Goal: Task Accomplishment & Management: Use online tool/utility

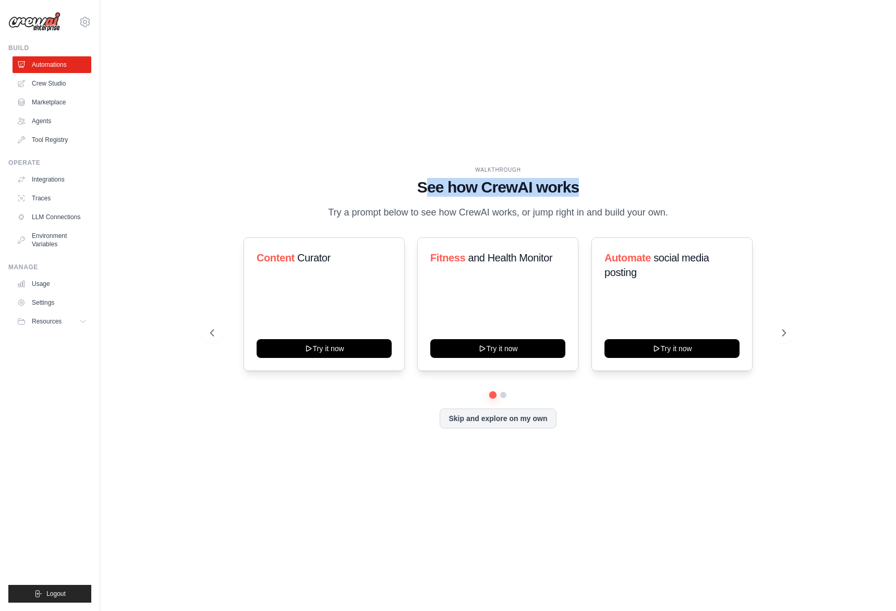
drag, startPoint x: 428, startPoint y: 189, endPoint x: 581, endPoint y: 188, distance: 153.3
click at [581, 188] on h1 "See how CrewAI works" at bounding box center [498, 187] width 576 height 19
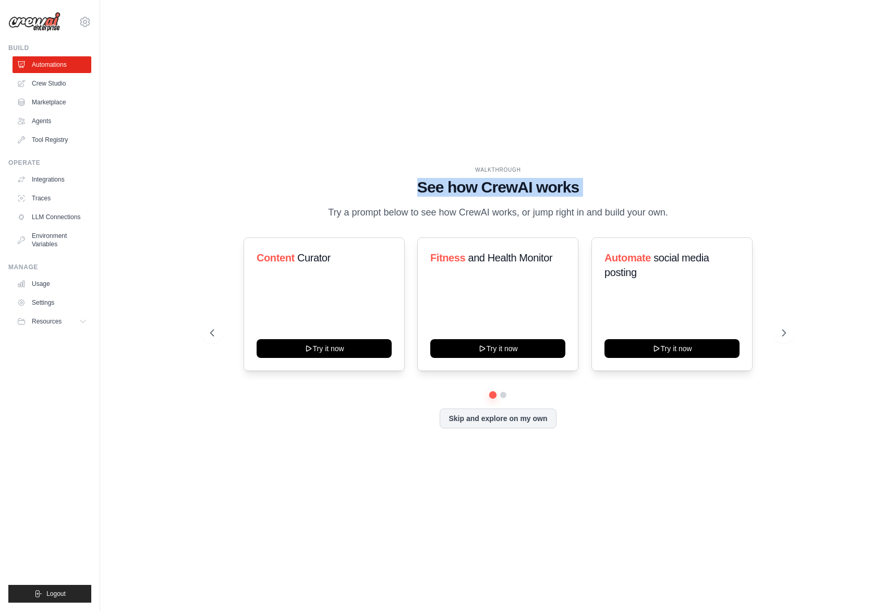
click at [589, 184] on h1 "See how CrewAI works" at bounding box center [498, 187] width 576 height 19
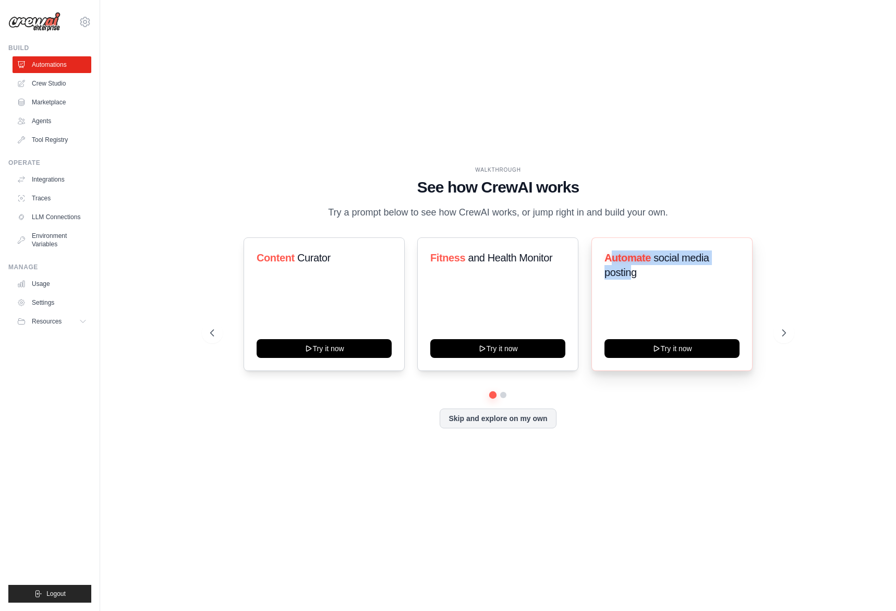
drag, startPoint x: 633, startPoint y: 276, endPoint x: 610, endPoint y: 263, distance: 25.7
click at [610, 262] on h3 "Automate social media posting" at bounding box center [671, 264] width 135 height 29
click at [634, 299] on div "Automate social media posting Try it now" at bounding box center [671, 303] width 161 height 133
click at [779, 323] on button at bounding box center [783, 332] width 21 height 21
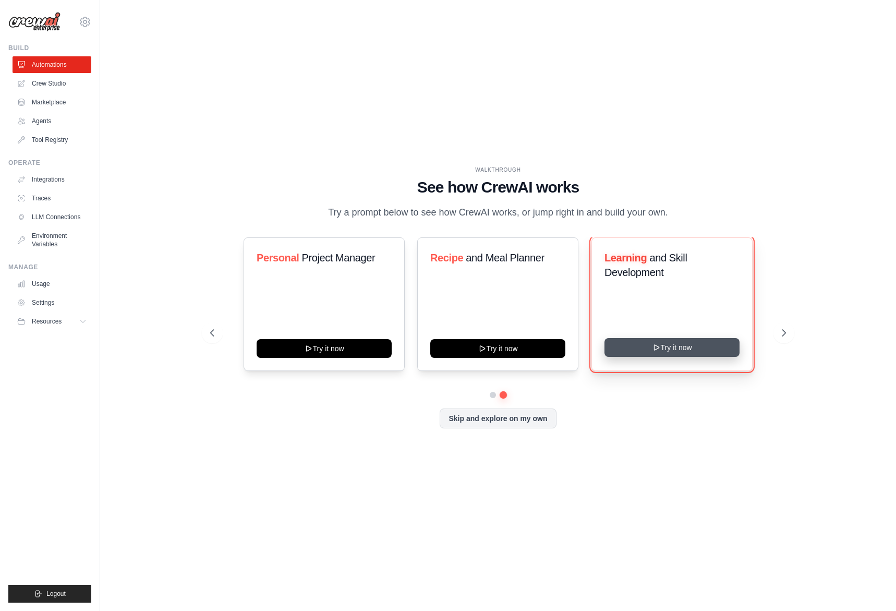
click at [696, 346] on button "Try it now" at bounding box center [671, 347] width 135 height 19
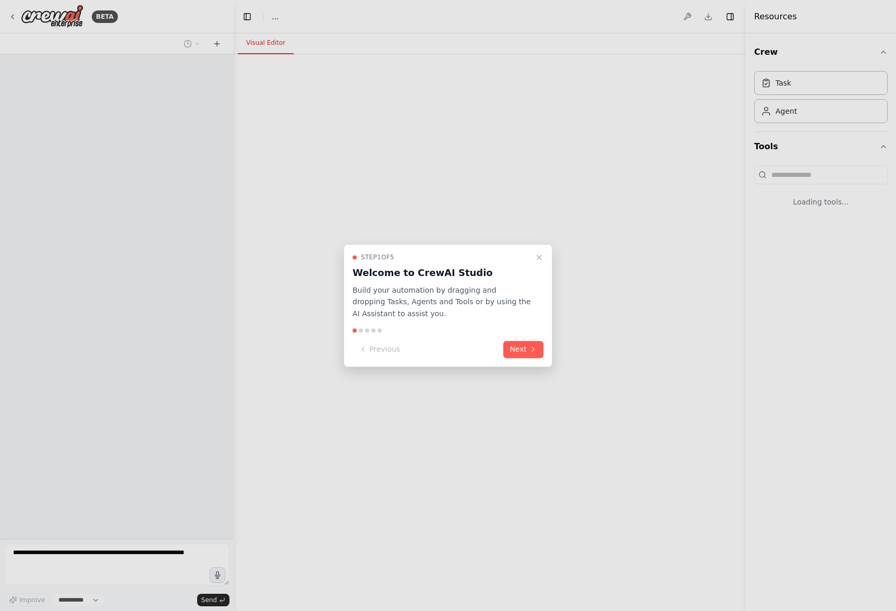
select select "****"
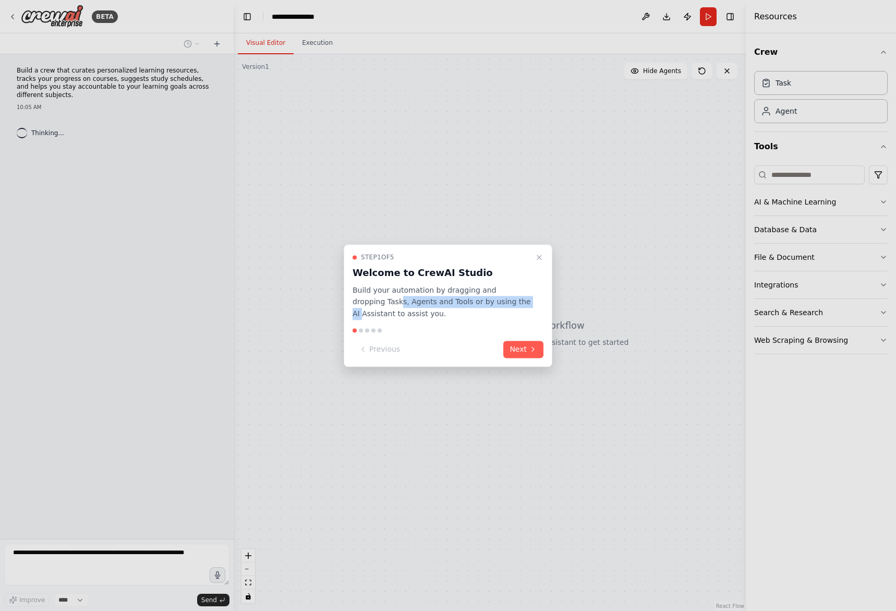
drag, startPoint x: 372, startPoint y: 301, endPoint x: 495, endPoint y: 301, distance: 122.5
click at [495, 301] on p "Build your automation by dragging and dropping Tasks, Agents and Tools or by us…" at bounding box center [442, 301] width 178 height 35
click at [520, 352] on button "Next" at bounding box center [523, 349] width 40 height 17
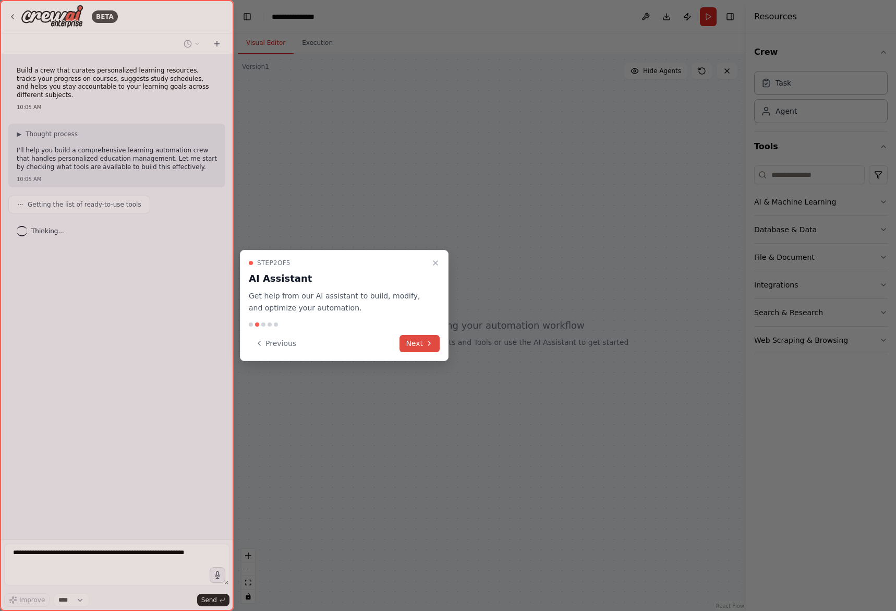
click at [423, 343] on button "Next" at bounding box center [419, 343] width 40 height 17
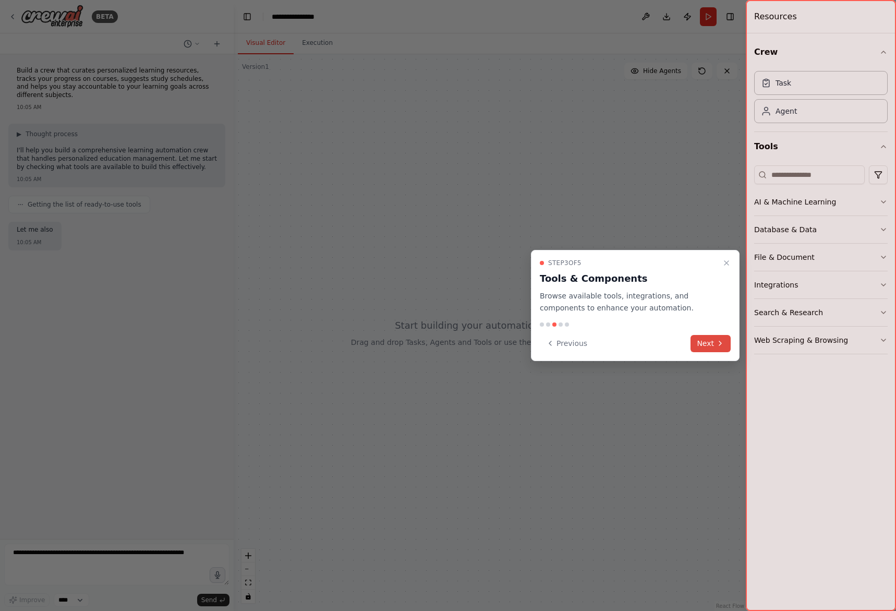
click at [709, 341] on button "Next" at bounding box center [710, 343] width 40 height 17
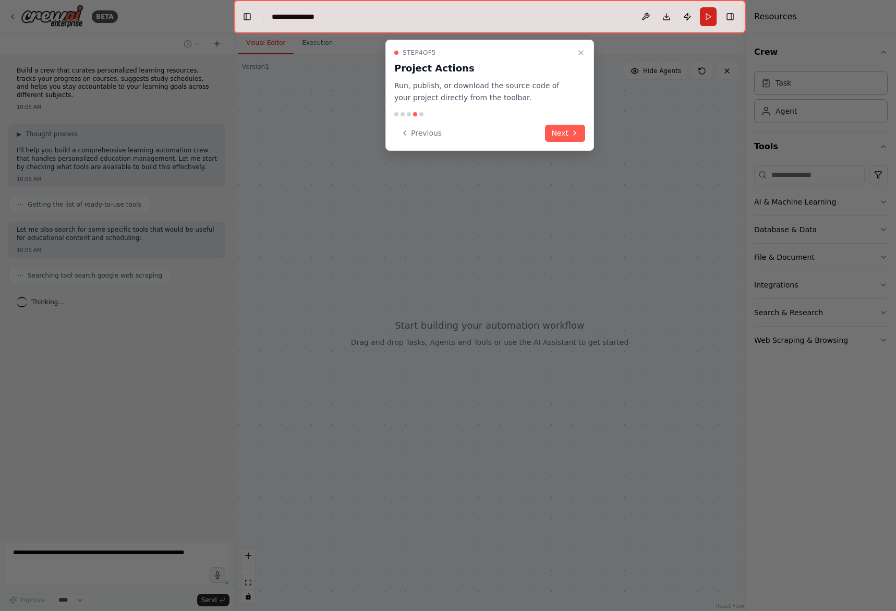
click at [564, 143] on div "Step 4 of 5 Project Actions Run, publish, or download the source code of your p…" at bounding box center [489, 95] width 209 height 111
click at [566, 135] on button "Next" at bounding box center [565, 133] width 40 height 17
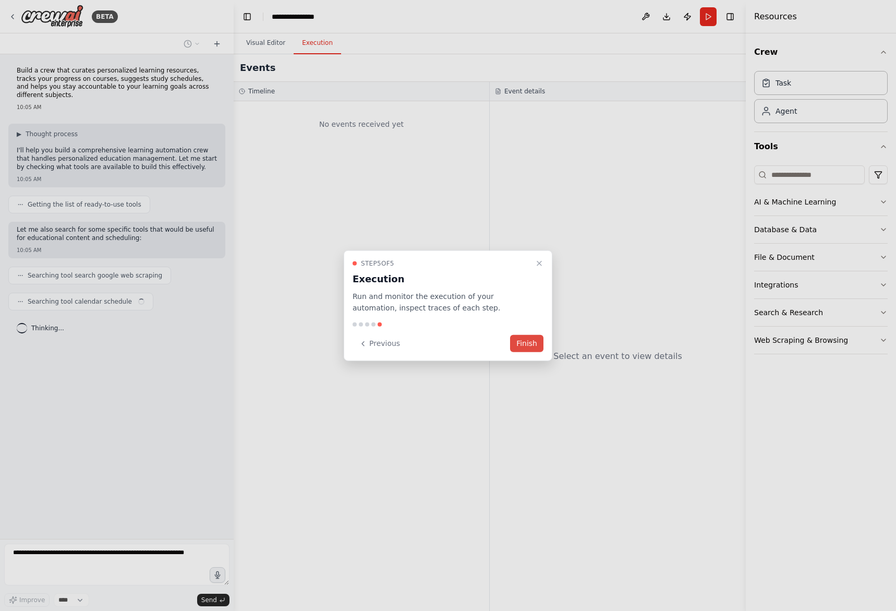
click at [519, 341] on button "Finish" at bounding box center [526, 343] width 33 height 17
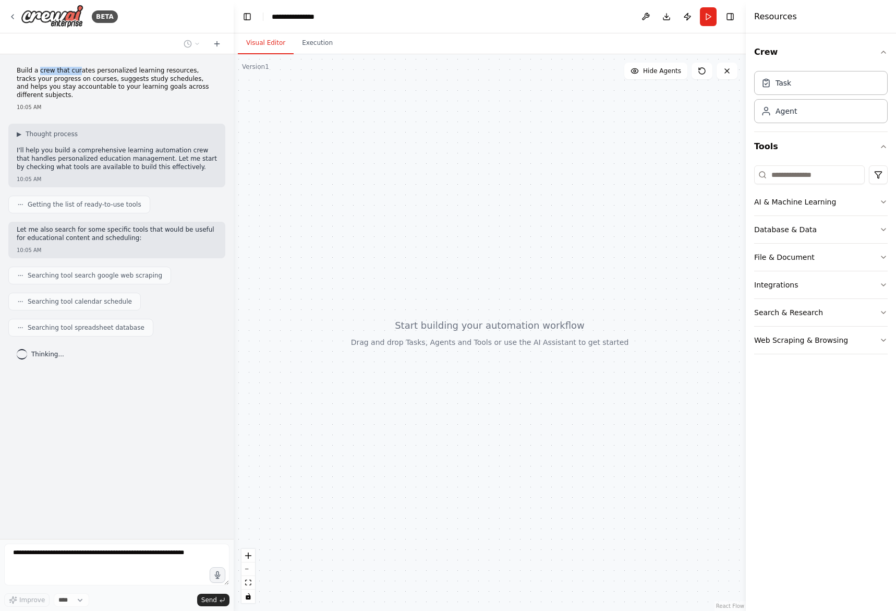
drag, startPoint x: 38, startPoint y: 72, endPoint x: 82, endPoint y: 71, distance: 44.3
click at [79, 71] on p "Build a crew that curates personalized learning resources, tracks your progress…" at bounding box center [117, 83] width 200 height 32
click at [86, 71] on p "Build a crew that curates personalized learning resources, tracks your progress…" at bounding box center [117, 83] width 200 height 32
drag, startPoint x: 100, startPoint y: 70, endPoint x: 86, endPoint y: 79, distance: 16.9
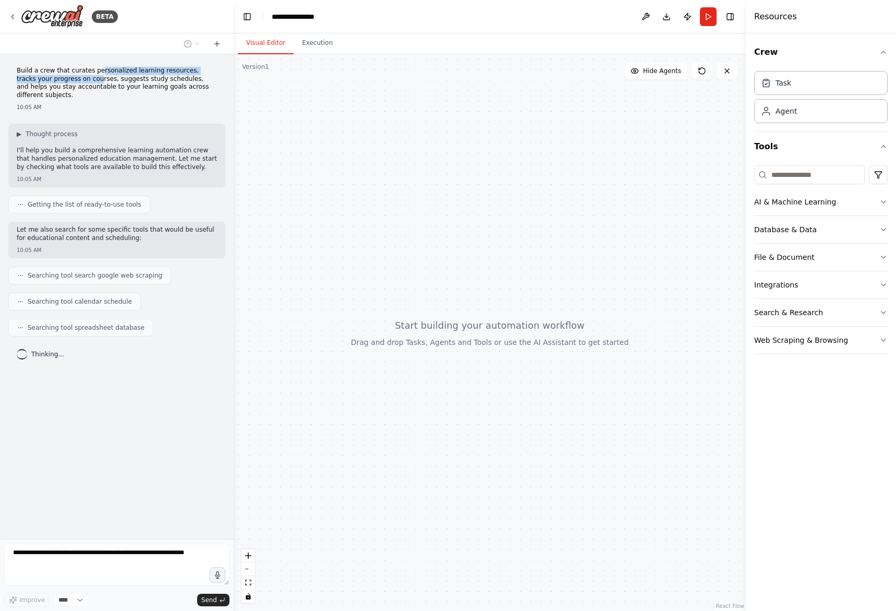
click at [83, 80] on p "Build a crew that curates personalized learning resources, tracks your progress…" at bounding box center [117, 83] width 200 height 32
click at [86, 79] on p "Build a crew that curates personalized learning resources, tracks your progress…" at bounding box center [117, 83] width 200 height 32
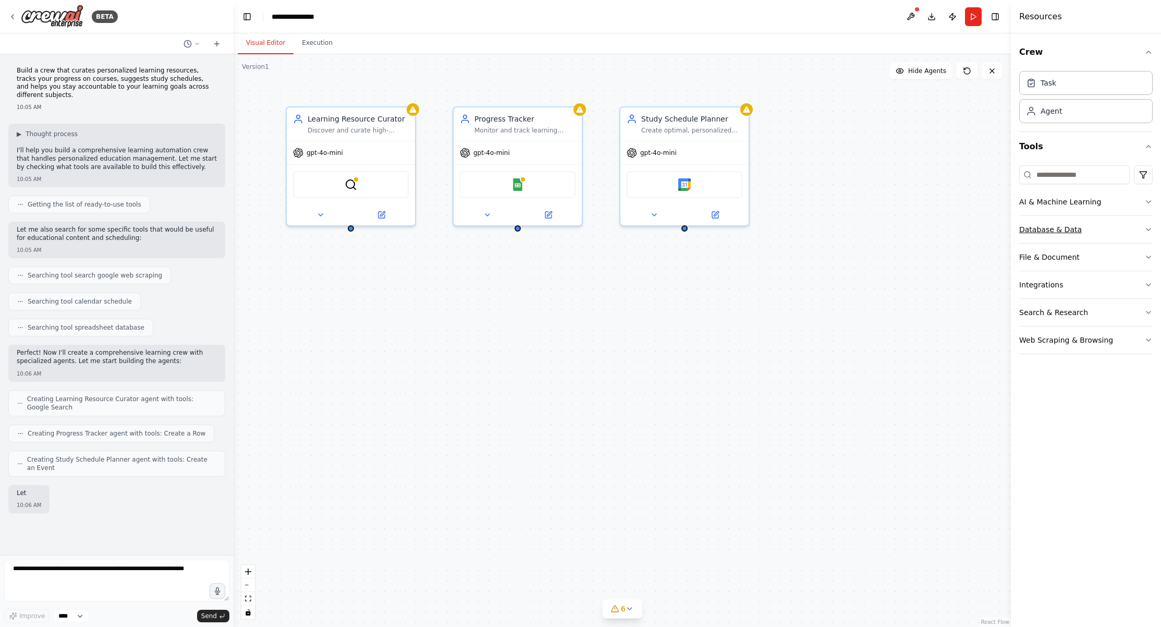
scroll to position [28, 0]
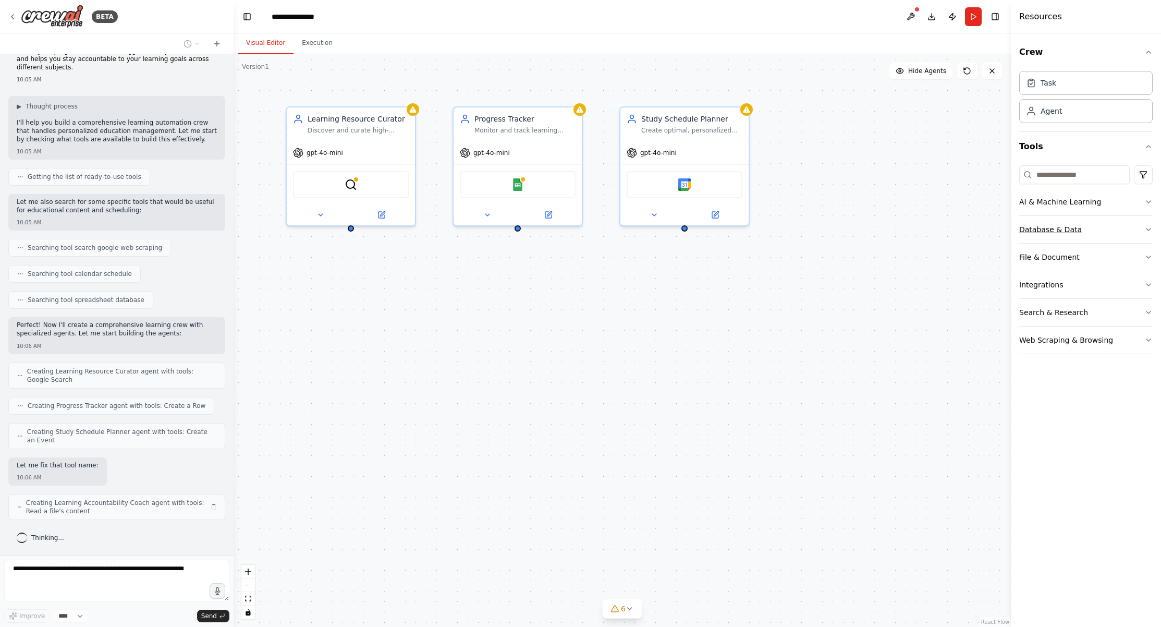
click at [895, 221] on button "Database & Data" at bounding box center [1085, 229] width 133 height 27
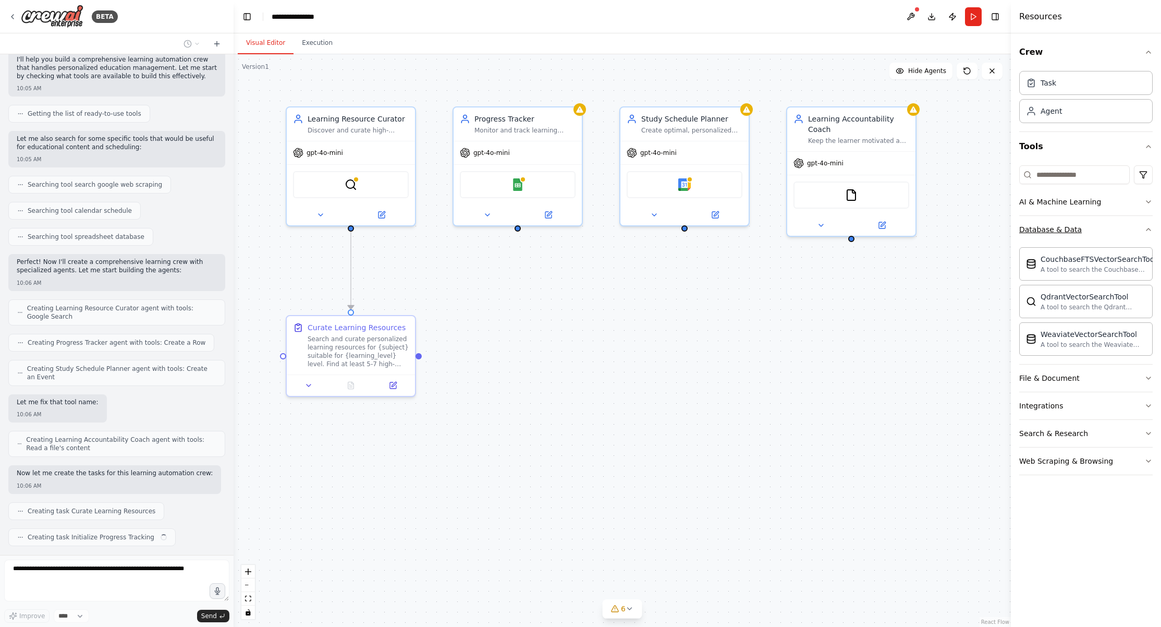
scroll to position [117, 0]
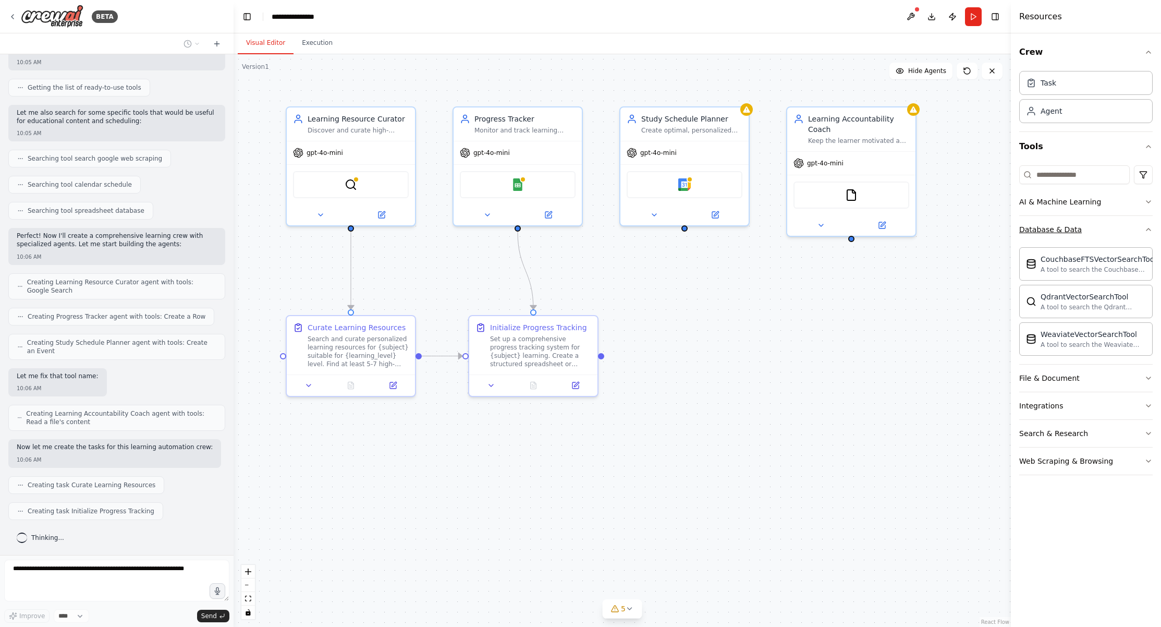
click at [895, 221] on button "Database & Data" at bounding box center [1085, 229] width 133 height 27
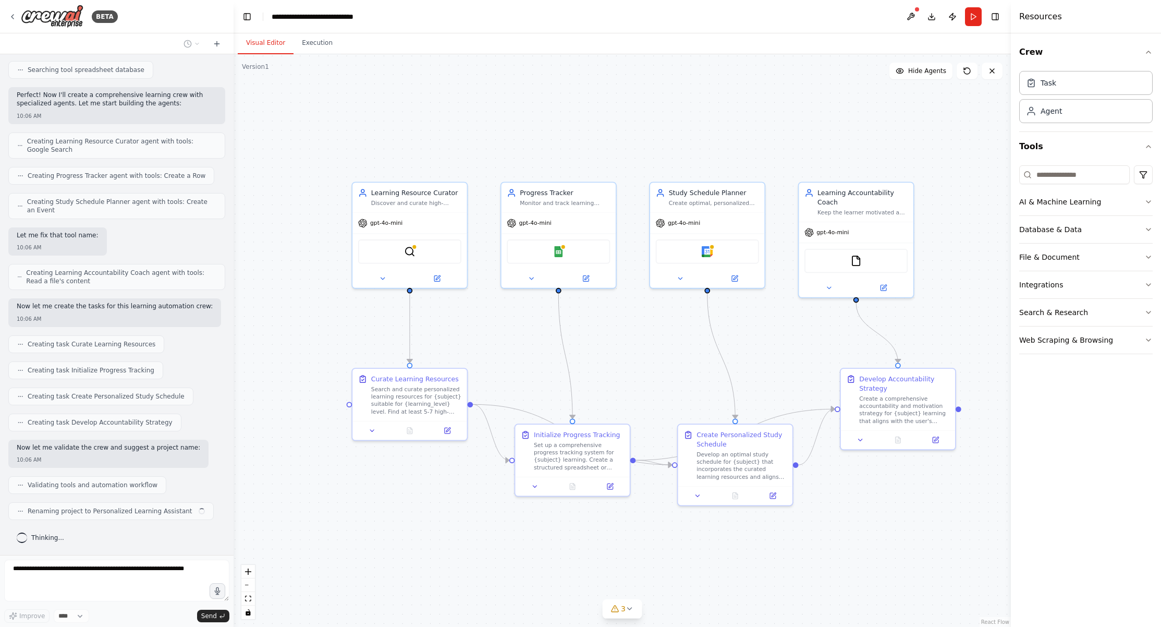
scroll to position [0, 0]
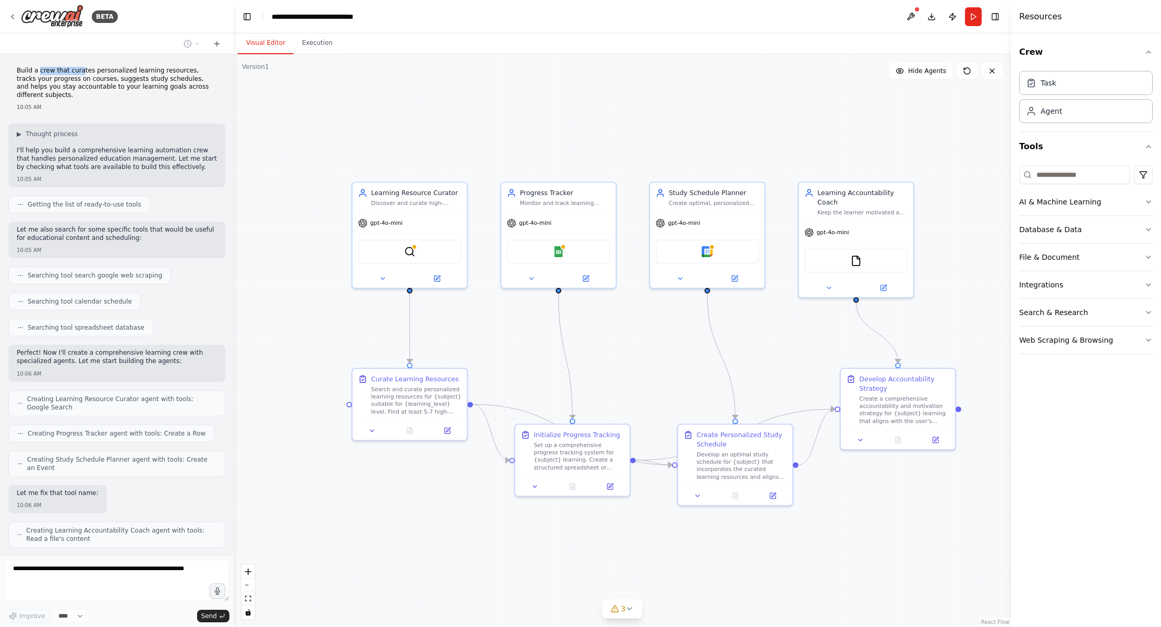
drag, startPoint x: 40, startPoint y: 71, endPoint x: 92, endPoint y: 68, distance: 52.8
click at [86, 69] on p "Build a crew that curates personalized learning resources, tracks your progress…" at bounding box center [117, 83] width 200 height 32
click at [89, 72] on p "Build a crew that curates personalized learning resources, tracks your progress…" at bounding box center [117, 83] width 200 height 32
drag, startPoint x: 86, startPoint y: 72, endPoint x: 190, endPoint y: 71, distance: 104.3
click at [167, 70] on p "Build a crew that curates personalized learning resources, tracks your progress…" at bounding box center [117, 83] width 200 height 32
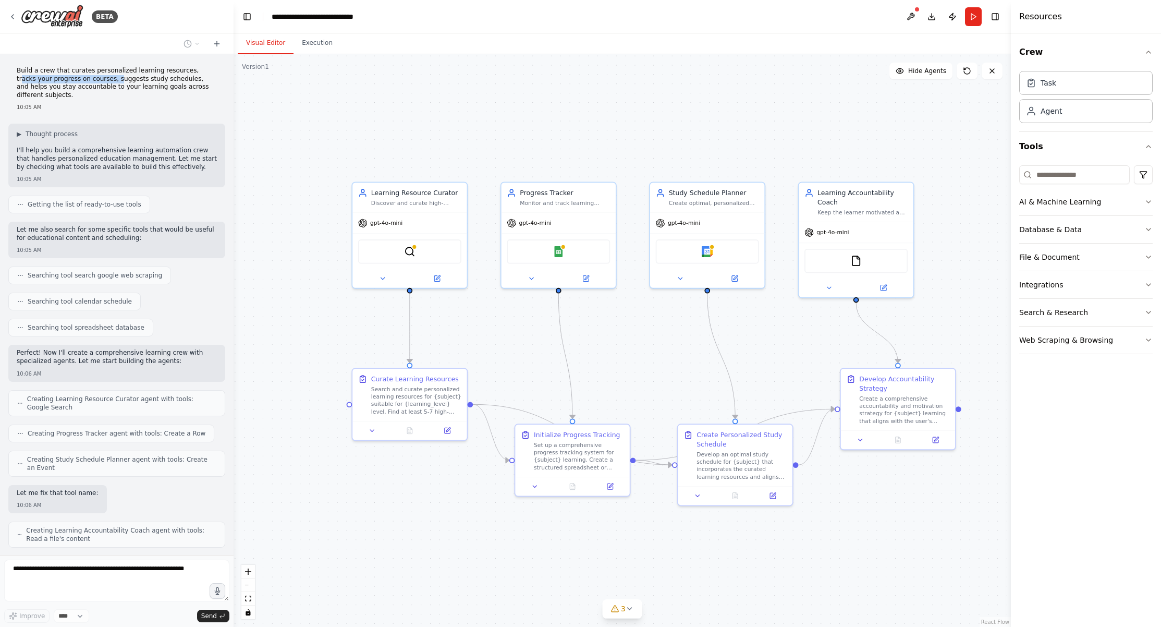
drag, startPoint x: 194, startPoint y: 71, endPoint x: 100, endPoint y: 79, distance: 94.1
click at [99, 78] on p "Build a crew that curates personalized learning resources, tracks your progress…" at bounding box center [117, 83] width 200 height 32
click at [101, 79] on p "Build a crew that curates personalized learning resources, tracks your progress…" at bounding box center [117, 83] width 200 height 32
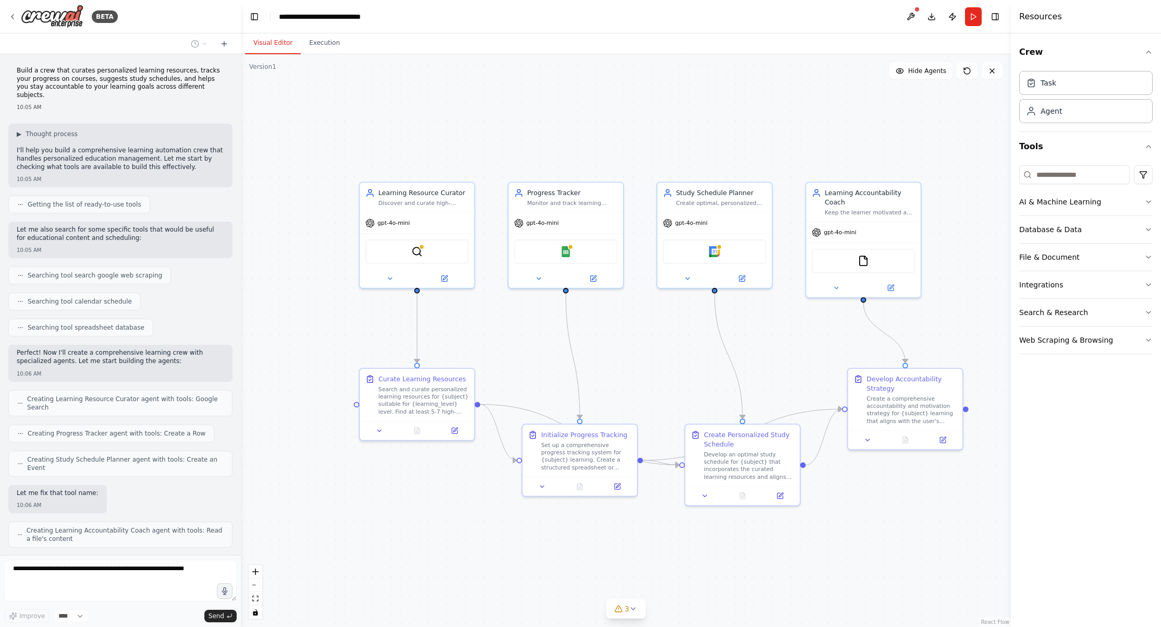
drag, startPoint x: 225, startPoint y: 179, endPoint x: 241, endPoint y: 263, distance: 85.4
click at [241, 263] on div "BETA Build a crew that curates personalized learning resources, tracks your pro…" at bounding box center [580, 313] width 1161 height 627
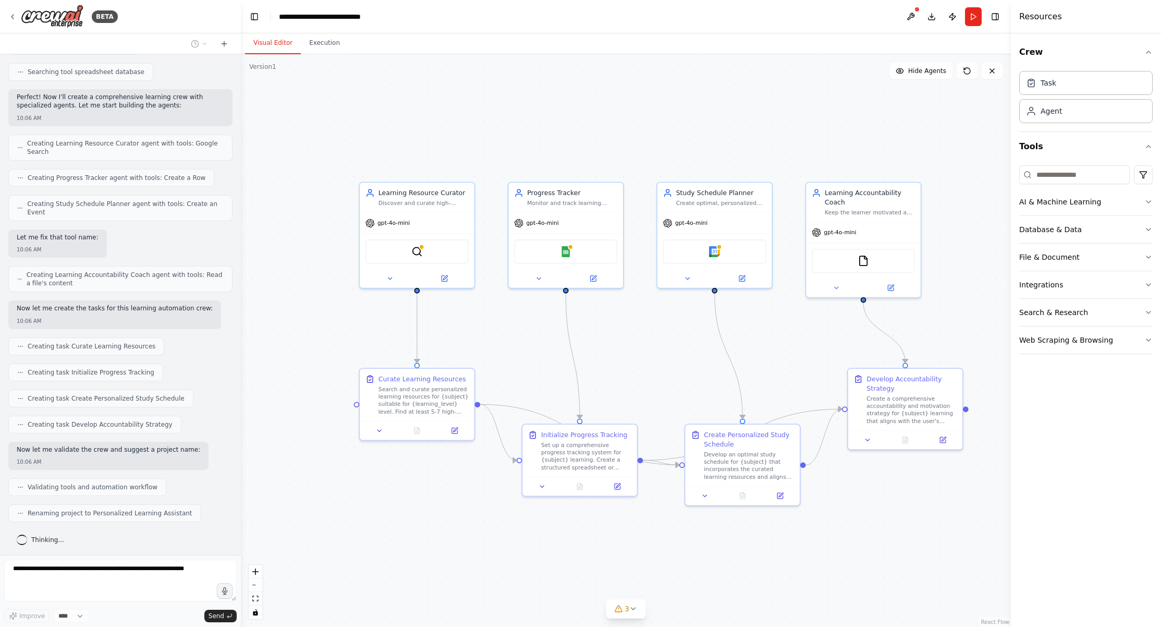
scroll to position [258, 0]
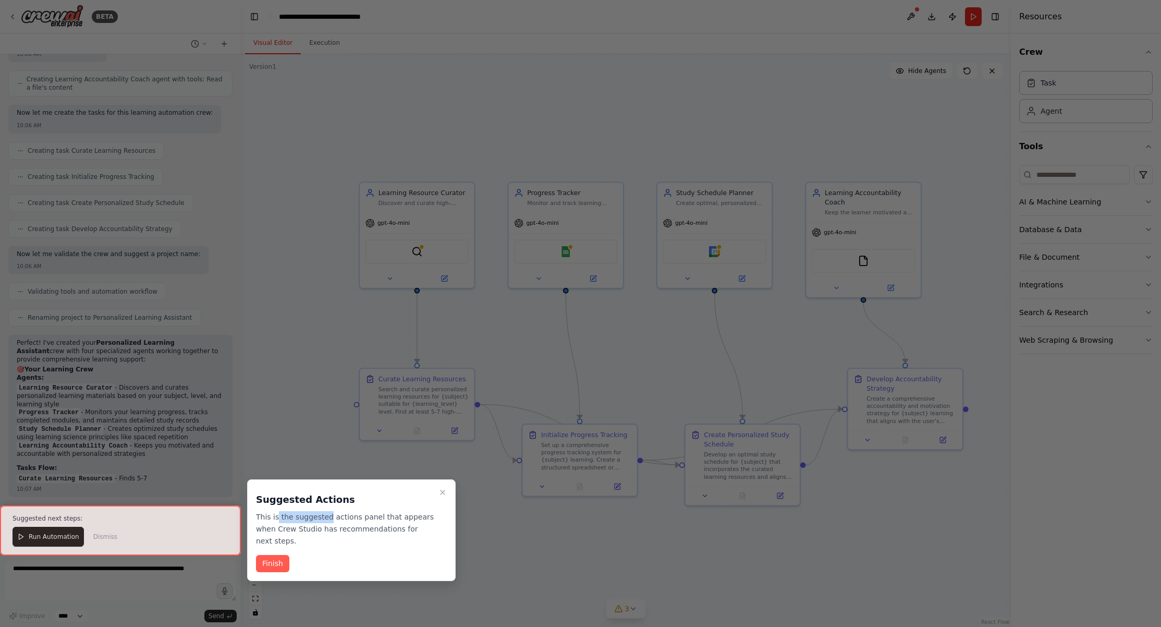
drag, startPoint x: 284, startPoint y: 515, endPoint x: 330, endPoint y: 514, distance: 45.4
click at [330, 514] on p "This is the suggested actions panel that appears when Crew Studio has recommend…" at bounding box center [345, 528] width 178 height 35
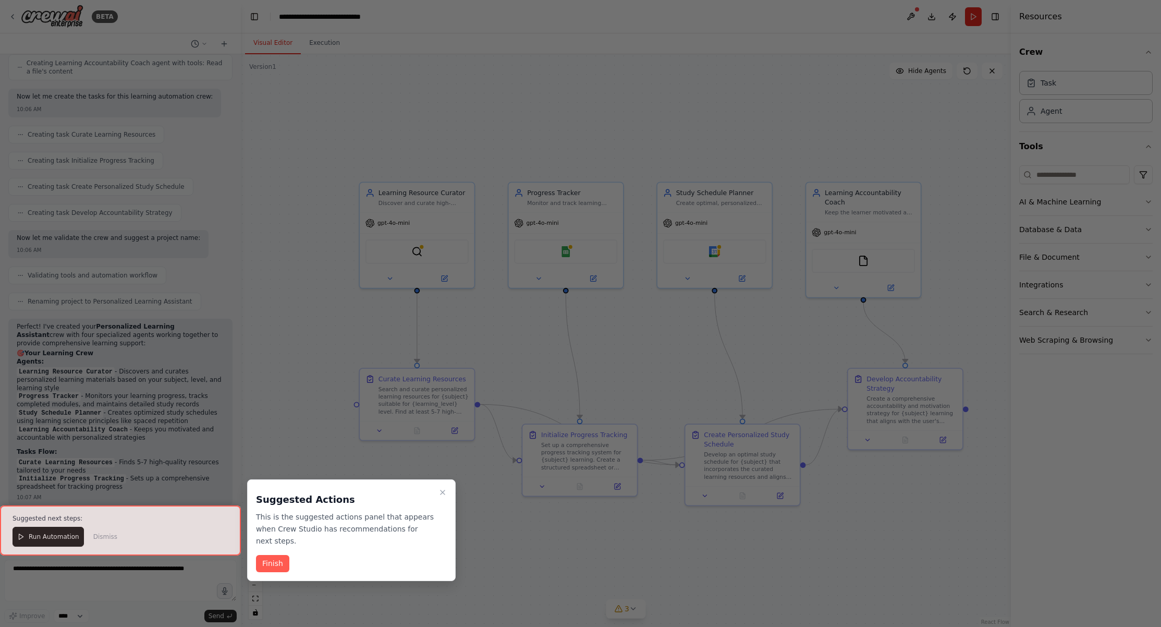
drag, startPoint x: 358, startPoint y: 514, endPoint x: 368, endPoint y: 515, distance: 10.0
click at [359, 514] on p "This is the suggested actions panel that appears when Crew Studio has recommend…" at bounding box center [345, 528] width 178 height 35
click at [373, 515] on p "This is the suggested actions panel that appears when Crew Studio has recommend…" at bounding box center [345, 528] width 178 height 35
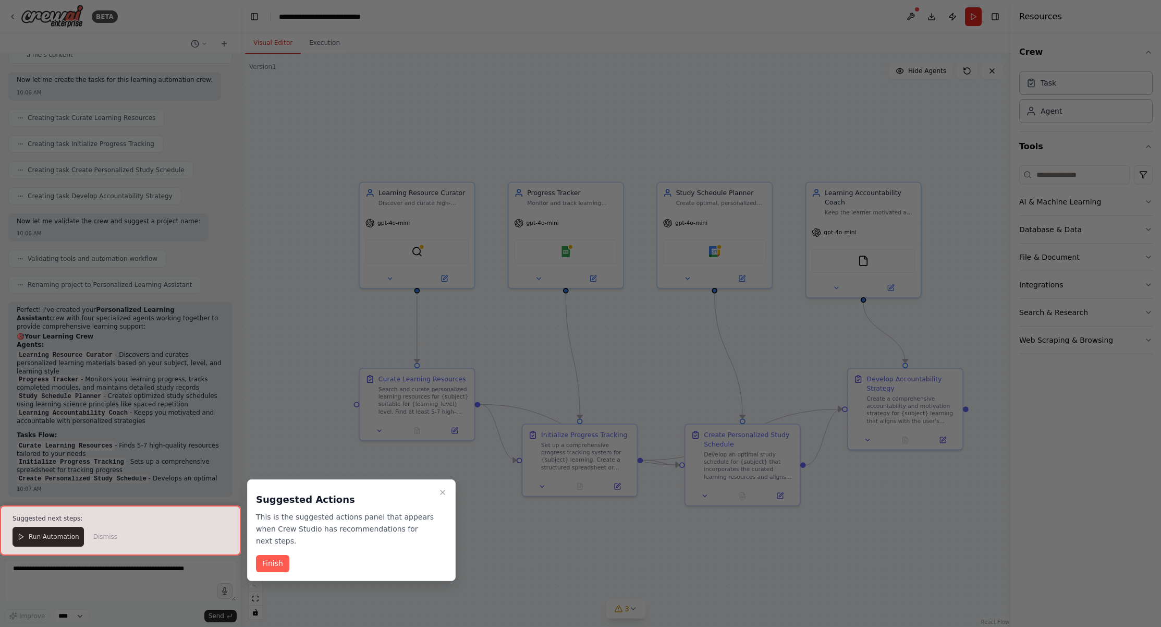
click at [380, 515] on p "This is the suggested actions panel that appears when Crew Studio has recommend…" at bounding box center [345, 528] width 178 height 35
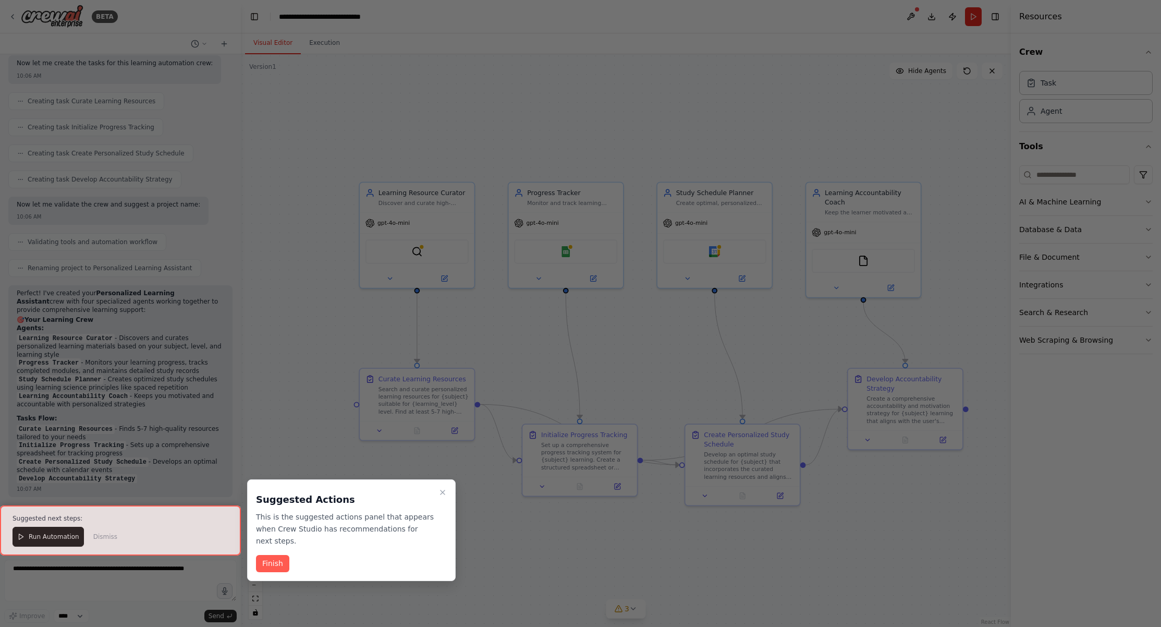
click at [379, 515] on p "This is the suggested actions panel that appears when Crew Studio has recommend…" at bounding box center [345, 528] width 178 height 35
click at [375, 516] on p "This is the suggested actions panel that appears when Crew Studio has recommend…" at bounding box center [345, 528] width 178 height 35
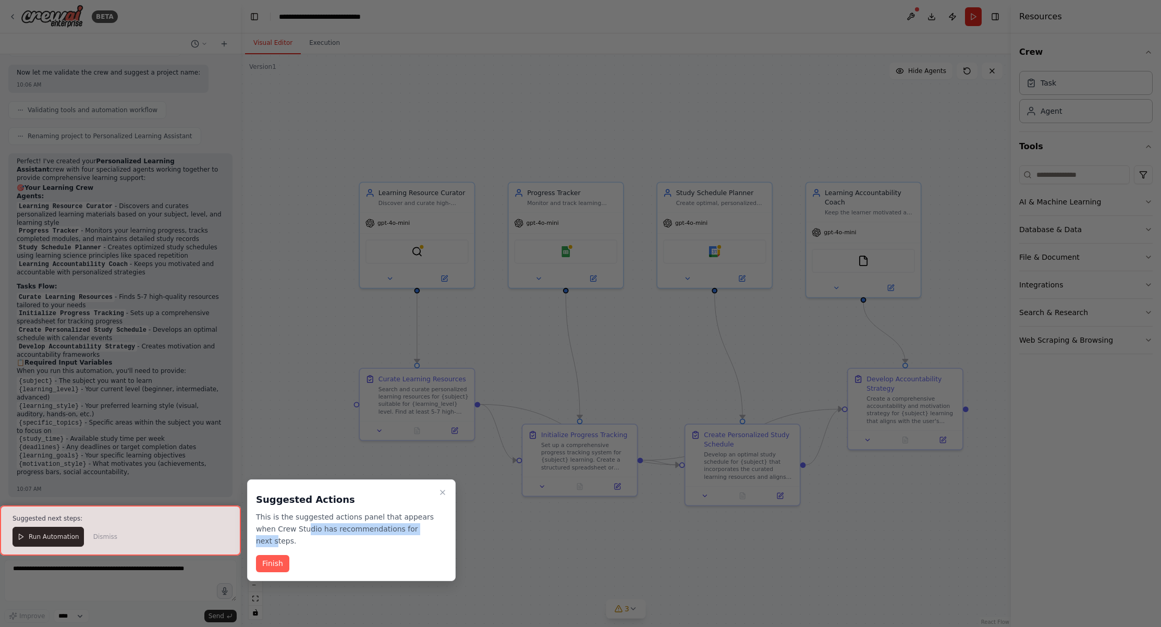
drag, startPoint x: 324, startPoint y: 527, endPoint x: 275, endPoint y: 539, distance: 50.6
click at [258, 539] on p "This is the suggested actions panel that appears when Crew Studio has recommend…" at bounding box center [345, 528] width 178 height 35
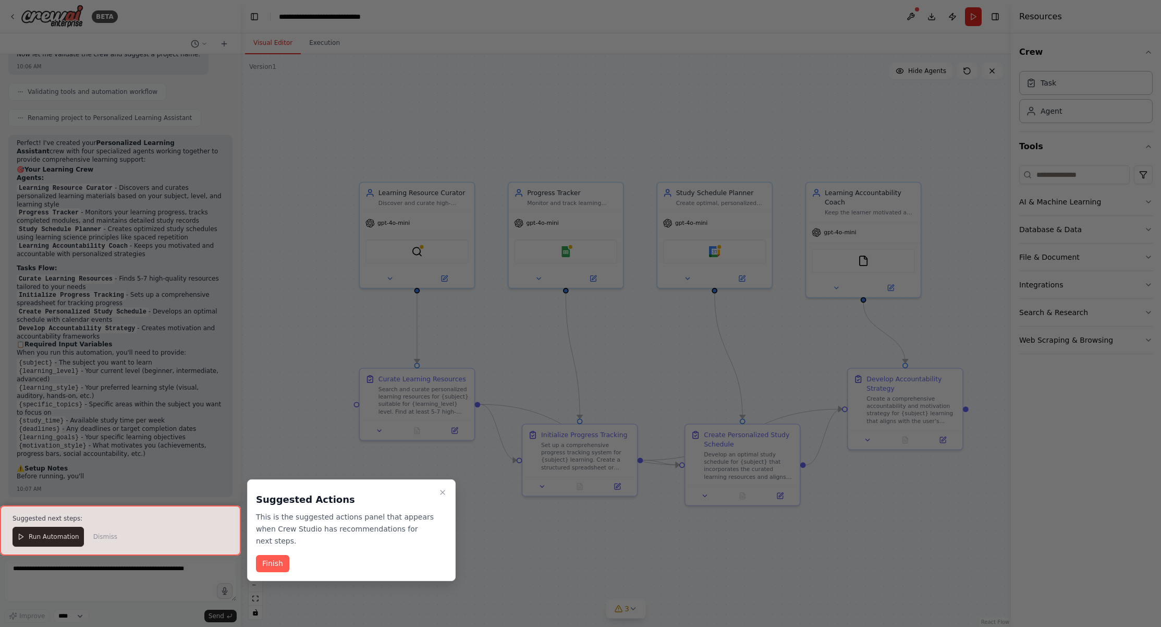
click at [275, 539] on p "This is the suggested actions panel that appears when Crew Studio has recommend…" at bounding box center [345, 528] width 178 height 35
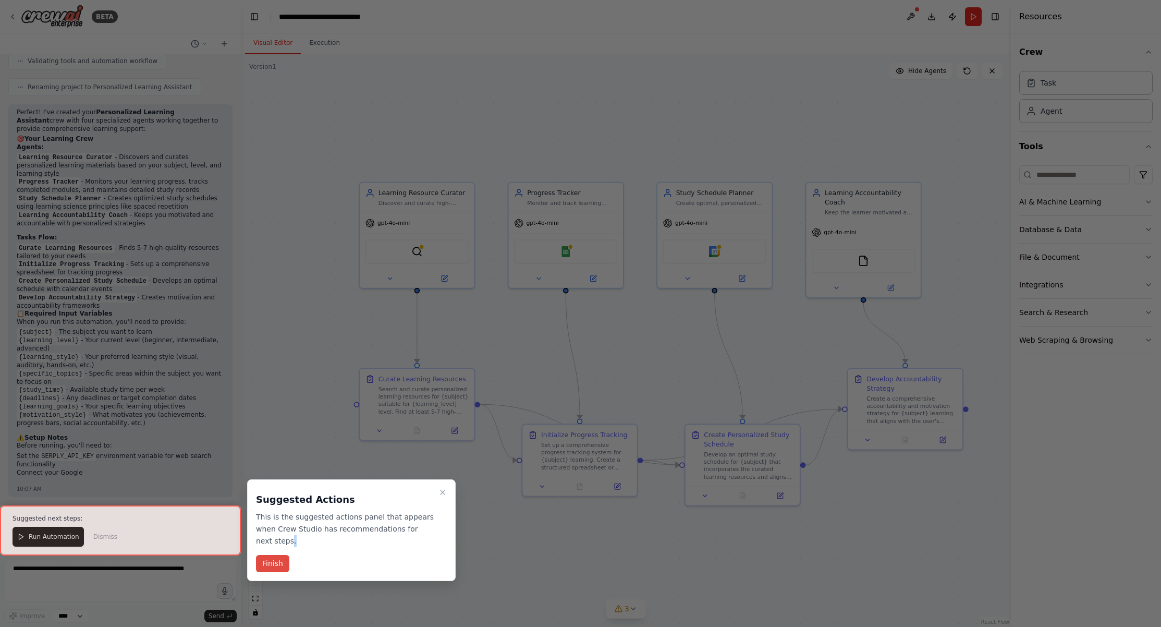
click at [275, 562] on button "Finish" at bounding box center [272, 563] width 33 height 17
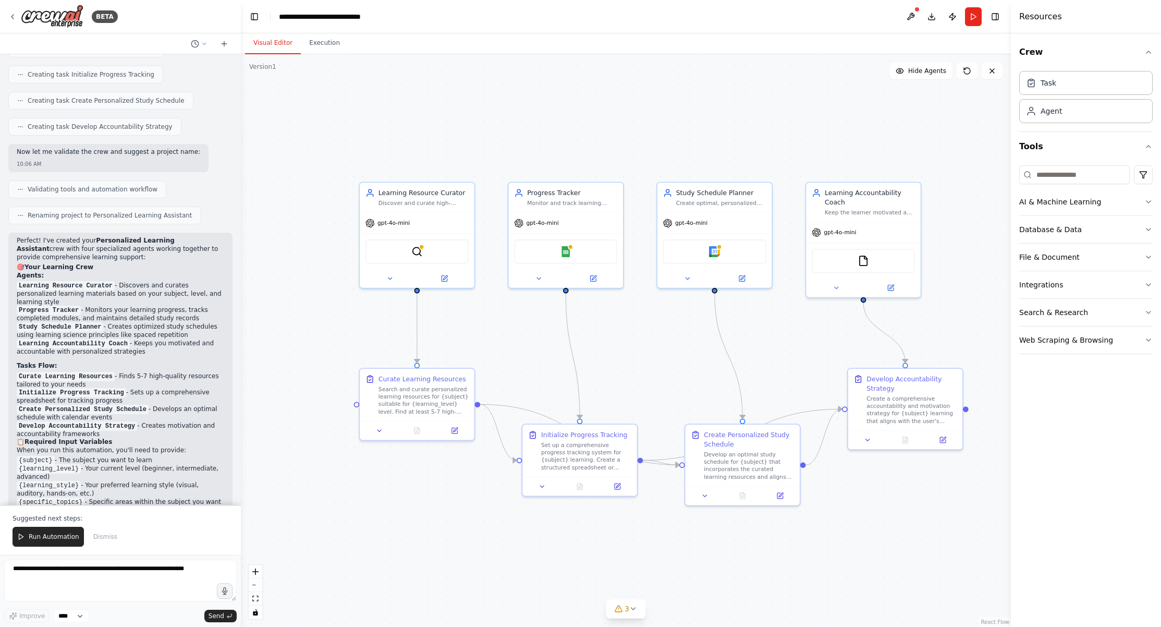
scroll to position [574, 0]
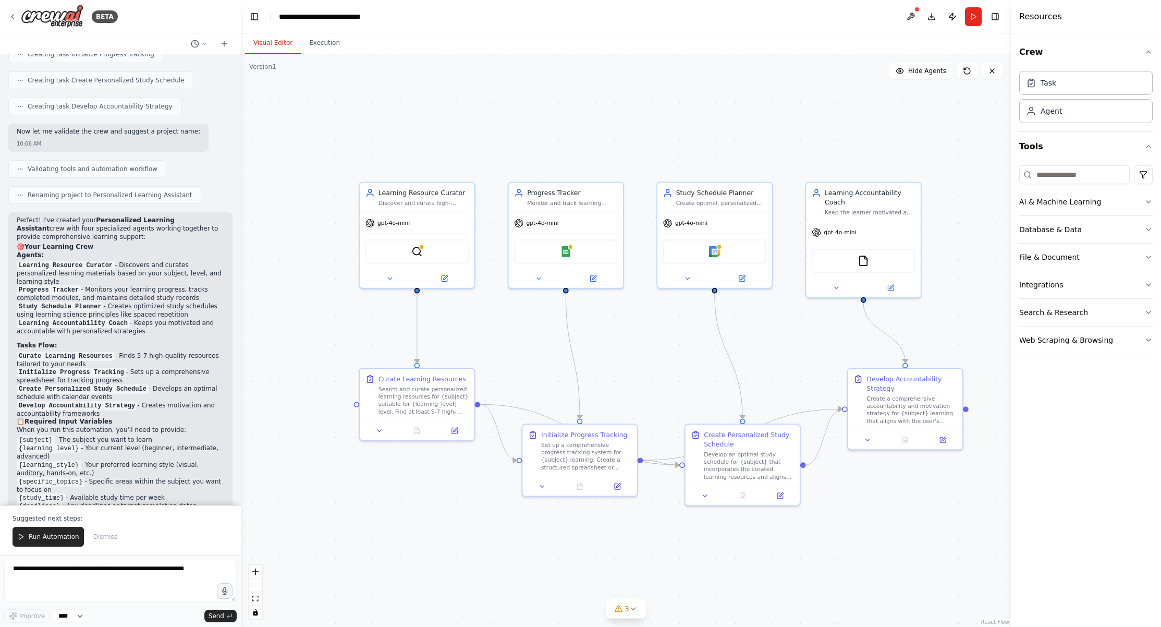
click at [63, 218] on p "Perfect! I've created your Personalized Learning Assistant crew with four speci…" at bounding box center [121, 228] width 208 height 25
click at [64, 219] on p "Perfect! I've created your Personalized Learning Assistant crew with four speci…" at bounding box center [121, 228] width 208 height 25
click at [68, 219] on p "Perfect! I've created your Personalized Learning Assistant crew with four speci…" at bounding box center [121, 228] width 208 height 25
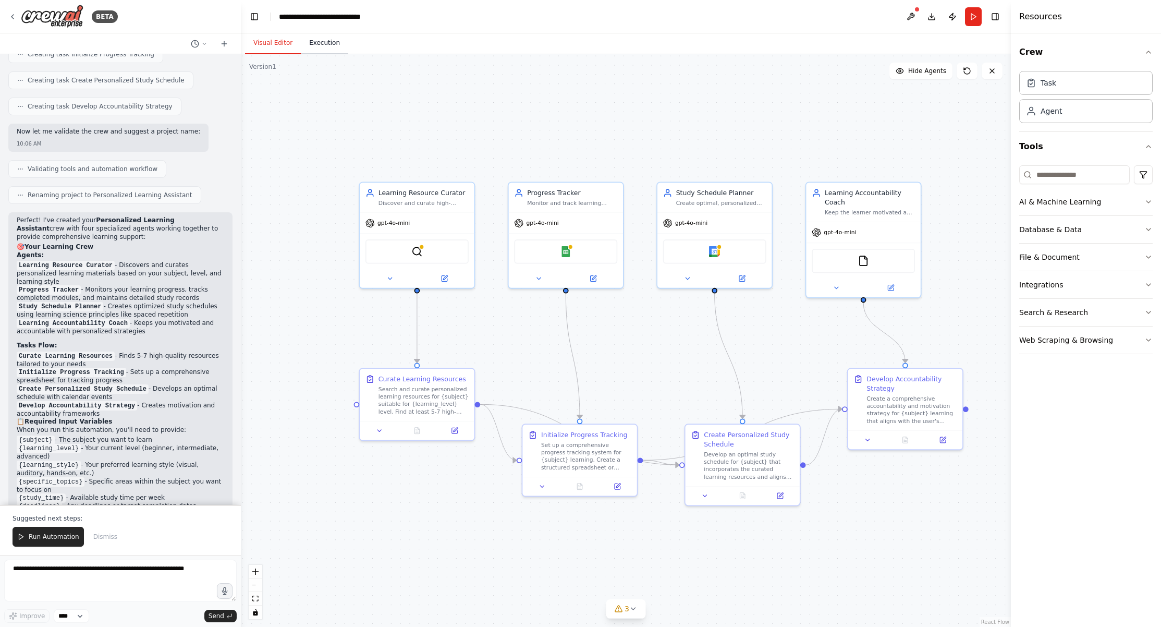
click at [320, 43] on button "Execution" at bounding box center [324, 43] width 47 height 22
click at [271, 43] on button "Visual Editor" at bounding box center [273, 43] width 56 height 22
click at [58, 536] on span "Run Automation" at bounding box center [54, 536] width 51 height 8
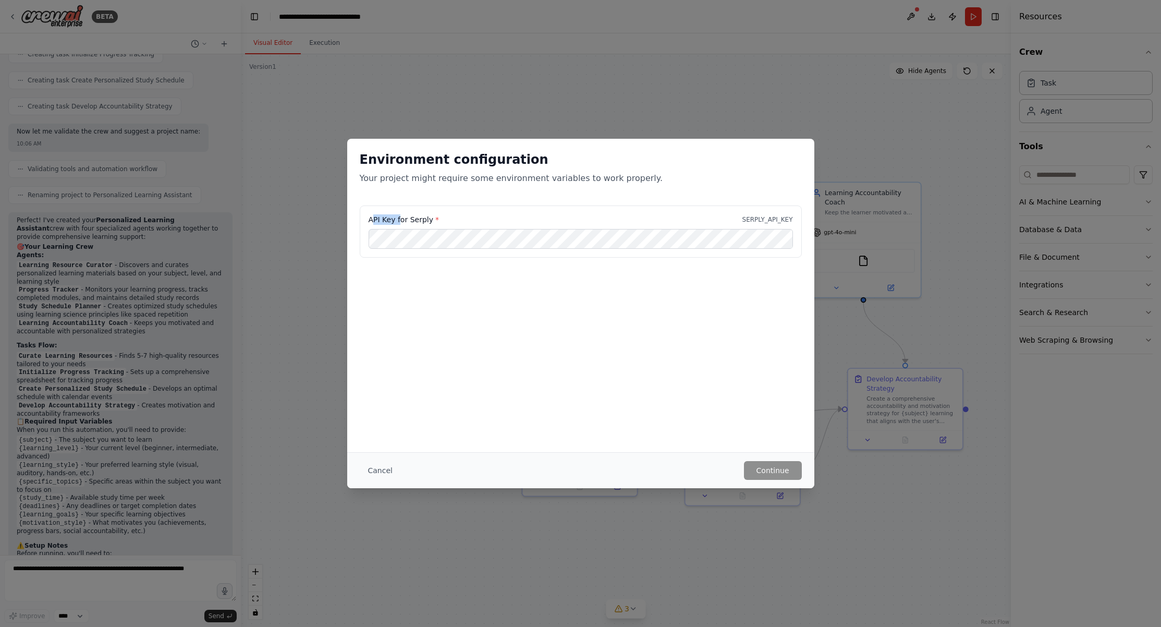
drag, startPoint x: 373, startPoint y: 222, endPoint x: 432, endPoint y: 224, distance: 59.0
click at [402, 222] on label "API Key for Serply *" at bounding box center [404, 219] width 70 height 10
click at [440, 224] on div "API Key for Serply * SERPLY_API_KEY" at bounding box center [581, 219] width 424 height 10
click at [413, 220] on label "API Key for Serply *" at bounding box center [404, 219] width 70 height 10
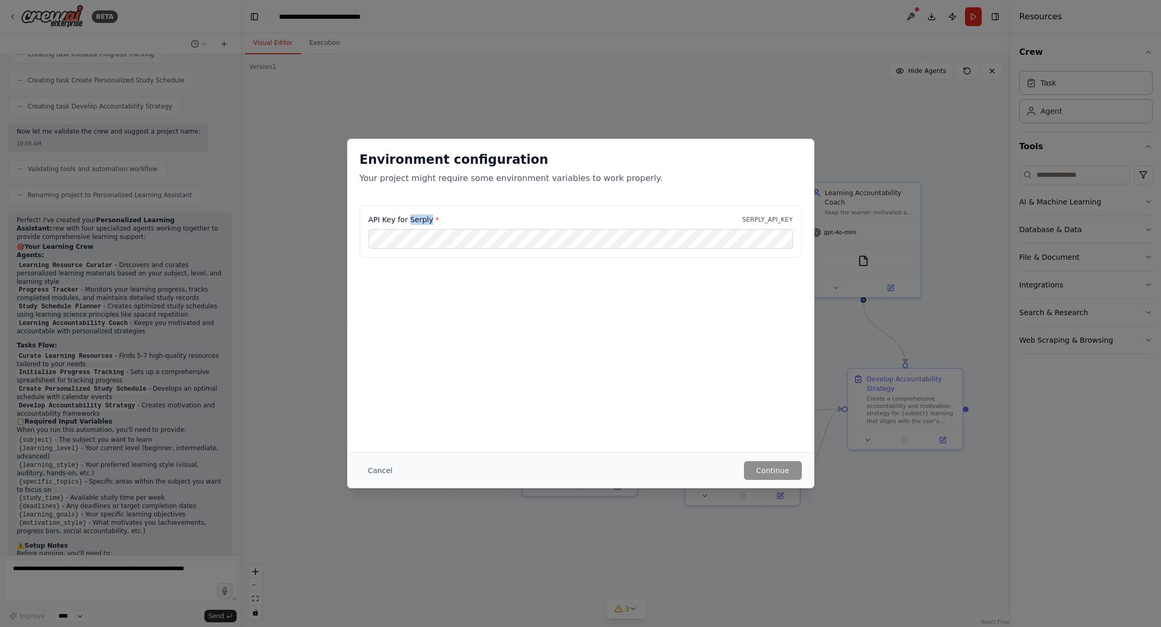
copy label "Serply"
click at [389, 471] on button "Cancel" at bounding box center [380, 470] width 41 height 19
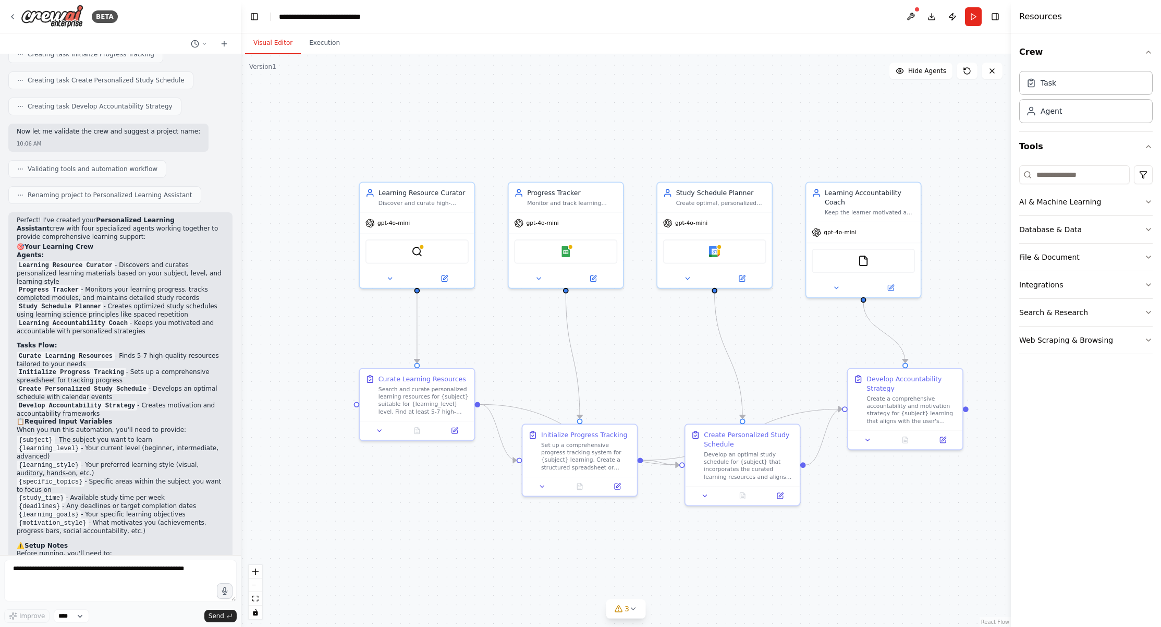
click at [308, 212] on div ".deletable-edge-delete-btn { width: 20px; height: 20px; border: 0px solid #ffff…" at bounding box center [626, 340] width 770 height 573
click at [12, 17] on icon at bounding box center [12, 17] width 8 height 8
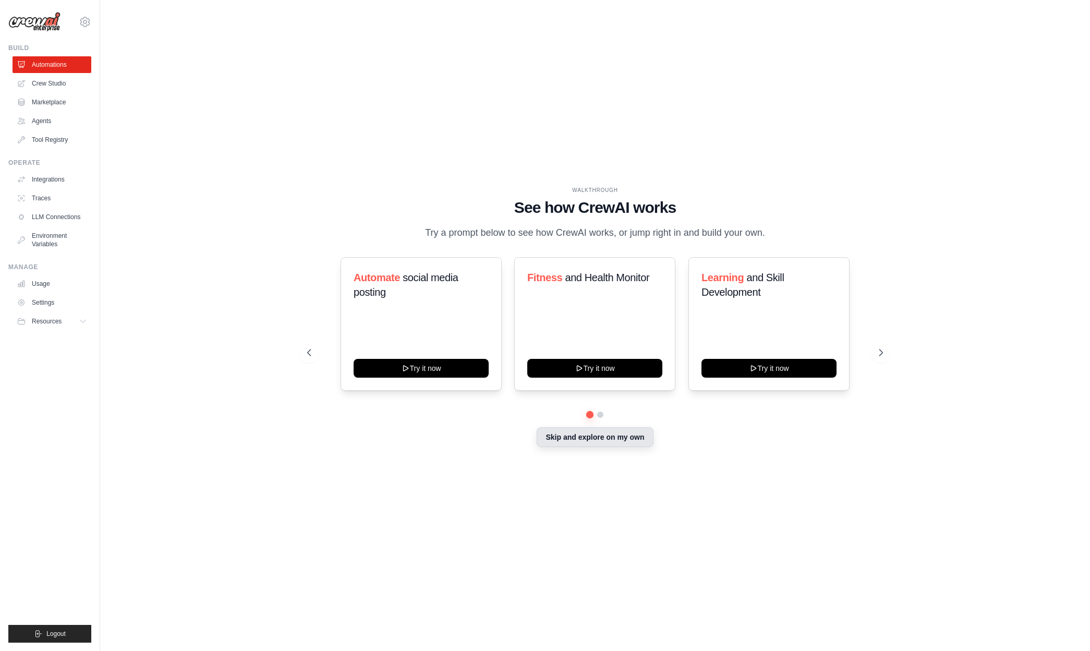
click at [567, 435] on button "Skip and explore on my own" at bounding box center [595, 437] width 116 height 20
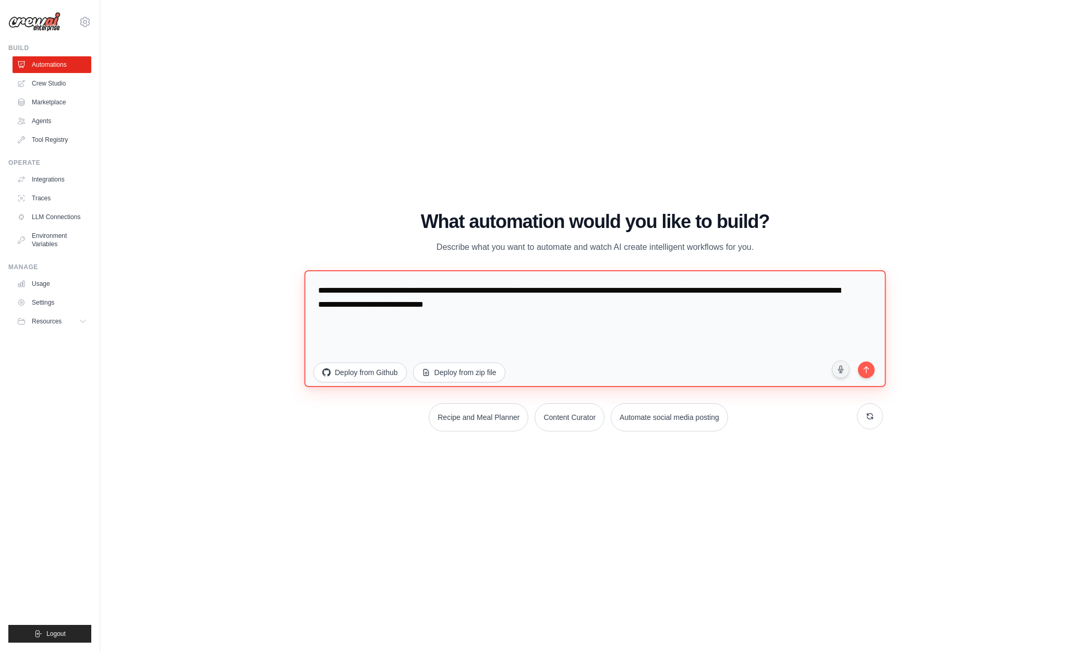
click at [503, 317] on textarea "**********" at bounding box center [594, 328] width 581 height 117
drag, startPoint x: 414, startPoint y: 287, endPoint x: 476, endPoint y: 289, distance: 62.1
click at [467, 287] on textarea "**********" at bounding box center [594, 328] width 581 height 117
click at [503, 290] on textarea "**********" at bounding box center [594, 328] width 581 height 117
drag, startPoint x: 593, startPoint y: 311, endPoint x: 519, endPoint y: 313, distance: 73.6
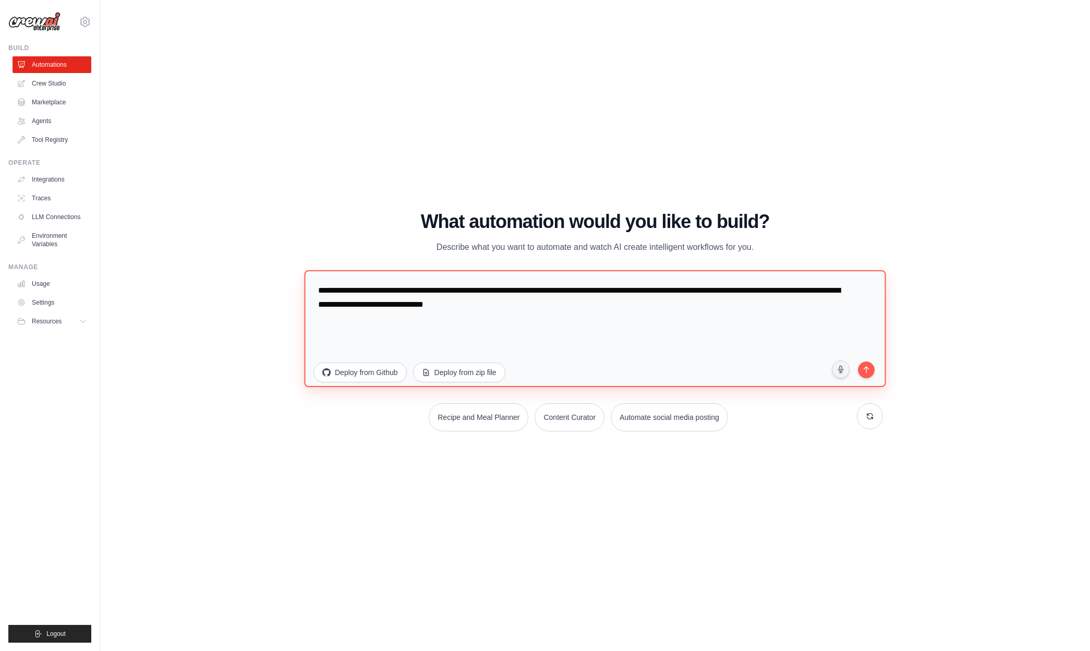
click at [519, 313] on textarea "**********" at bounding box center [594, 328] width 581 height 117
click at [523, 317] on textarea "**********" at bounding box center [594, 328] width 581 height 117
drag, startPoint x: 566, startPoint y: 321, endPoint x: 383, endPoint y: 290, distance: 185.5
click at [383, 290] on textarea "**********" at bounding box center [594, 328] width 581 height 117
click at [596, 299] on textarea "**********" at bounding box center [594, 328] width 581 height 117
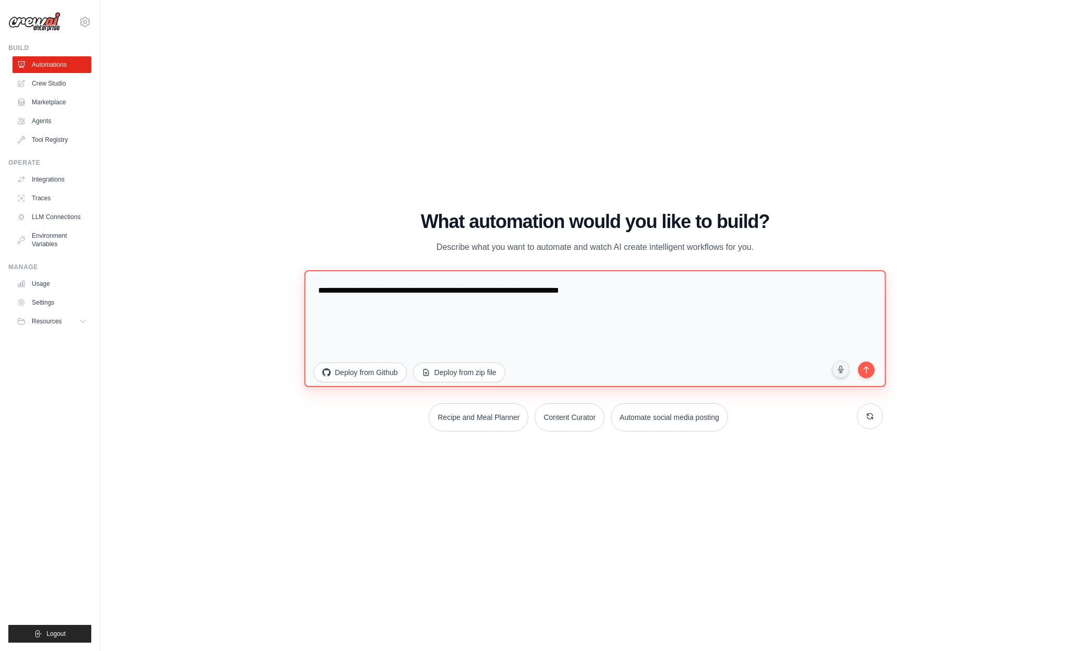
paste textarea "**********"
click at [615, 289] on textarea "**********" at bounding box center [594, 328] width 581 height 117
click at [470, 290] on textarea "**********" at bounding box center [594, 328] width 581 height 117
click at [470, 309] on textarea "**********" at bounding box center [594, 328] width 581 height 117
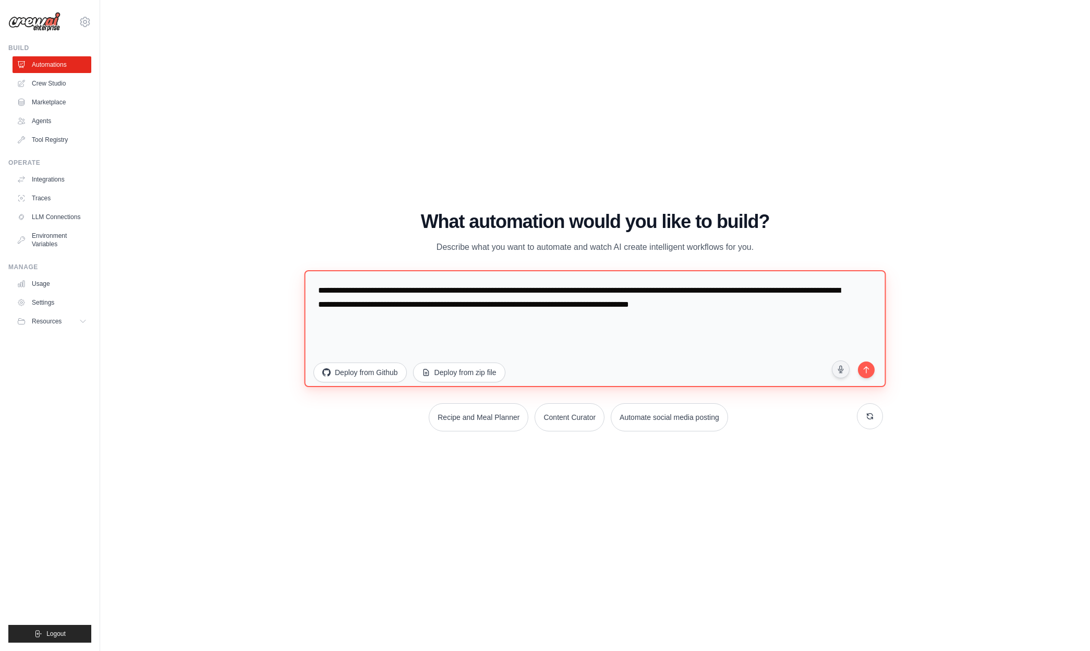
paste textarea "****"
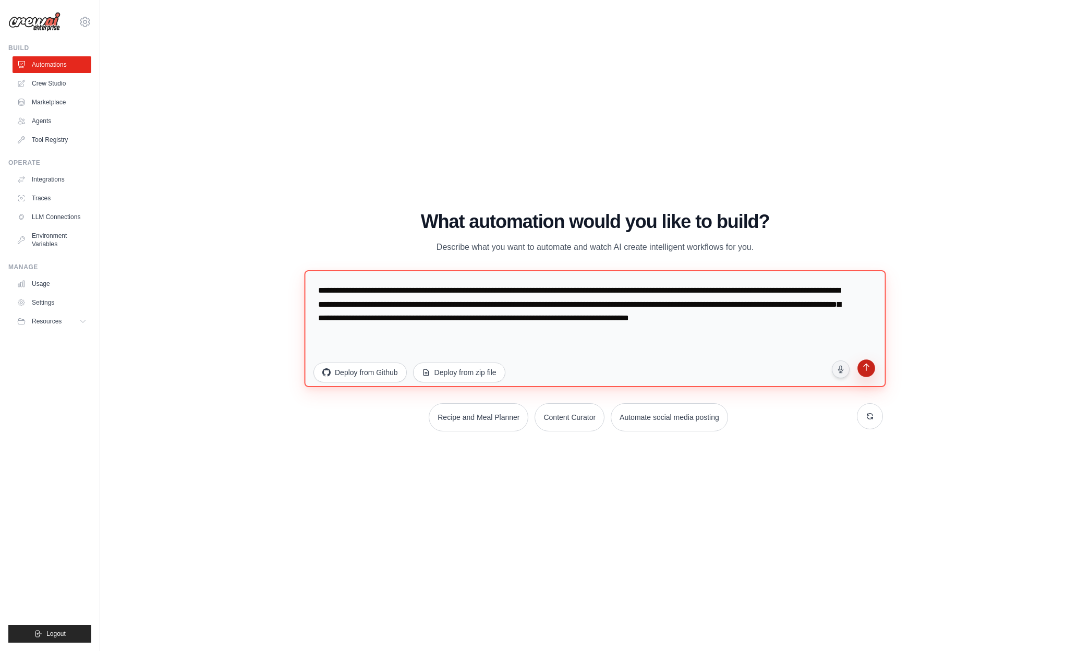
type textarea "**********"
click at [870, 369] on icon "submit" at bounding box center [866, 368] width 11 height 11
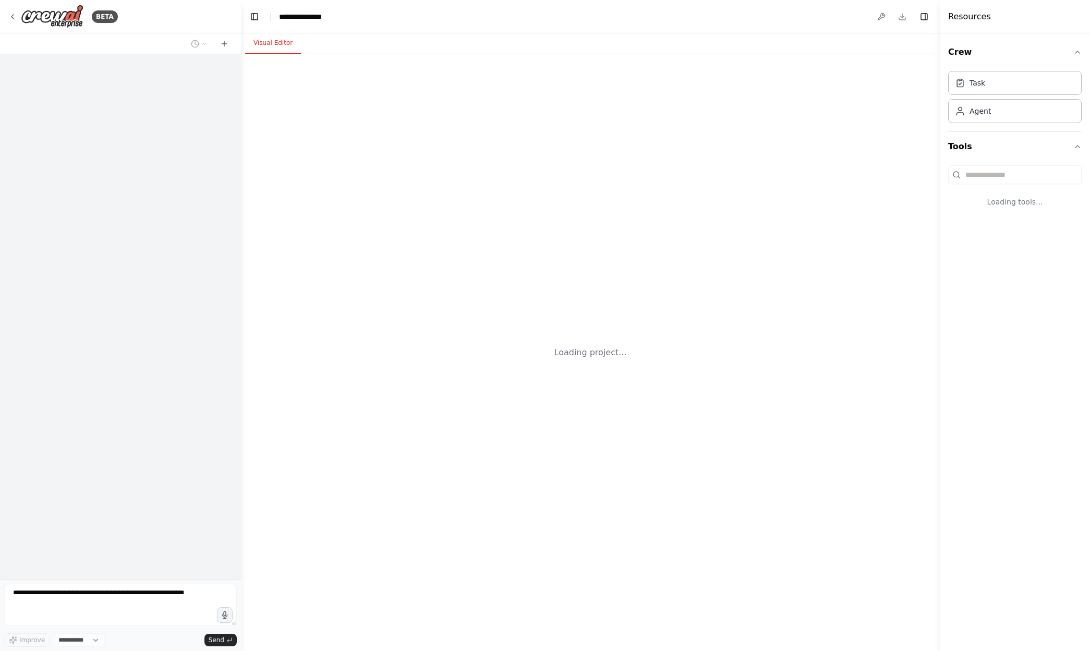
select select "****"
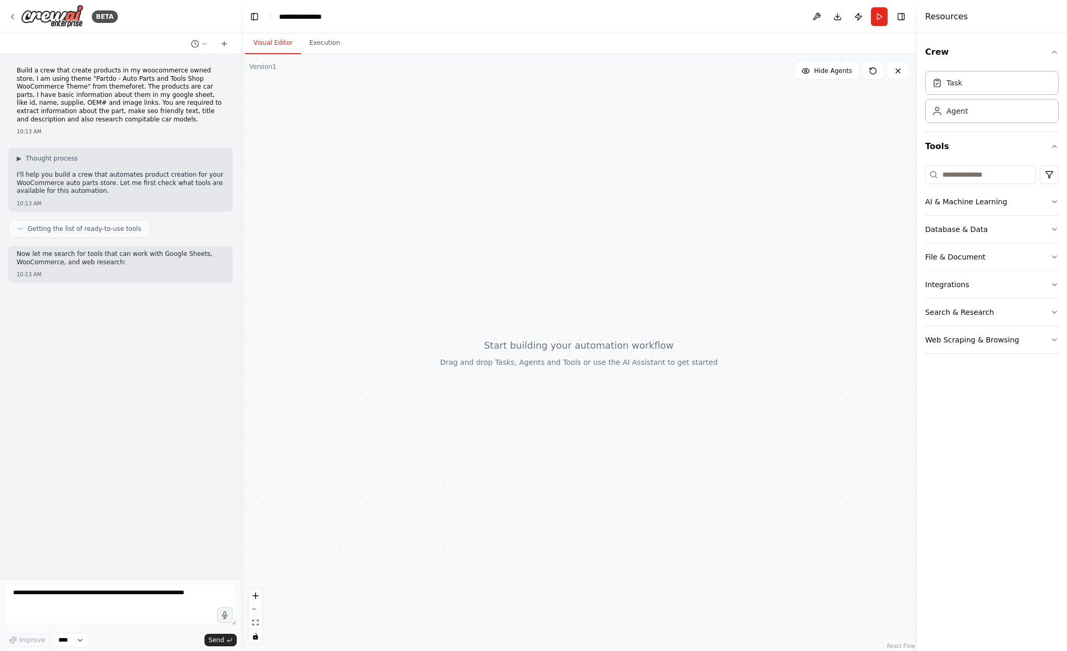
click at [403, 23] on header "**********" at bounding box center [579, 16] width 676 height 33
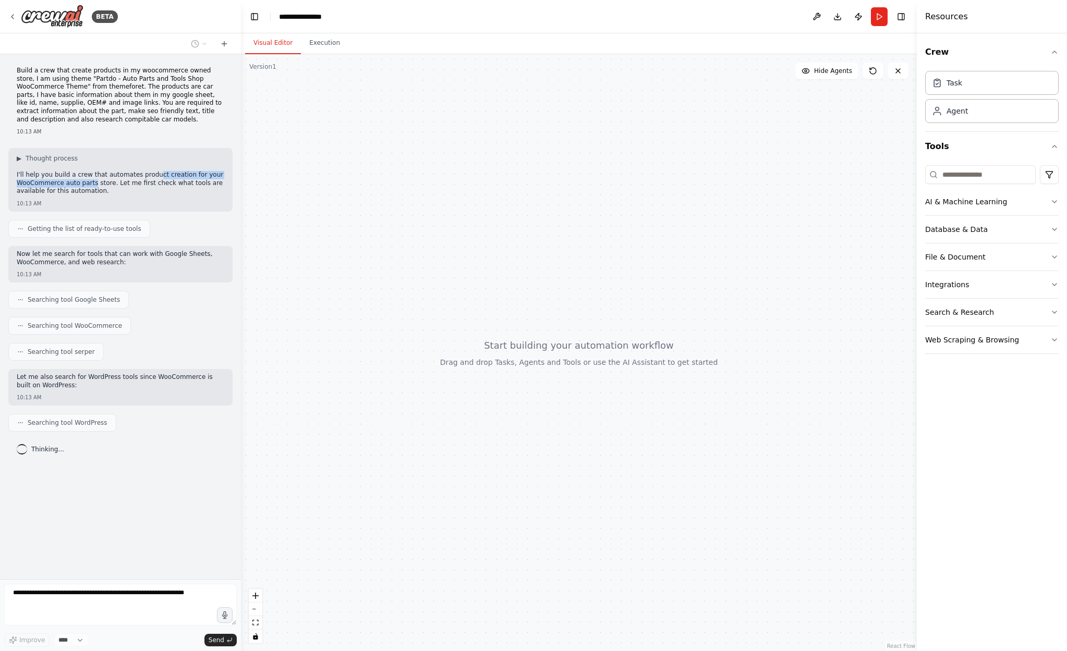
drag, startPoint x: 156, startPoint y: 176, endPoint x: 94, endPoint y: 184, distance: 63.1
click at [93, 184] on p "I'll help you build a crew that automates product creation for your WooCommerce…" at bounding box center [121, 183] width 208 height 25
click at [116, 184] on p "I'll help you build a crew that automates product creation for your WooCommerce…" at bounding box center [121, 183] width 208 height 25
drag, startPoint x: 119, startPoint y: 184, endPoint x: 172, endPoint y: 185, distance: 52.7
click at [156, 184] on p "I'll help you build a crew that automates product creation for your WooCommerce…" at bounding box center [121, 183] width 208 height 25
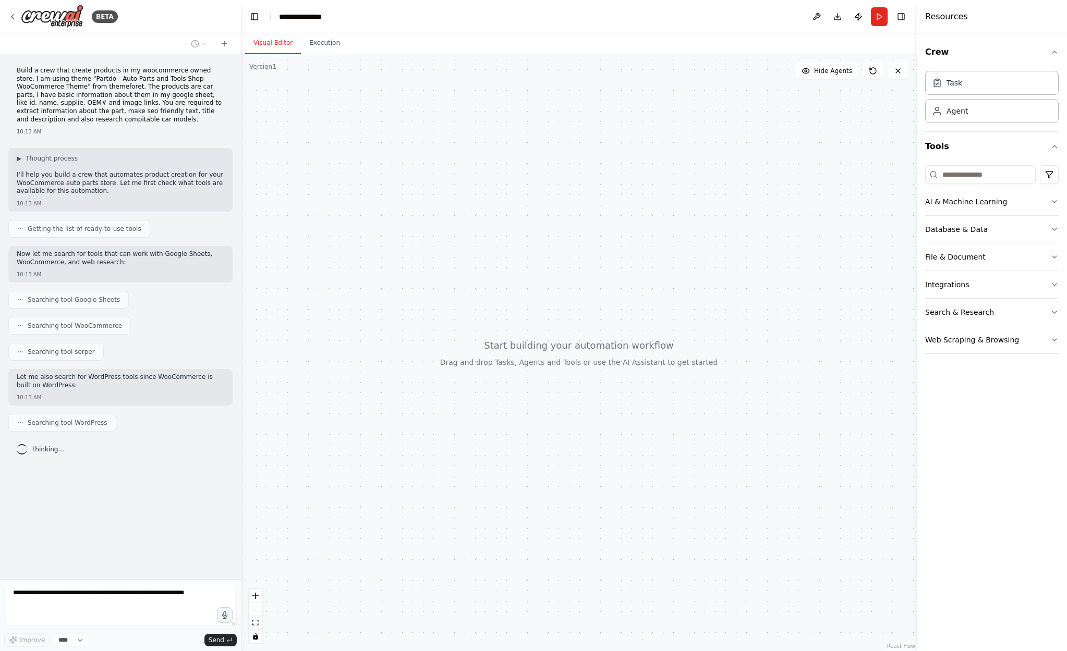
click at [186, 185] on p "I'll help you build a crew that automates product creation for your WooCommerce…" at bounding box center [121, 183] width 208 height 25
click at [166, 183] on p "I'll help you build a crew that automates product creation for your WooCommerce…" at bounding box center [121, 183] width 208 height 25
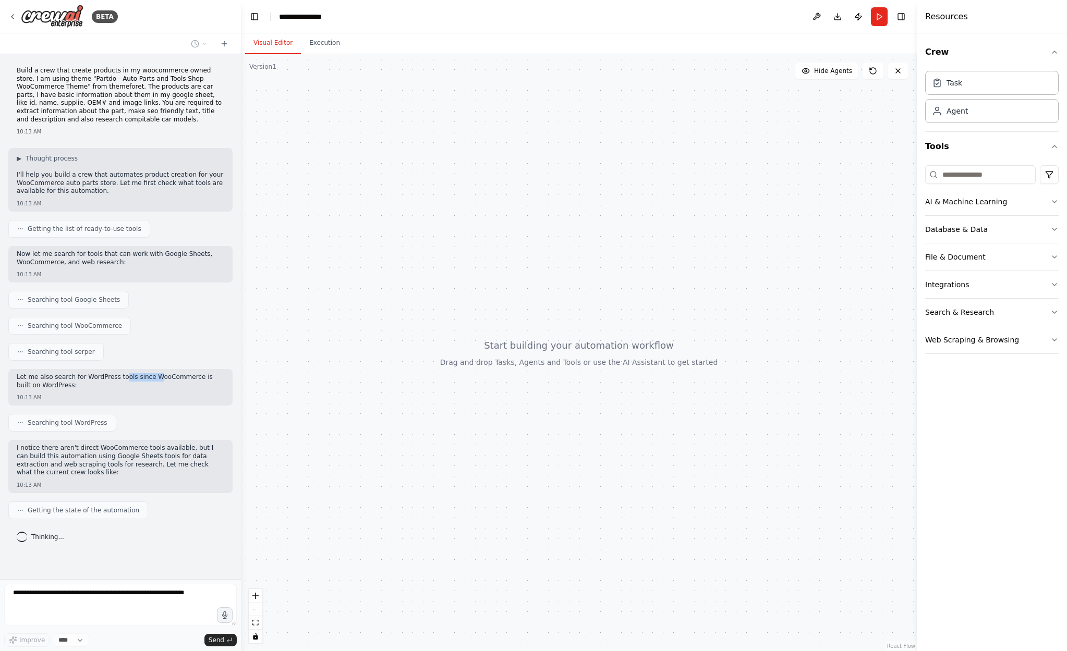
drag, startPoint x: 125, startPoint y: 379, endPoint x: 162, endPoint y: 376, distance: 37.1
click at [160, 376] on p "Let me also search for WordPress tools since WooCommerce is built on WordPress:" at bounding box center [121, 381] width 208 height 16
click at [168, 376] on p "Let me also search for WordPress tools since WooCommerce is built on WordPress:" at bounding box center [121, 381] width 208 height 16
click at [176, 376] on p "Let me also search for WordPress tools since WooCommerce is built on WordPress:" at bounding box center [121, 381] width 208 height 16
drag, startPoint x: 187, startPoint y: 376, endPoint x: 44, endPoint y: 383, distance: 142.5
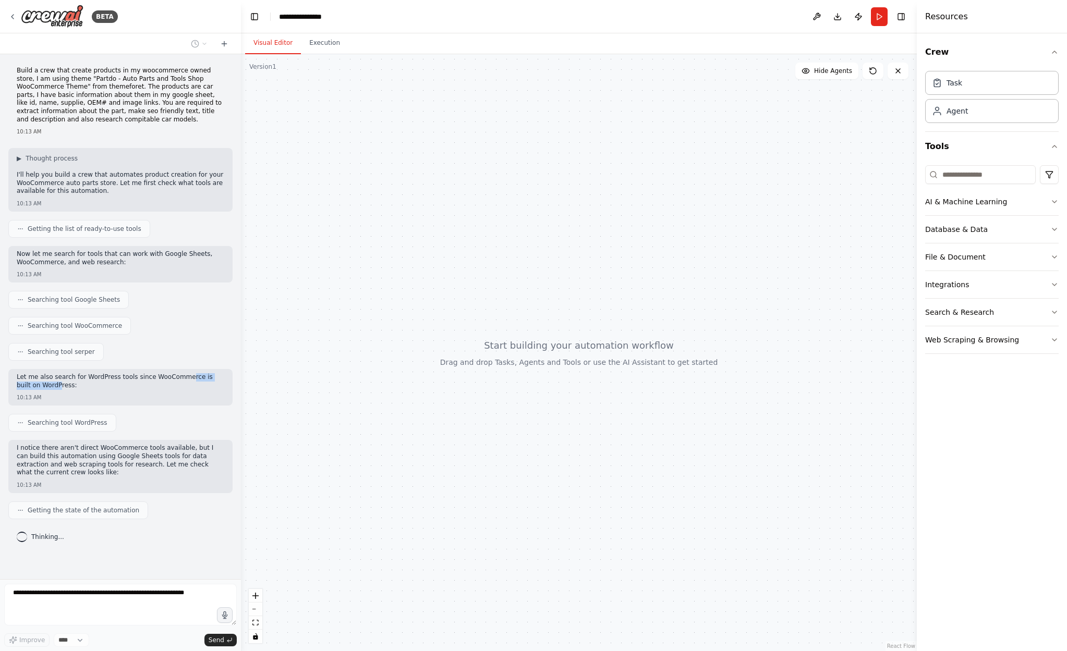
click at [44, 383] on p "Let me also search for WordPress tools since WooCommerce is built on WordPress:" at bounding box center [121, 381] width 208 height 16
click at [58, 382] on p "Let me also search for WordPress tools since WooCommerce is built on WordPress:" at bounding box center [121, 381] width 208 height 16
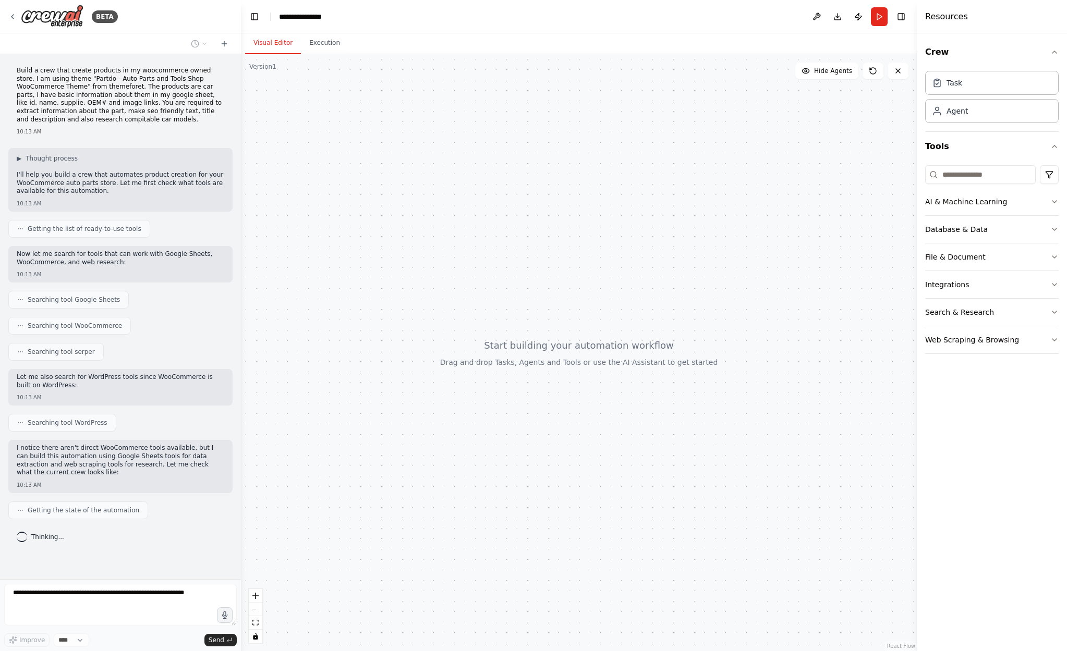
click at [48, 449] on p "I notice there aren't direct WooCommerce tools available, but I can build this …" at bounding box center [121, 460] width 208 height 32
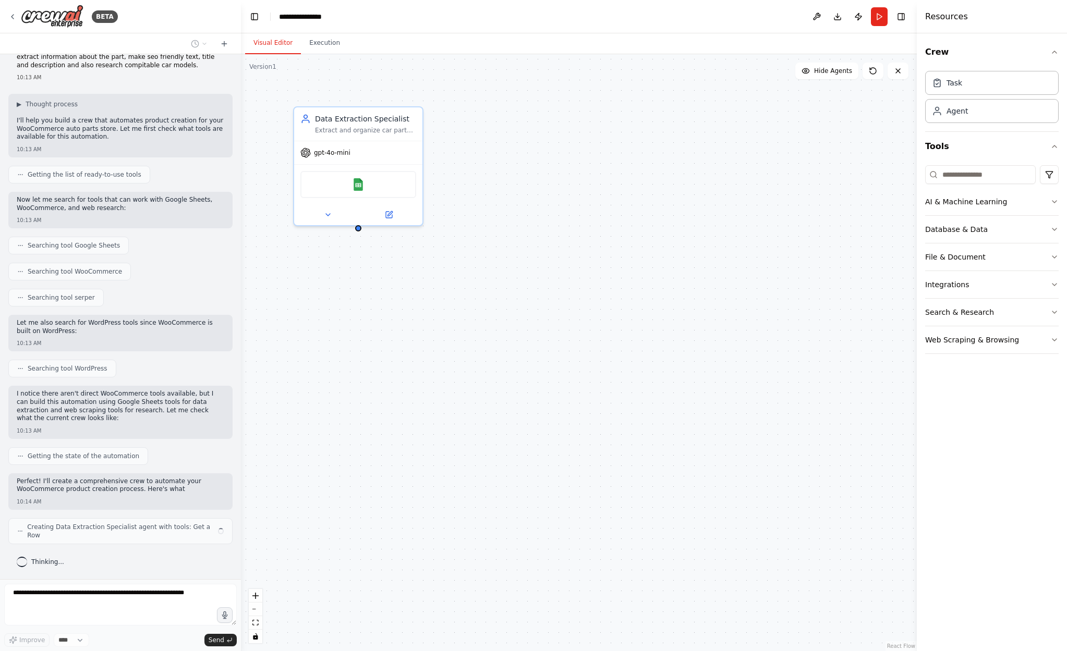
drag, startPoint x: 55, startPoint y: 449, endPoint x: 82, endPoint y: 445, distance: 26.9
click at [79, 450] on div "Build a crew that create products in my woocommerce owned store, I am using the…" at bounding box center [120, 316] width 241 height 525
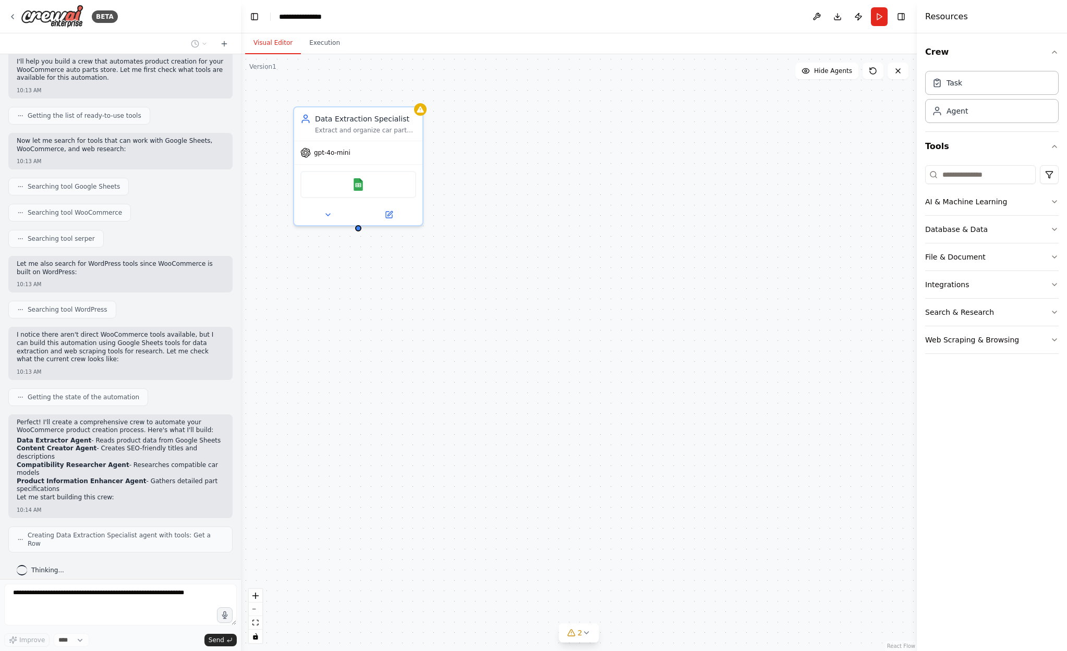
scroll to position [111, 0]
drag, startPoint x: 46, startPoint y: 347, endPoint x: 175, endPoint y: 344, distance: 128.8
click at [169, 345] on p "I notice there aren't direct WooCommerce tools available, but I can build this …" at bounding box center [121, 349] width 208 height 32
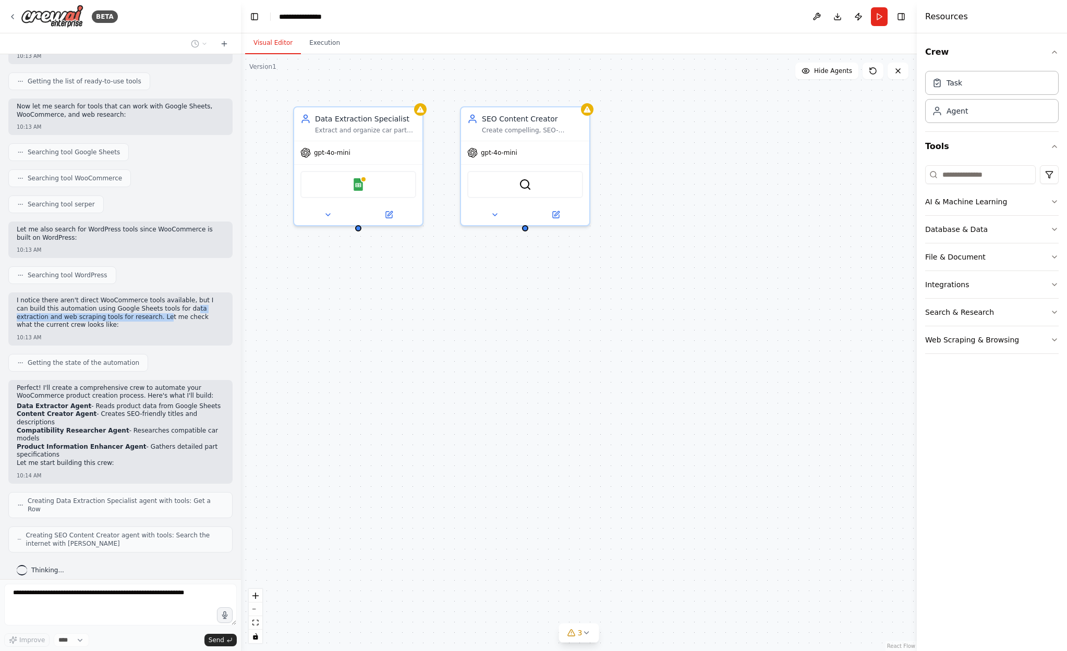
drag, startPoint x: 177, startPoint y: 344, endPoint x: 135, endPoint y: 314, distance: 52.1
click at [134, 314] on p "I notice there aren't direct WooCommerce tools available, but I can build this …" at bounding box center [121, 313] width 208 height 32
click at [138, 315] on p "I notice there aren't direct WooCommerce tools available, but I can build this …" at bounding box center [121, 313] width 208 height 32
click at [139, 316] on p "I notice there aren't direct WooCommerce tools available, but I can build this …" at bounding box center [121, 313] width 208 height 32
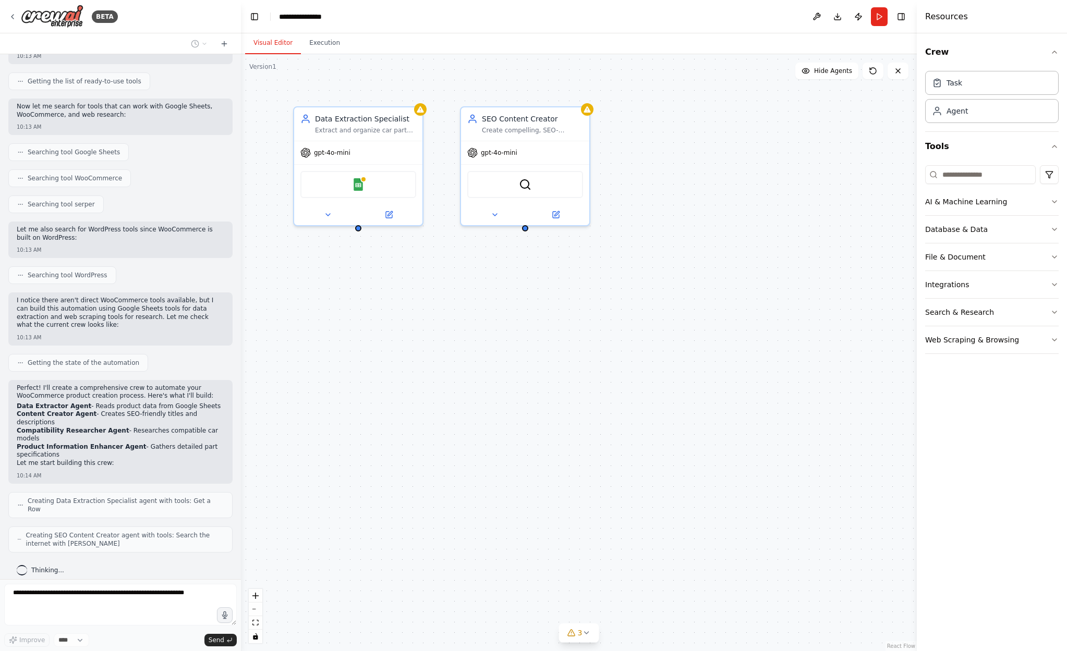
click at [161, 320] on p "I notice there aren't direct WooCommerce tools available, but I can build this …" at bounding box center [121, 313] width 208 height 32
click at [194, 318] on p "I notice there aren't direct WooCommerce tools available, but I can build this …" at bounding box center [121, 313] width 208 height 32
drag, startPoint x: 191, startPoint y: 318, endPoint x: 47, endPoint y: 327, distance: 144.2
click at [40, 330] on div "I notice there aren't direct WooCommerce tools available, but I can build this …" at bounding box center [121, 314] width 208 height 34
click at [47, 327] on p "I notice there aren't direct WooCommerce tools available, but I can build this …" at bounding box center [121, 313] width 208 height 32
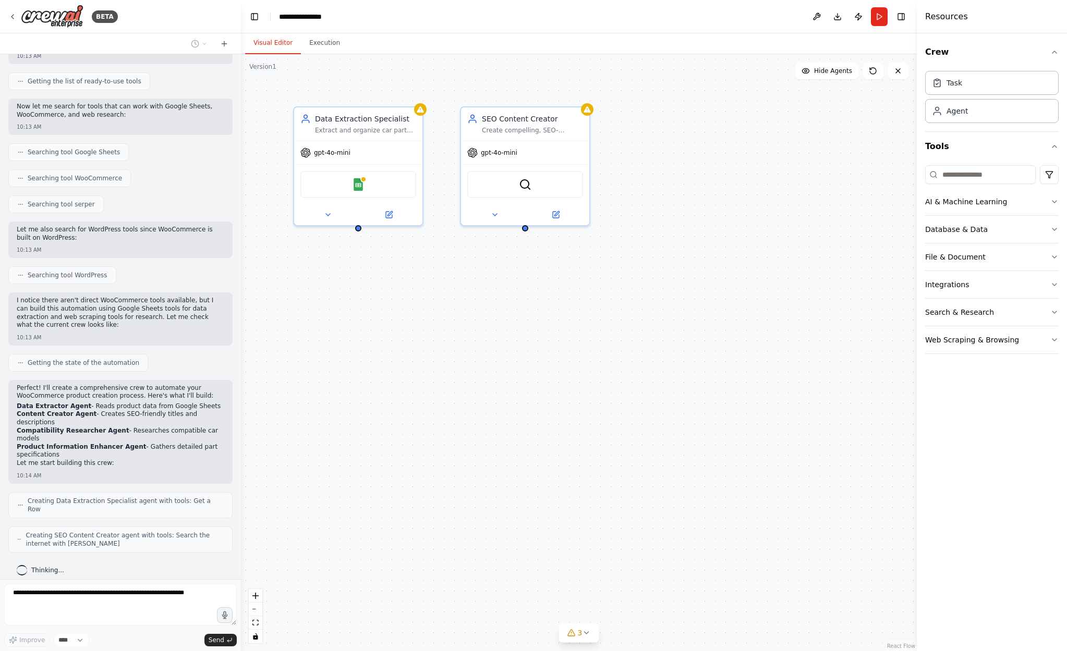
click at [65, 326] on p "I notice there aren't direct WooCommerce tools available, but I can build this …" at bounding box center [121, 313] width 208 height 32
click at [124, 319] on p "I notice there aren't direct WooCommerce tools available, but I can build this …" at bounding box center [121, 313] width 208 height 32
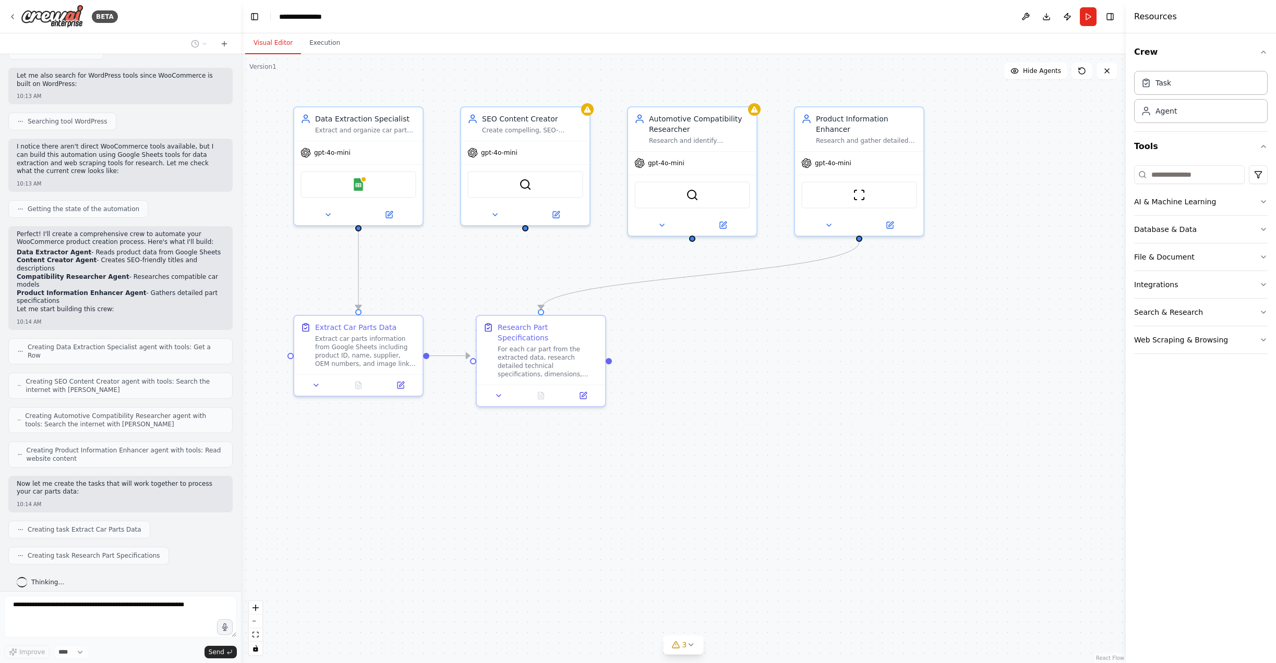
scroll to position [327, 0]
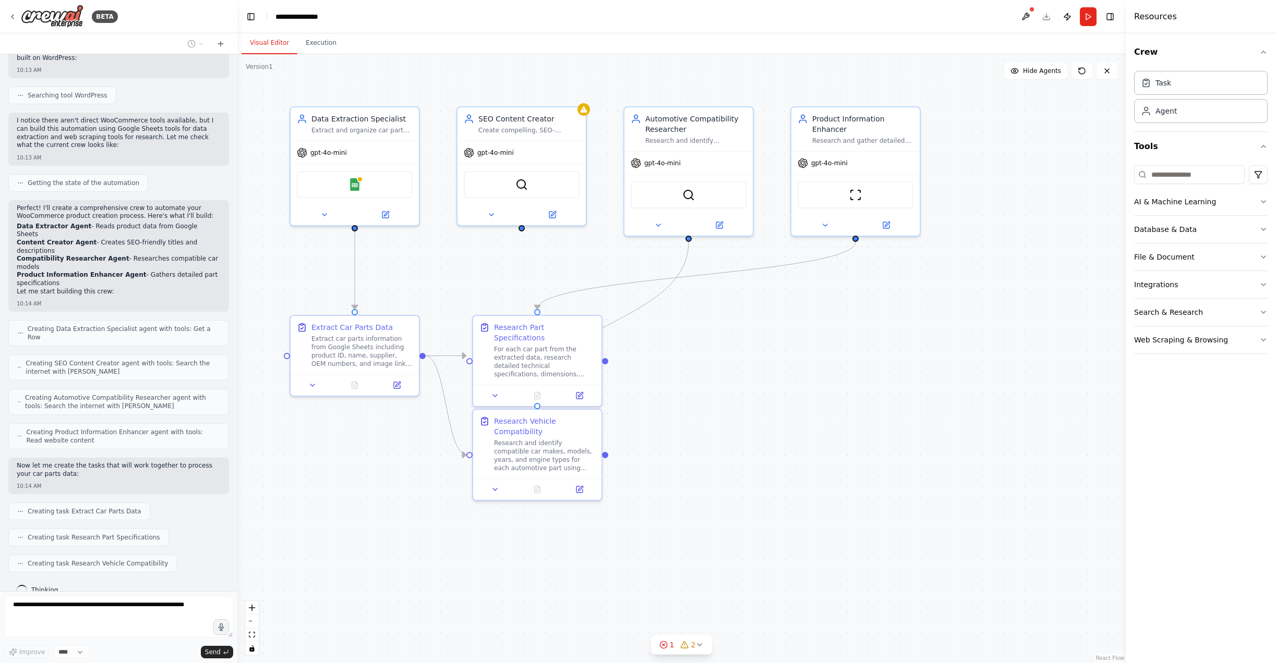
click at [237, 434] on div "BETA Build a crew that create products in my woocommerce owned store, I am usin…" at bounding box center [638, 331] width 1276 height 663
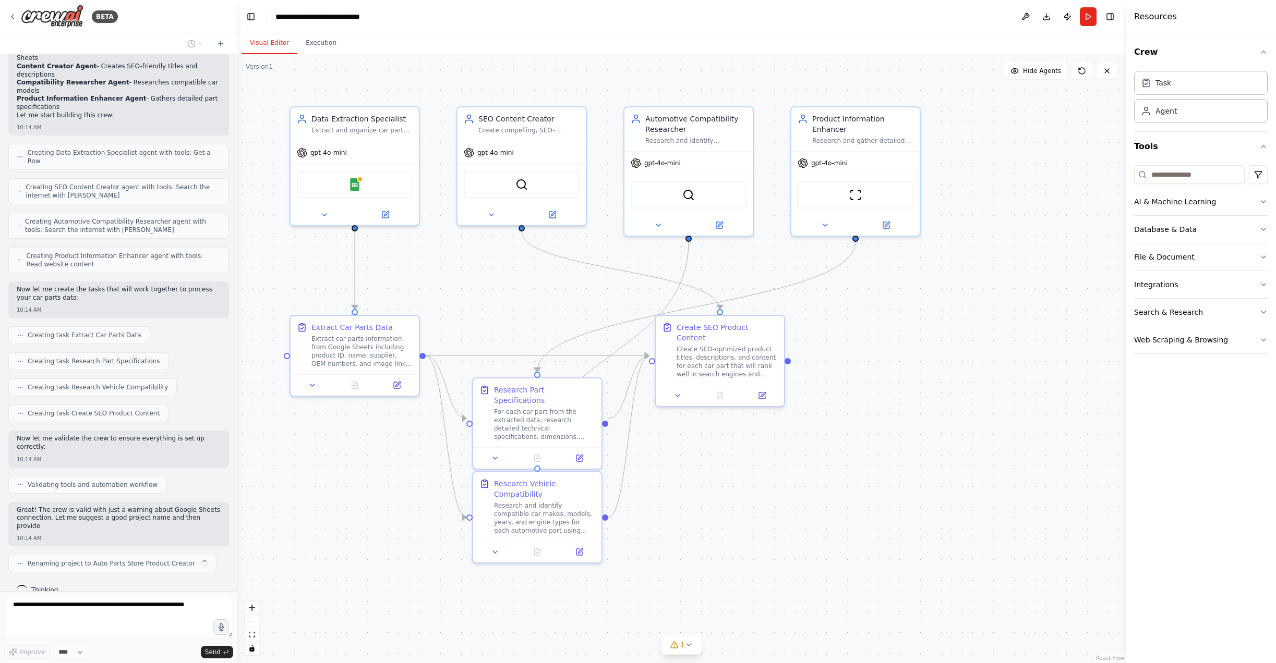
scroll to position [512, 0]
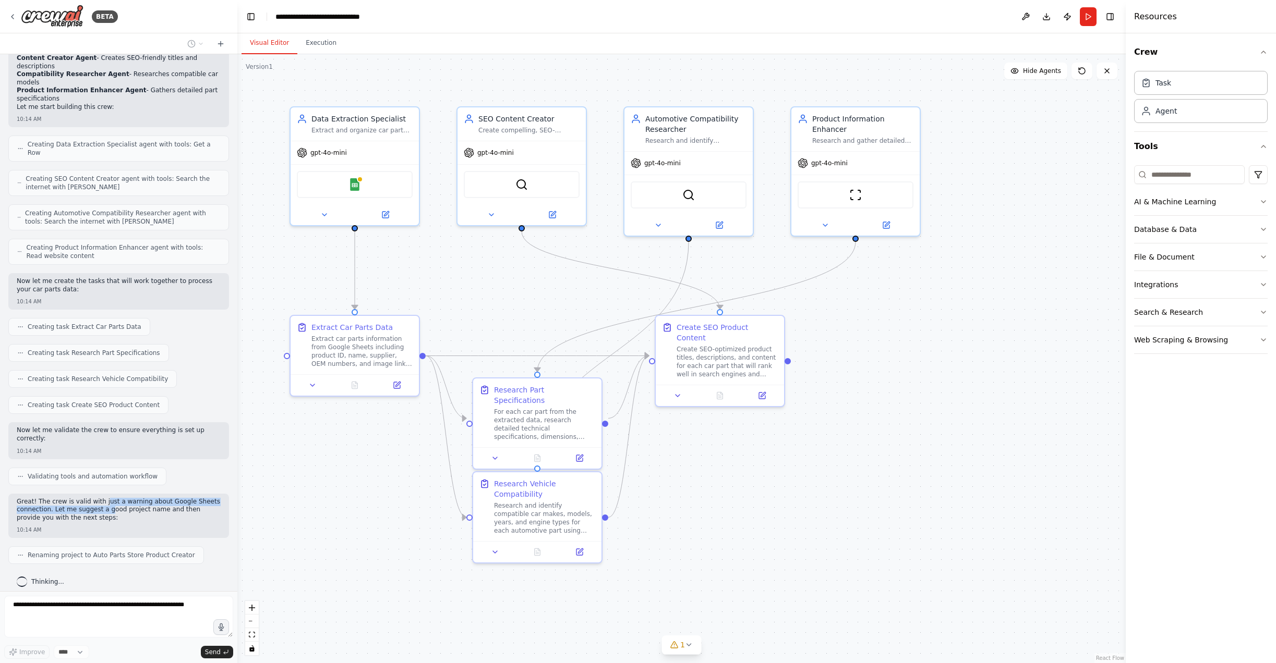
drag, startPoint x: 103, startPoint y: 494, endPoint x: 111, endPoint y: 503, distance: 11.8
click at [111, 504] on p "Great! The crew is valid with just a warning about Google Sheets connection. Le…" at bounding box center [119, 510] width 204 height 25
click at [119, 502] on p "Great! The crew is valid with just a warning about Google Sheets connection. Le…" at bounding box center [119, 510] width 204 height 25
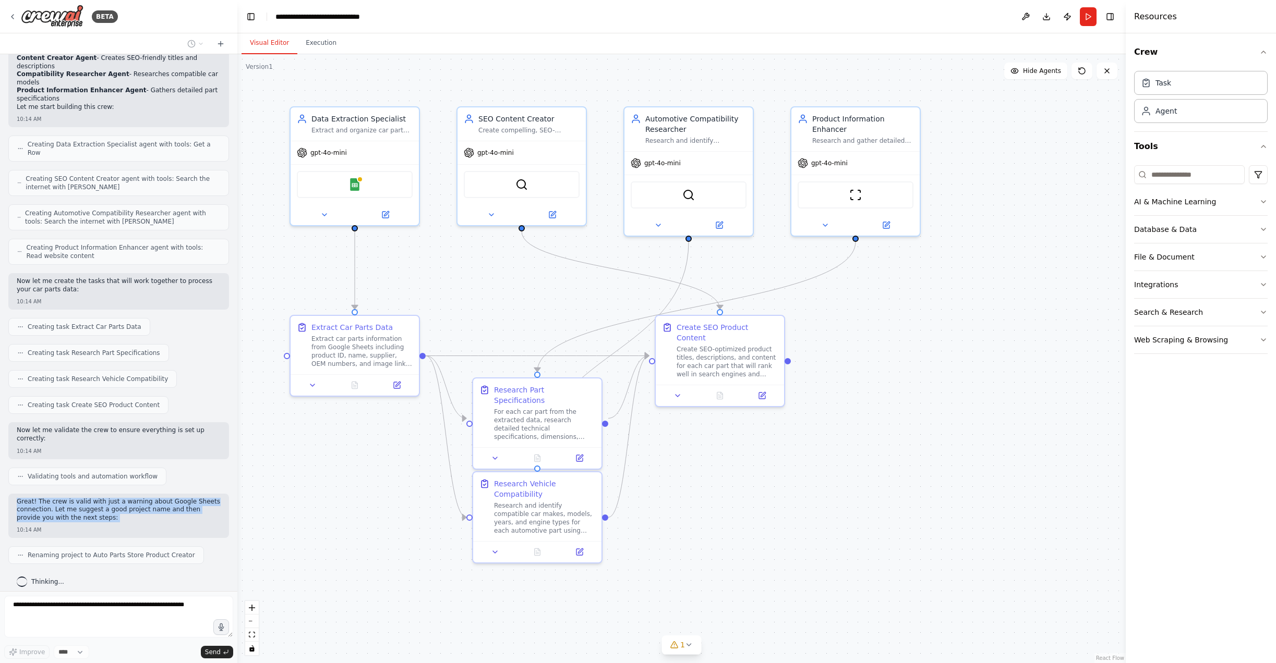
click at [160, 505] on p "Great! The crew is valid with just a warning about Google Sheets connection. Le…" at bounding box center [119, 510] width 204 height 25
drag, startPoint x: 171, startPoint y: 505, endPoint x: 86, endPoint y: 506, distance: 85.0
click at [86, 506] on p "Great! The crew is valid with just a warning about Google Sheets connection. Le…" at bounding box center [119, 510] width 204 height 25
click at [85, 506] on p "Great! The crew is valid with just a warning about Google Sheets connection. Le…" at bounding box center [119, 510] width 204 height 25
click at [81, 508] on p "Great! The crew is valid with just a warning about Google Sheets connection. Le…" at bounding box center [119, 510] width 204 height 25
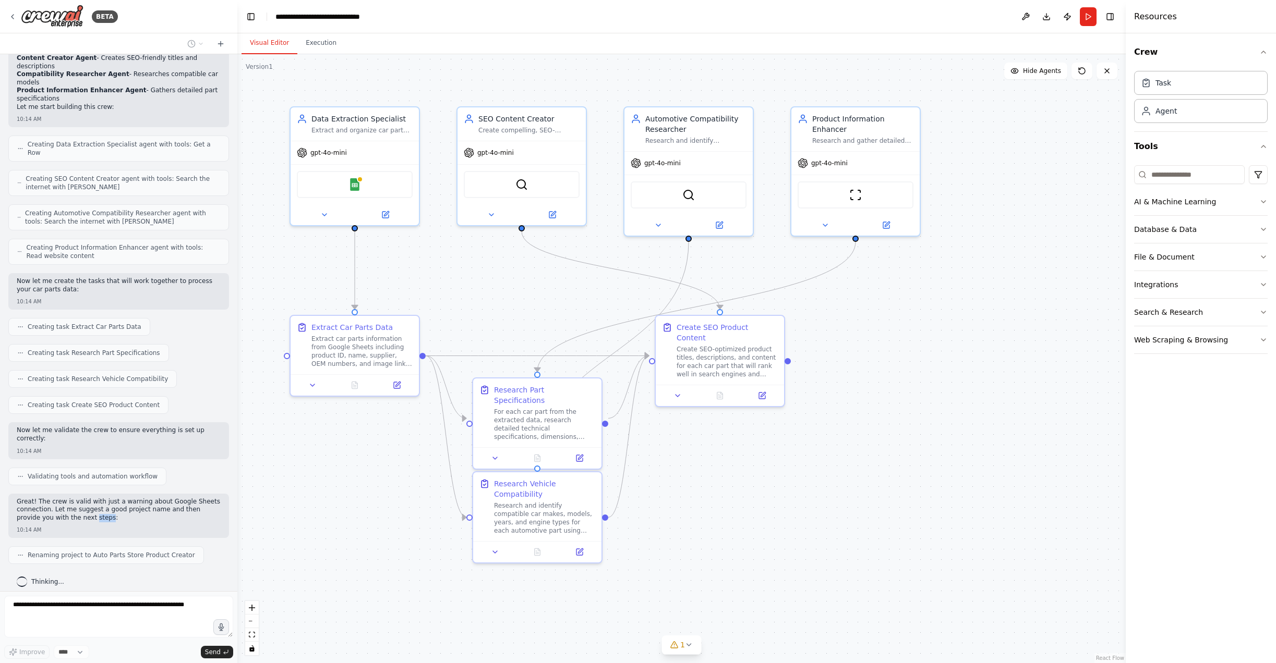
click at [81, 508] on p "Great! The crew is valid with just a warning about Google Sheets connection. Le…" at bounding box center [119, 510] width 204 height 25
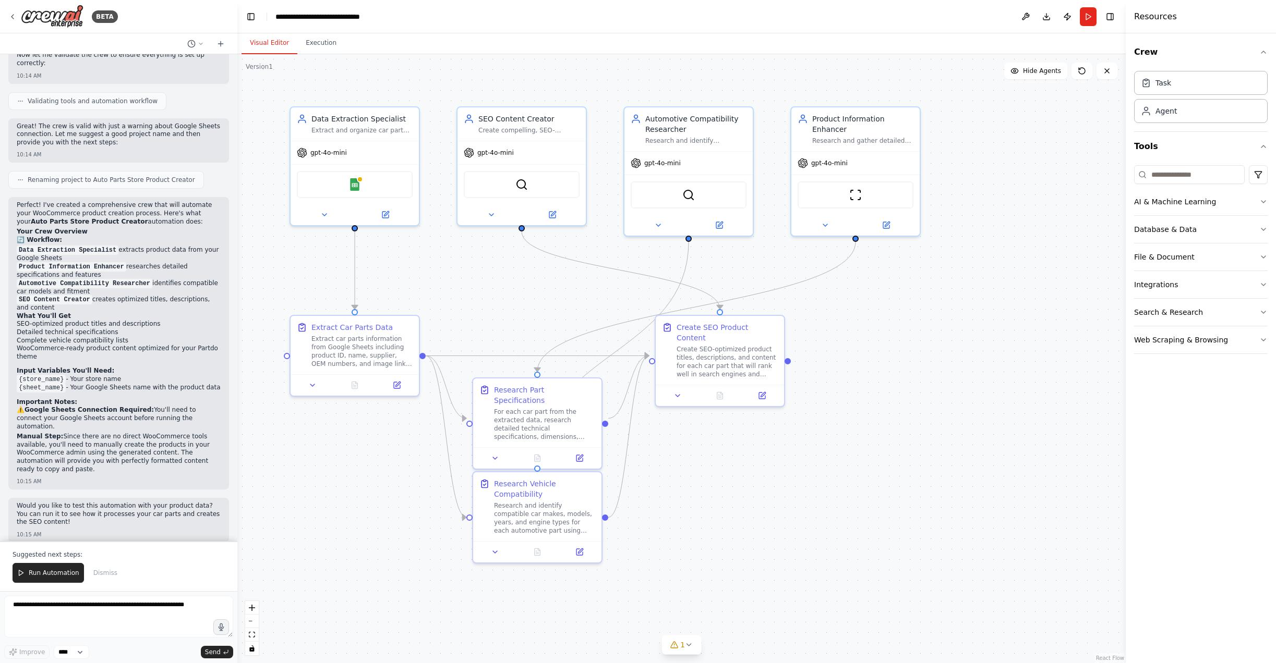
scroll to position [887, 0]
click at [106, 202] on p "Perfect! I've created a comprehensive crew that will automate your WooCommerce …" at bounding box center [119, 214] width 204 height 25
click at [113, 202] on p "Perfect! I've created a comprehensive crew that will automate your WooCommerce …" at bounding box center [119, 214] width 204 height 25
drag, startPoint x: 165, startPoint y: 200, endPoint x: 147, endPoint y: 207, distance: 19.0
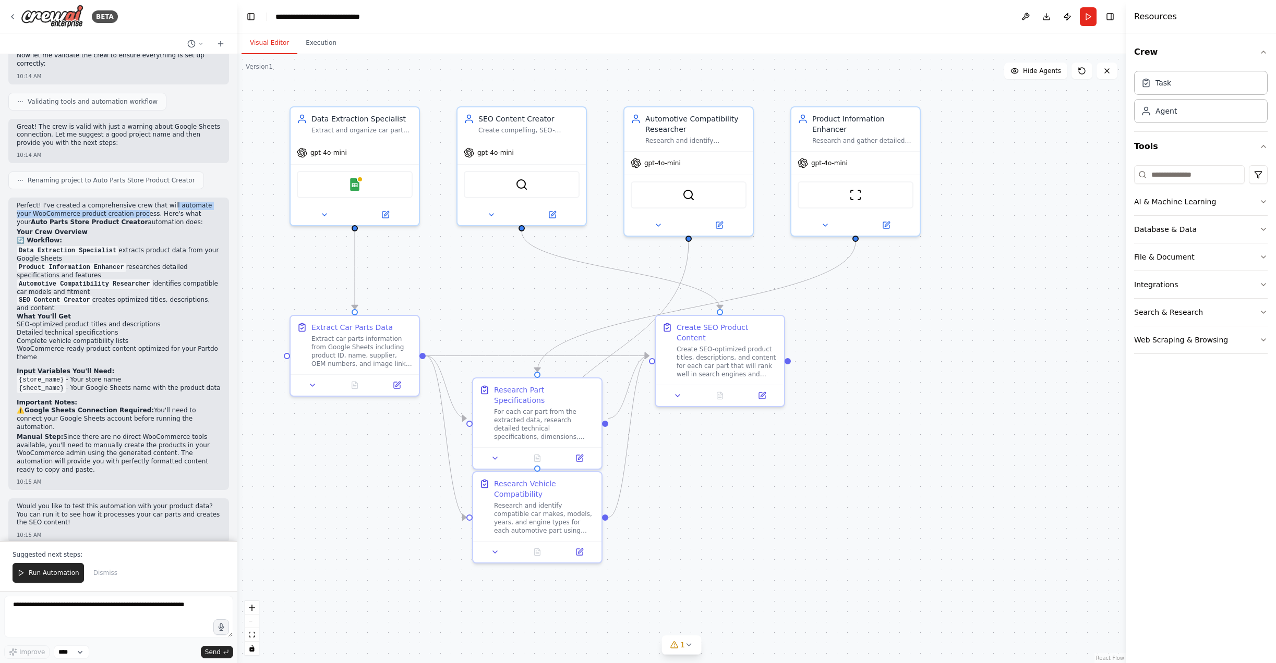
click at [144, 207] on p "Perfect! I've created a comprehensive crew that will automate your WooCommerce …" at bounding box center [119, 214] width 204 height 25
click at [150, 207] on p "Perfect! I've created a comprehensive crew that will automate your WooCommerce …" at bounding box center [119, 214] width 204 height 25
drag, startPoint x: 160, startPoint y: 208, endPoint x: 171, endPoint y: 217, distance: 14.4
click at [169, 217] on p "Perfect! I've created a comprehensive crew that will automate your WooCommerce …" at bounding box center [119, 214] width 204 height 25
click at [171, 217] on p "Perfect! I've created a comprehensive crew that will automate your WooCommerce …" at bounding box center [119, 214] width 204 height 25
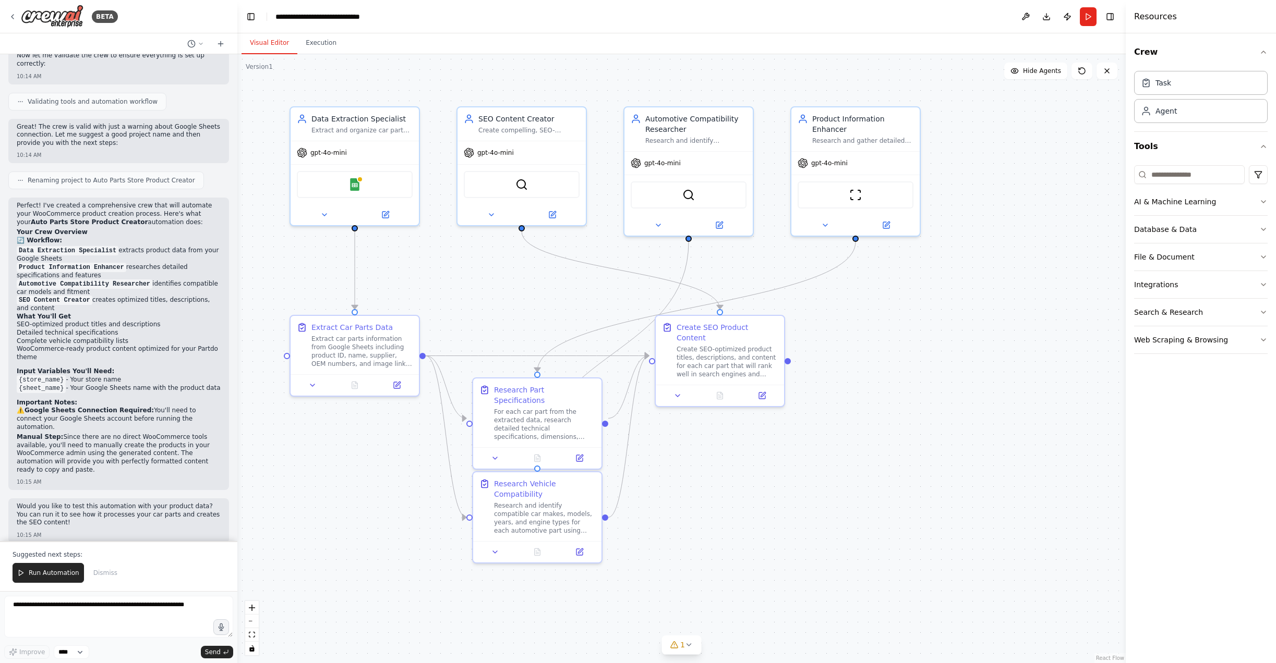
click at [171, 217] on p "Perfect! I've created a comprehensive crew that will automate your WooCommerce …" at bounding box center [119, 214] width 204 height 25
click at [122, 228] on h2 "Your Crew Overview" at bounding box center [119, 232] width 204 height 8
drag, startPoint x: 52, startPoint y: 241, endPoint x: 126, endPoint y: 244, distance: 74.6
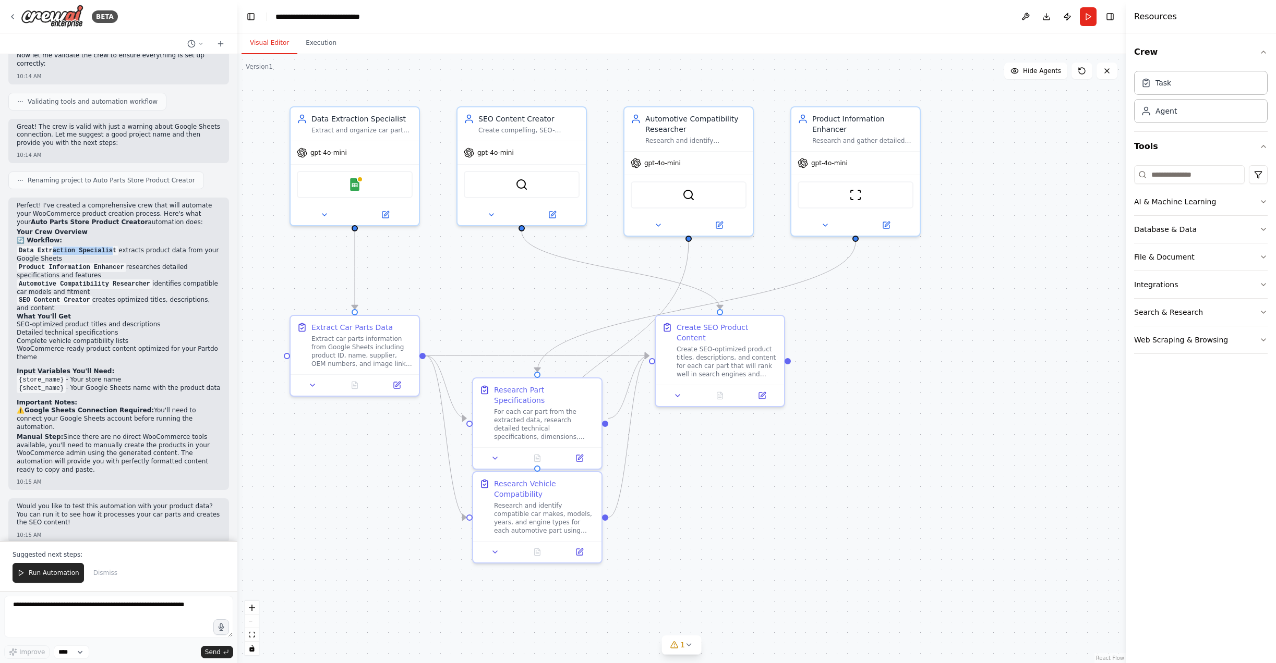
click at [117, 246] on code "Data Extraction Specialist" at bounding box center [68, 250] width 102 height 9
drag, startPoint x: 138, startPoint y: 244, endPoint x: 182, endPoint y: 244, distance: 44.3
click at [182, 247] on li "Data Extraction Specialist extracts product data from your Google Sheets" at bounding box center [119, 255] width 204 height 17
click at [176, 247] on li "Data Extraction Specialist extracts product data from your Google Sheets" at bounding box center [119, 255] width 204 height 17
drag, startPoint x: 121, startPoint y: 242, endPoint x: 78, endPoint y: 250, distance: 43.6
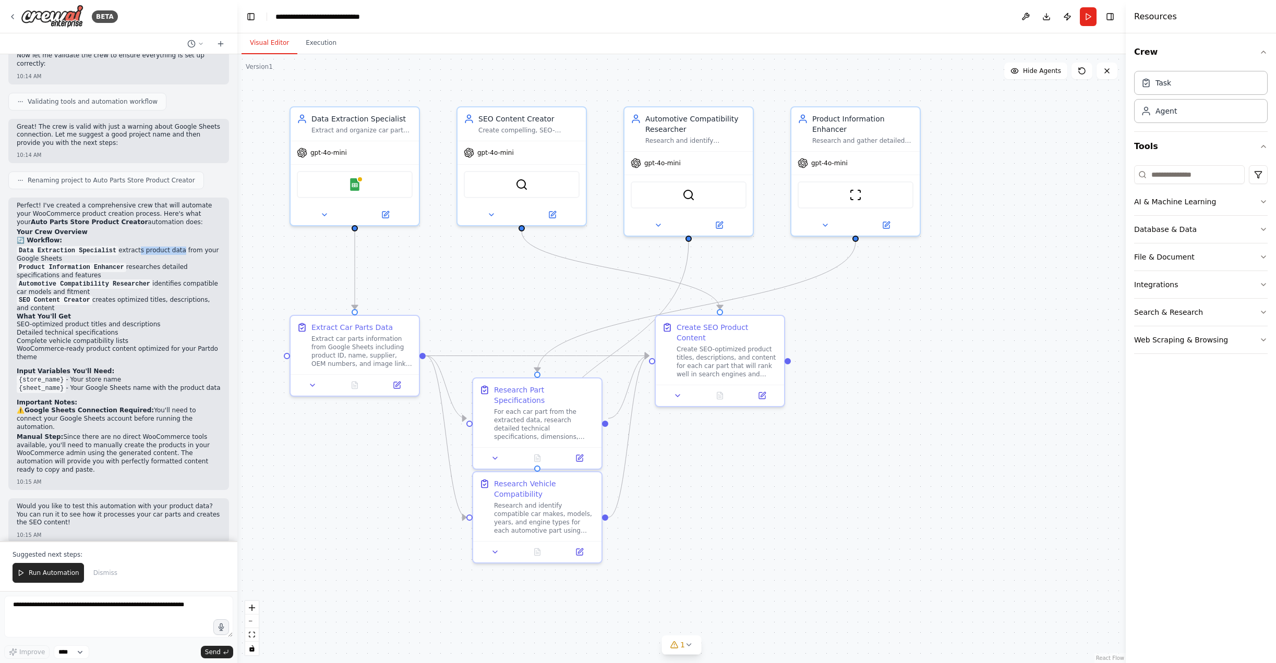
click at [78, 250] on li "Data Extraction Specialist extracts product data from your Google Sheets" at bounding box center [119, 255] width 204 height 17
drag, startPoint x: 160, startPoint y: 258, endPoint x: 87, endPoint y: 268, distance: 73.7
click at [87, 268] on li "Product Information Enhancer researches detailed specifications and features" at bounding box center [119, 271] width 204 height 17
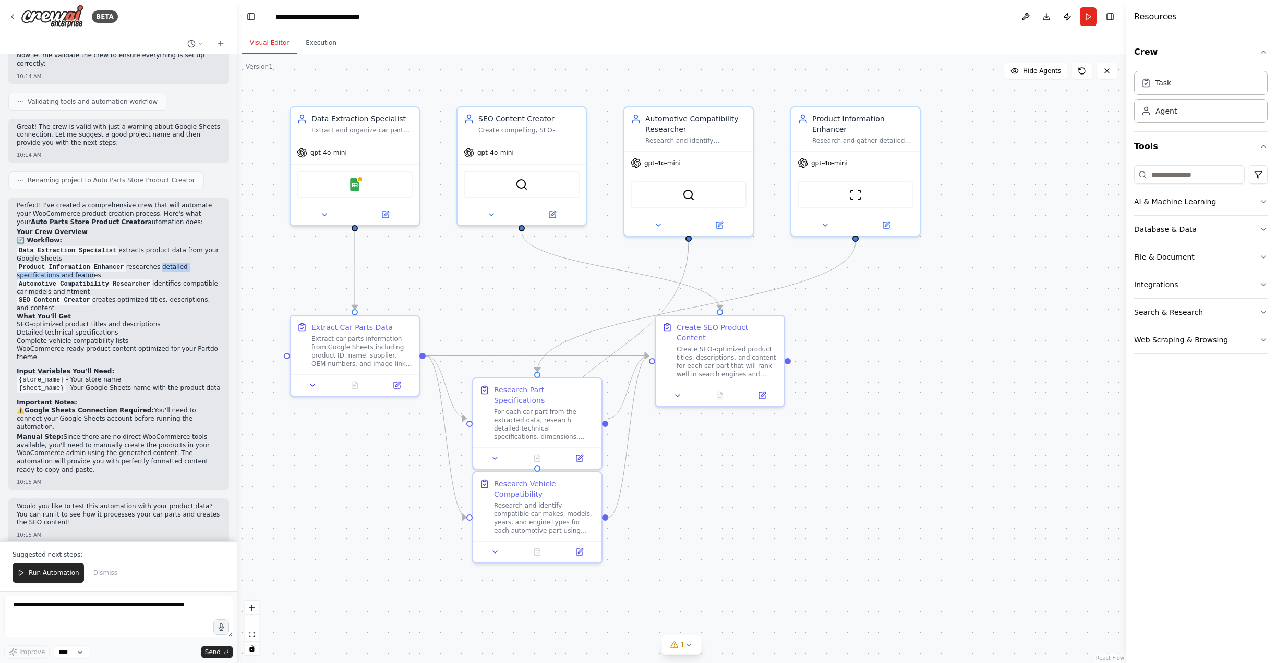
click at [54, 280] on code "Automotive Compatibility Researcher" at bounding box center [85, 284] width 136 height 9
drag, startPoint x: 32, startPoint y: 277, endPoint x: 144, endPoint y: 277, distance: 112.1
click at [141, 280] on code "Automotive Compatibility Researcher" at bounding box center [85, 284] width 136 height 9
drag, startPoint x: 166, startPoint y: 276, endPoint x: 104, endPoint y: 284, distance: 62.1
click at [93, 285] on li "Automotive Compatibility Researcher identifies compatible car models and fitment" at bounding box center [119, 288] width 204 height 17
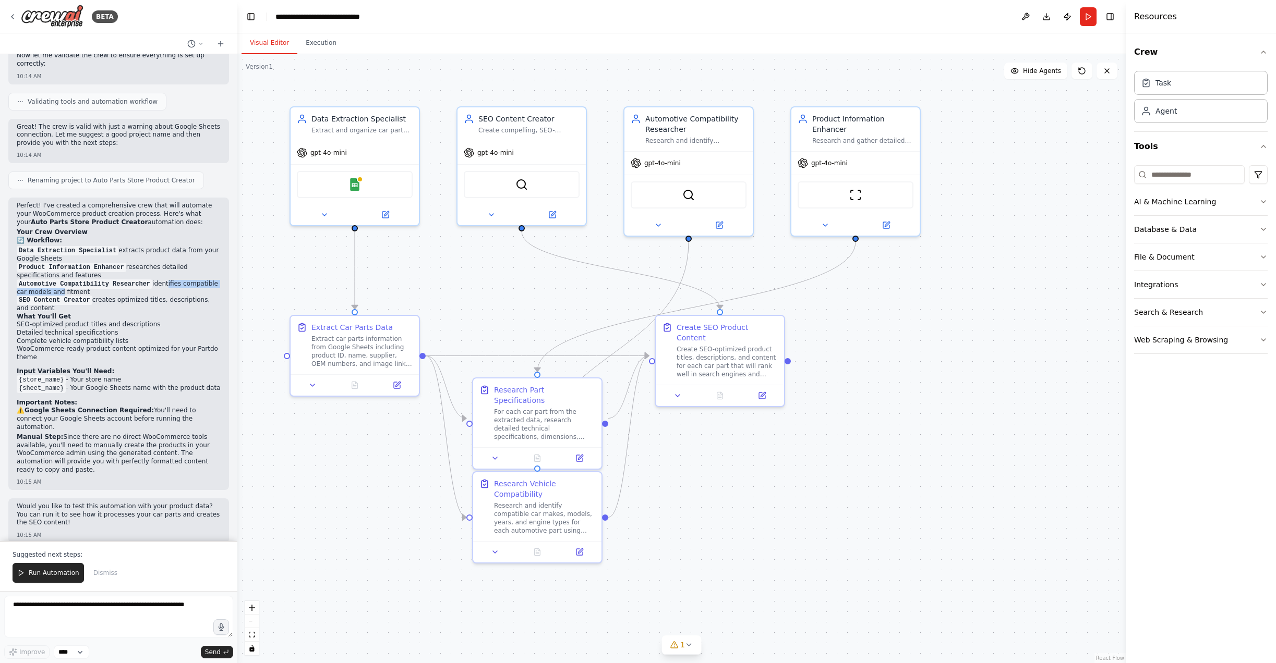
click at [105, 284] on li "Automotive Compatibility Researcher identifies compatible car models and fitment" at bounding box center [119, 288] width 204 height 17
drag, startPoint x: 115, startPoint y: 283, endPoint x: 71, endPoint y: 280, distance: 43.9
click at [71, 280] on li "Automotive Compatibility Researcher identifies compatible car models and fitment" at bounding box center [119, 288] width 204 height 17
drag, startPoint x: 34, startPoint y: 293, endPoint x: 129, endPoint y: 293, distance: 94.9
click at [129, 296] on li "SEO Content Creator creates optimized titles, descriptions, and content" at bounding box center [119, 304] width 204 height 17
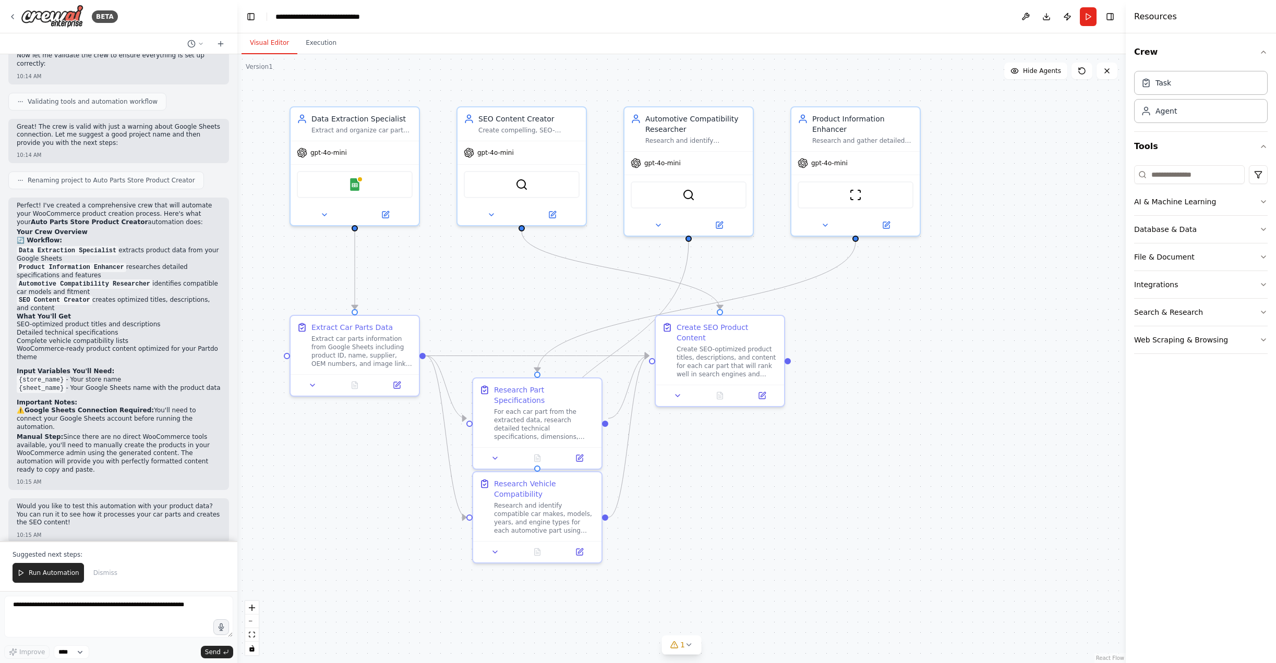
click at [133, 296] on li "SEO Content Creator creates optimized titles, descriptions, and content" at bounding box center [119, 304] width 204 height 17
click at [139, 296] on li "SEO Content Creator creates optimized titles, descriptions, and content" at bounding box center [119, 304] width 204 height 17
drag, startPoint x: 23, startPoint y: 310, endPoint x: 28, endPoint y: 311, distance: 5.4
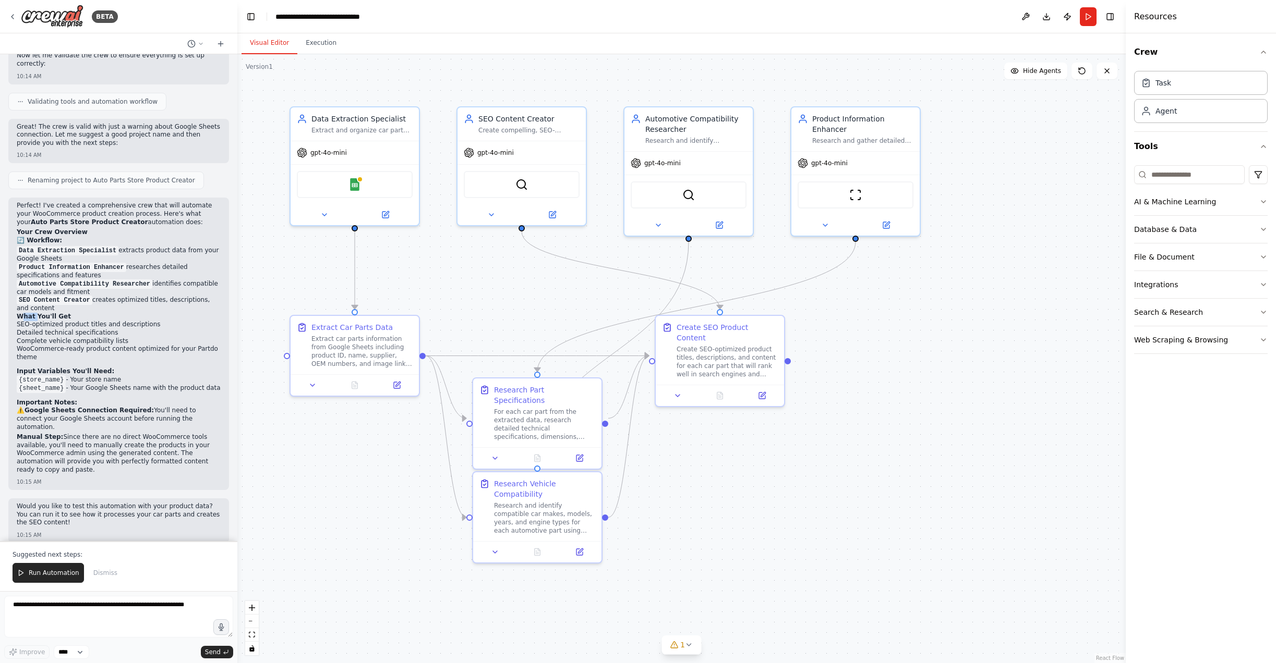
click at [34, 313] on strong "What You'll Get" at bounding box center [44, 316] width 54 height 7
drag, startPoint x: 23, startPoint y: 318, endPoint x: 63, endPoint y: 318, distance: 39.6
click at [63, 321] on li "SEO-optimized product titles and descriptions" at bounding box center [119, 325] width 204 height 8
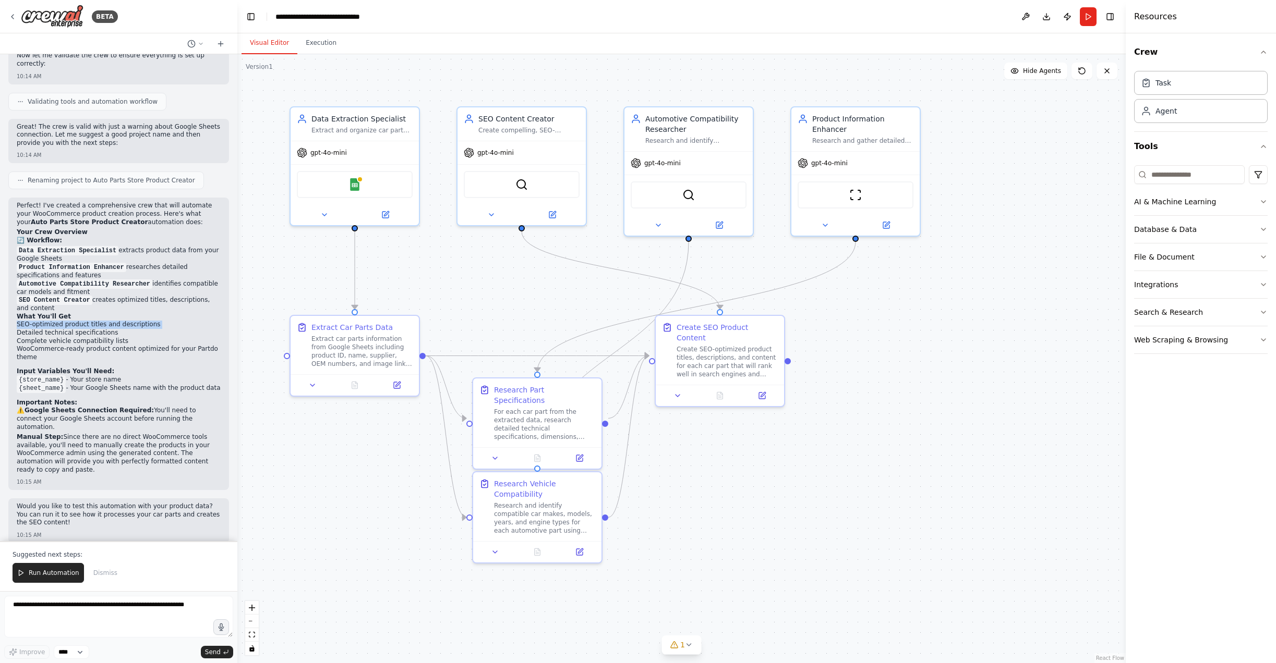
click at [63, 321] on li "SEO-optimized product titles and descriptions" at bounding box center [119, 325] width 204 height 8
click at [73, 321] on li "SEO-optimized product titles and descriptions" at bounding box center [119, 325] width 204 height 8
click at [39, 329] on li "Detailed technical specifications" at bounding box center [119, 333] width 204 height 8
drag, startPoint x: 39, startPoint y: 325, endPoint x: 50, endPoint y: 326, distance: 10.4
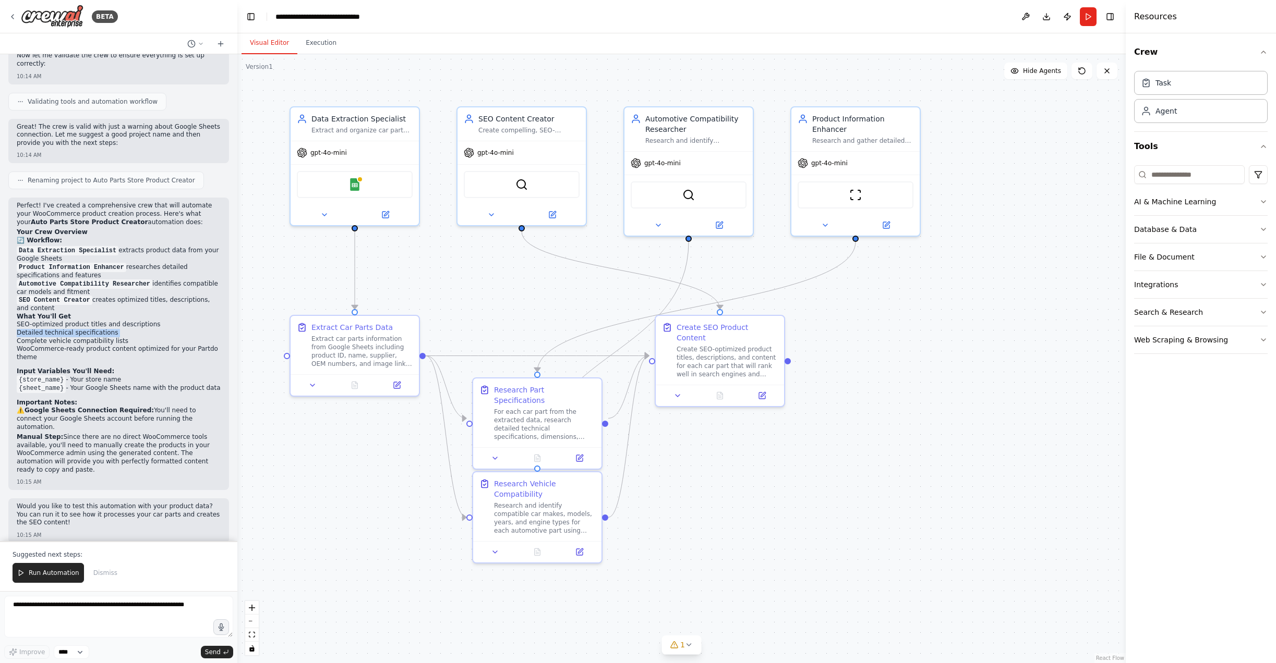
click at [39, 329] on li "Detailed technical specifications" at bounding box center [119, 333] width 204 height 8
click at [82, 337] on li "Complete vehicle compatibility lists" at bounding box center [119, 341] width 204 height 8
drag, startPoint x: 139, startPoint y: 337, endPoint x: 27, endPoint y: 330, distance: 112.8
click at [27, 331] on ul "SEO-optimized product titles and descriptions Detailed technical specifications…" at bounding box center [119, 341] width 204 height 41
click at [27, 337] on li "Complete vehicle compatibility lists" at bounding box center [119, 341] width 204 height 8
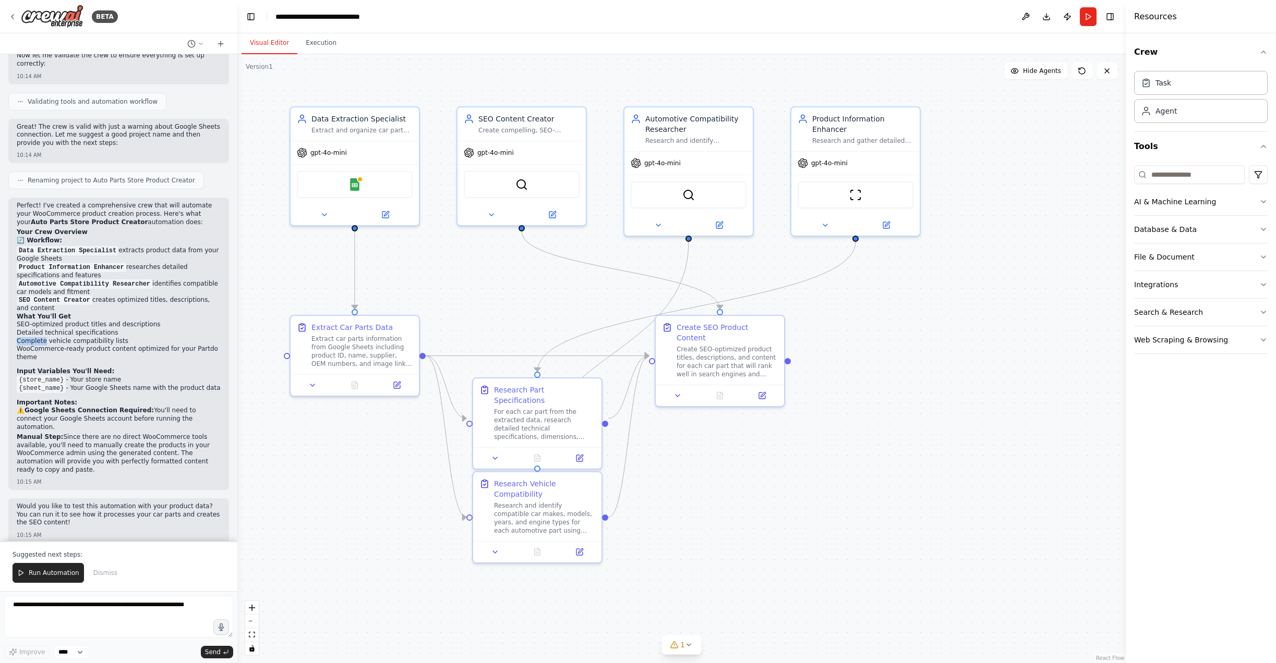
click at [27, 337] on li "Complete vehicle compatibility lists" at bounding box center [119, 341] width 204 height 8
click at [22, 345] on li "WooCommerce-ready product content optimized for your Partdo theme" at bounding box center [119, 353] width 204 height 16
click at [23, 345] on li "WooCommerce-ready product content optimized for your Partdo theme" at bounding box center [119, 353] width 204 height 16
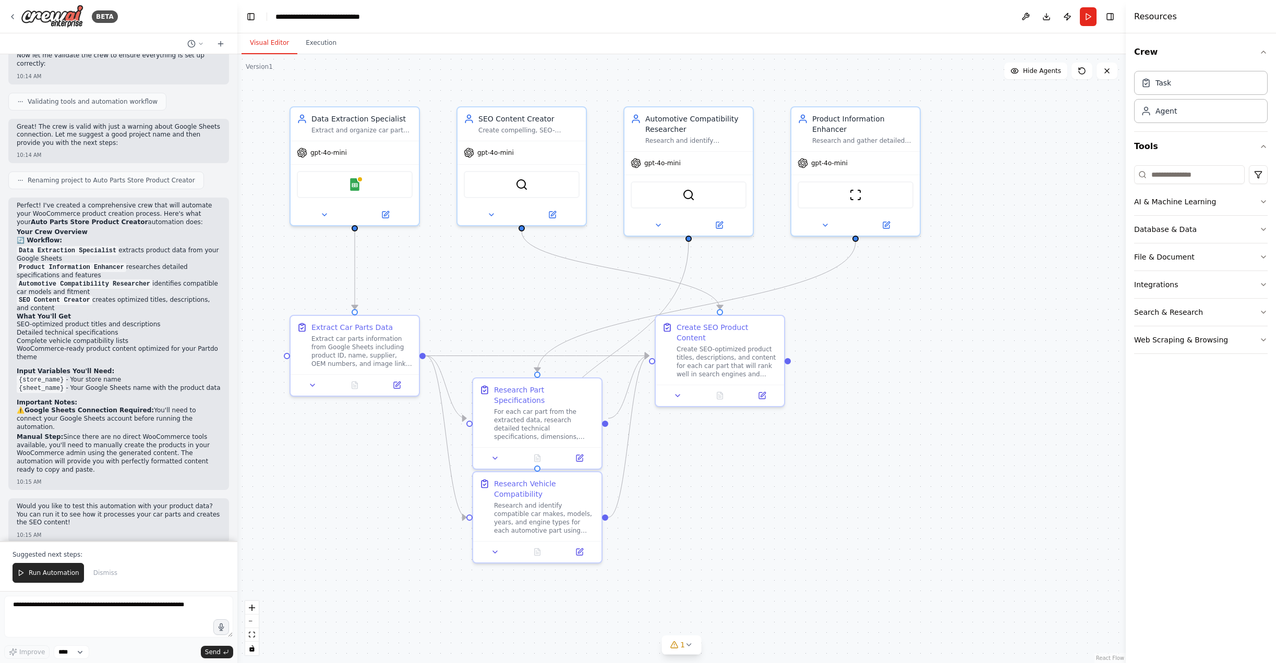
click at [60, 345] on li "WooCommerce-ready product content optimized for your Partdo theme" at bounding box center [119, 353] width 204 height 16
click at [87, 345] on li "WooCommerce-ready product content optimized for your Partdo theme" at bounding box center [119, 353] width 204 height 16
click at [126, 345] on li "WooCommerce-ready product content optimized for your Partdo theme" at bounding box center [119, 353] width 204 height 16
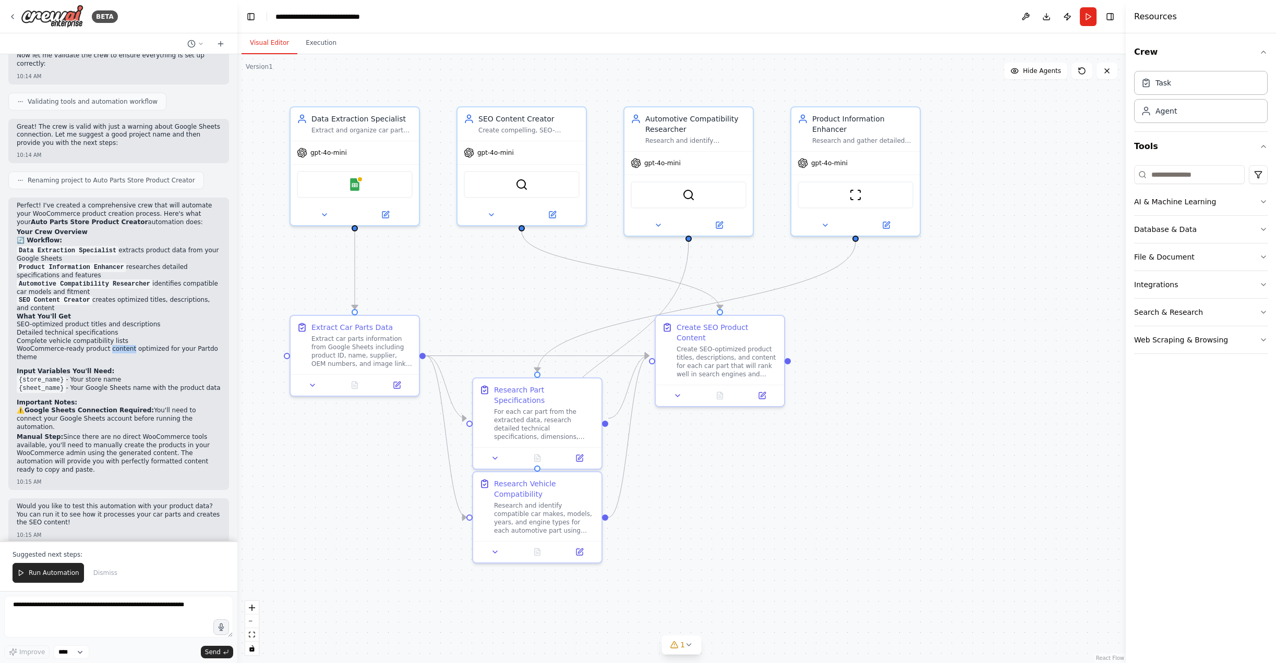
click at [126, 345] on li "WooCommerce-ready product content optimized for your Partdo theme" at bounding box center [119, 353] width 204 height 16
click at [133, 345] on li "WooCommerce-ready product content optimized for your Partdo theme" at bounding box center [119, 353] width 204 height 16
click at [83, 410] on strong "Google Sheets Connection Required:" at bounding box center [89, 410] width 129 height 7
click at [82, 410] on strong "Google Sheets Connection Required:" at bounding box center [89, 410] width 129 height 7
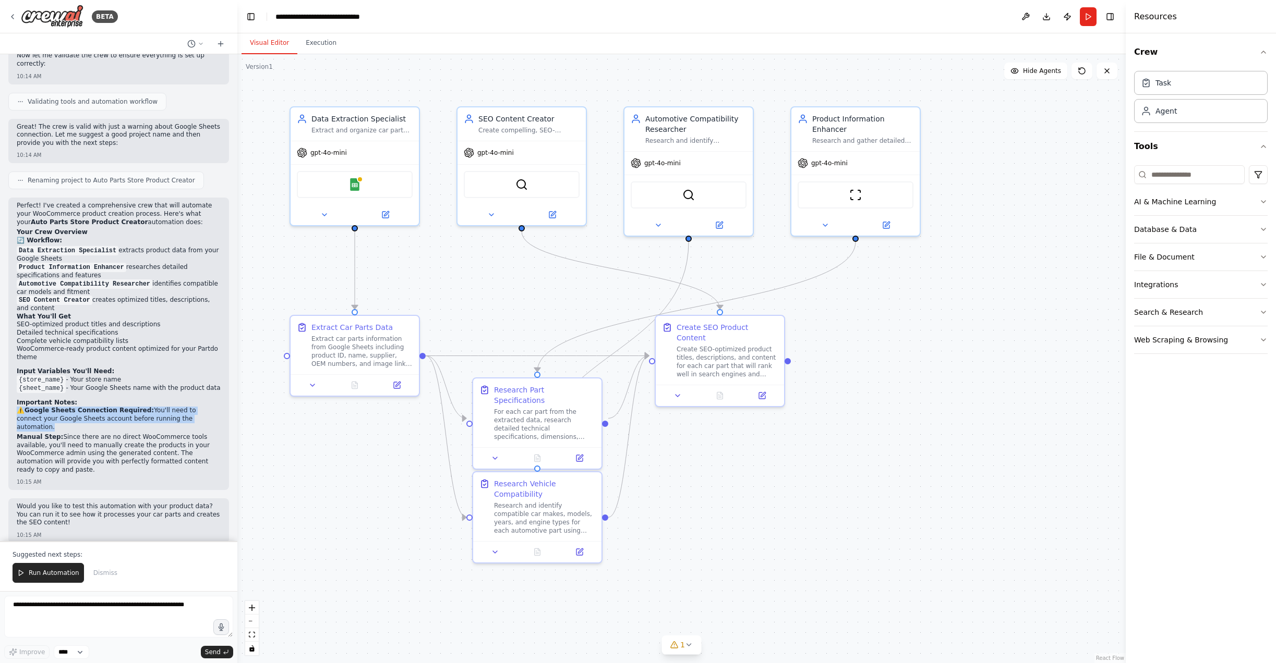
click at [82, 410] on strong "Google Sheets Connection Required:" at bounding box center [89, 410] width 129 height 7
click at [91, 412] on strong "Google Sheets Connection Required:" at bounding box center [89, 410] width 129 height 7
drag, startPoint x: 64, startPoint y: 431, endPoint x: 172, endPoint y: 440, distance: 108.3
click at [167, 440] on p "Manual Step: Since there are no direct WooCommerce tools available, you'll need…" at bounding box center [119, 453] width 204 height 41
drag, startPoint x: 174, startPoint y: 439, endPoint x: 140, endPoint y: 449, distance: 35.3
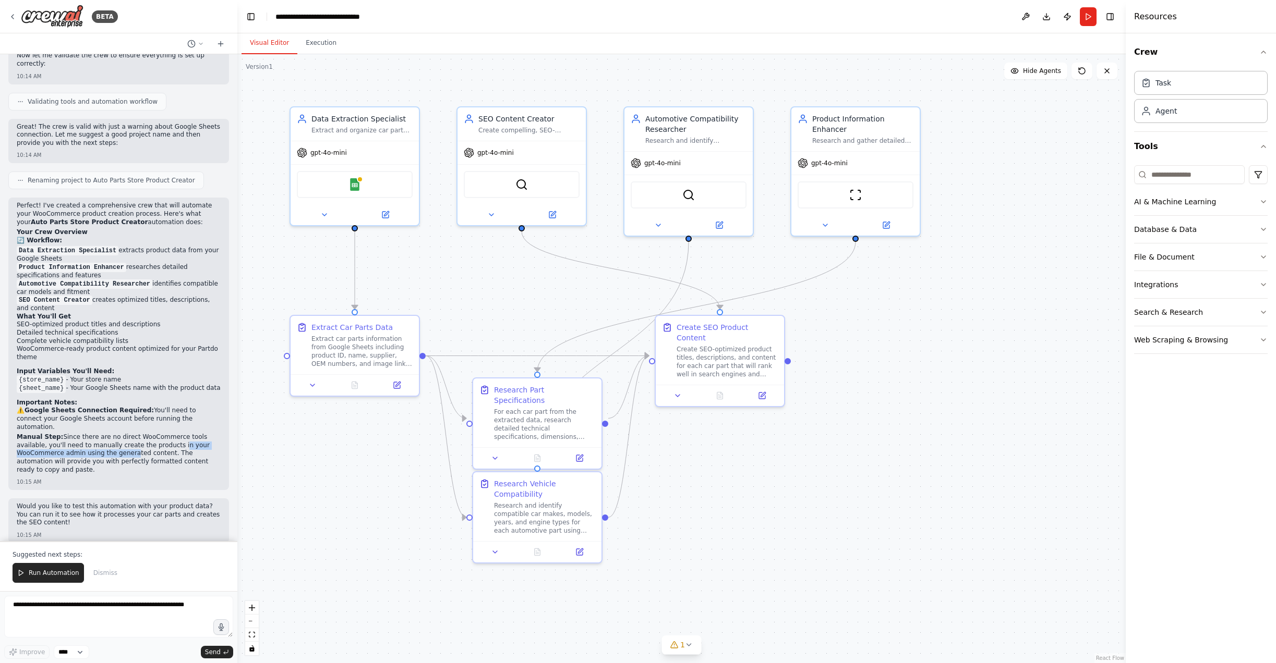
click at [129, 448] on p "Manual Step: Since there are no direct WooCommerce tools available, you'll need…" at bounding box center [119, 453] width 204 height 41
drag, startPoint x: 165, startPoint y: 449, endPoint x: 147, endPoint y: 454, distance: 19.5
click at [144, 454] on p "Manual Step: Since there are no direct WooCommerce tools available, you'll need…" at bounding box center [119, 453] width 204 height 41
click at [155, 455] on p "Manual Step: Since there are no direct WooCommerce tools available, you'll need…" at bounding box center [119, 453] width 204 height 41
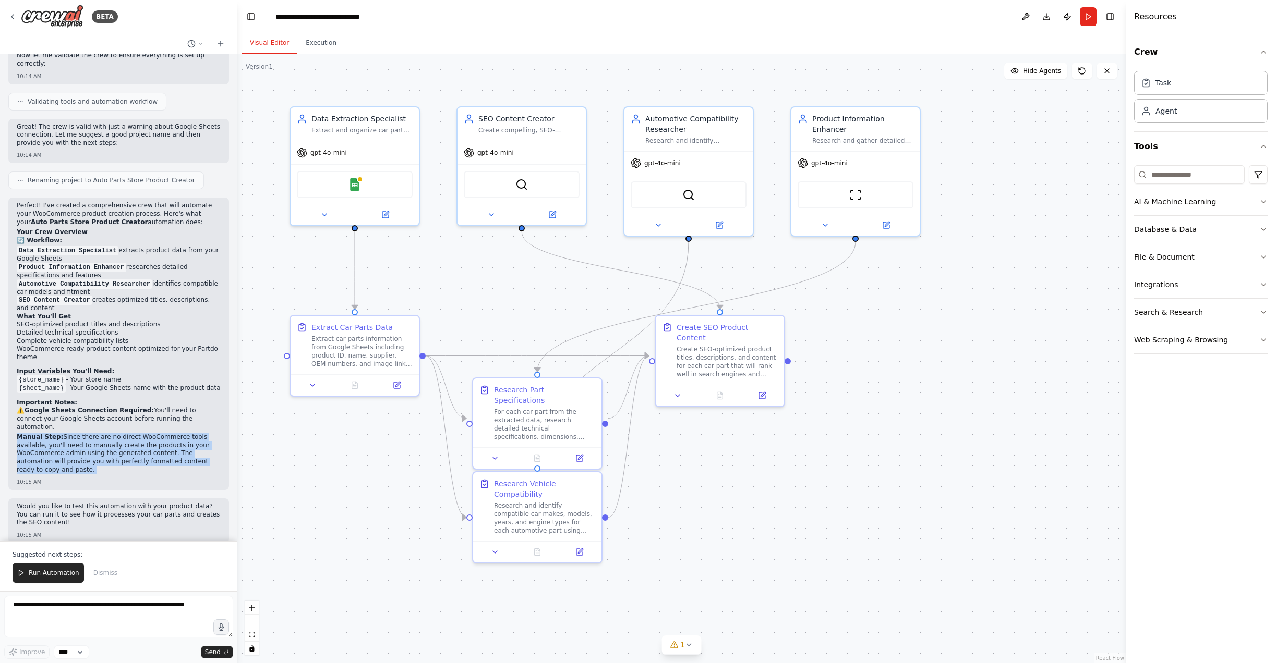
click at [155, 455] on p "Manual Step: Since there are no direct WooCommerce tools available, you'll need…" at bounding box center [119, 453] width 204 height 41
click at [140, 458] on p "Manual Step: Since there are no direct WooCommerce tools available, you'll need…" at bounding box center [119, 453] width 204 height 41
click at [116, 501] on p "Would you like to test this automation with your product data? You can run it t…" at bounding box center [119, 513] width 204 height 25
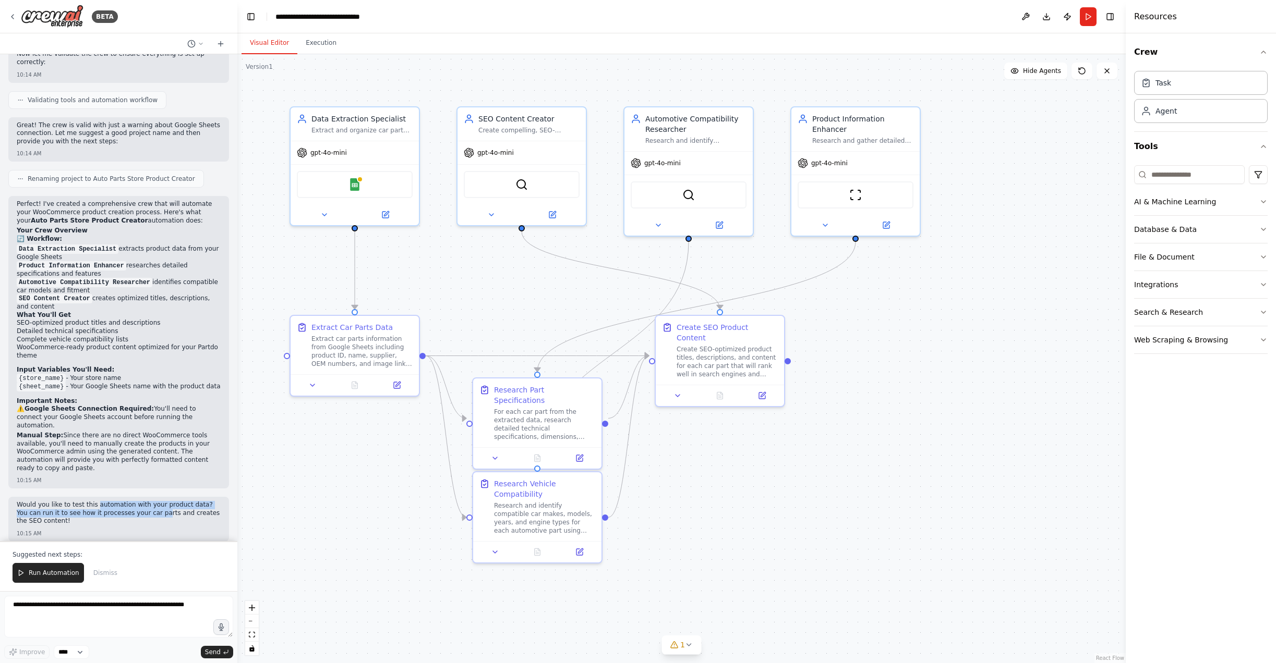
drag, startPoint x: 94, startPoint y: 495, endPoint x: 149, endPoint y: 502, distance: 55.6
click at [149, 502] on p "Would you like to test this automation with your product data? You can run it t…" at bounding box center [119, 513] width 204 height 25
click at [192, 502] on p "Would you like to test this automation with your product data? You can run it t…" at bounding box center [119, 513] width 204 height 25
click at [183, 501] on p "Would you like to test this automation with your product data? You can run it t…" at bounding box center [119, 513] width 204 height 25
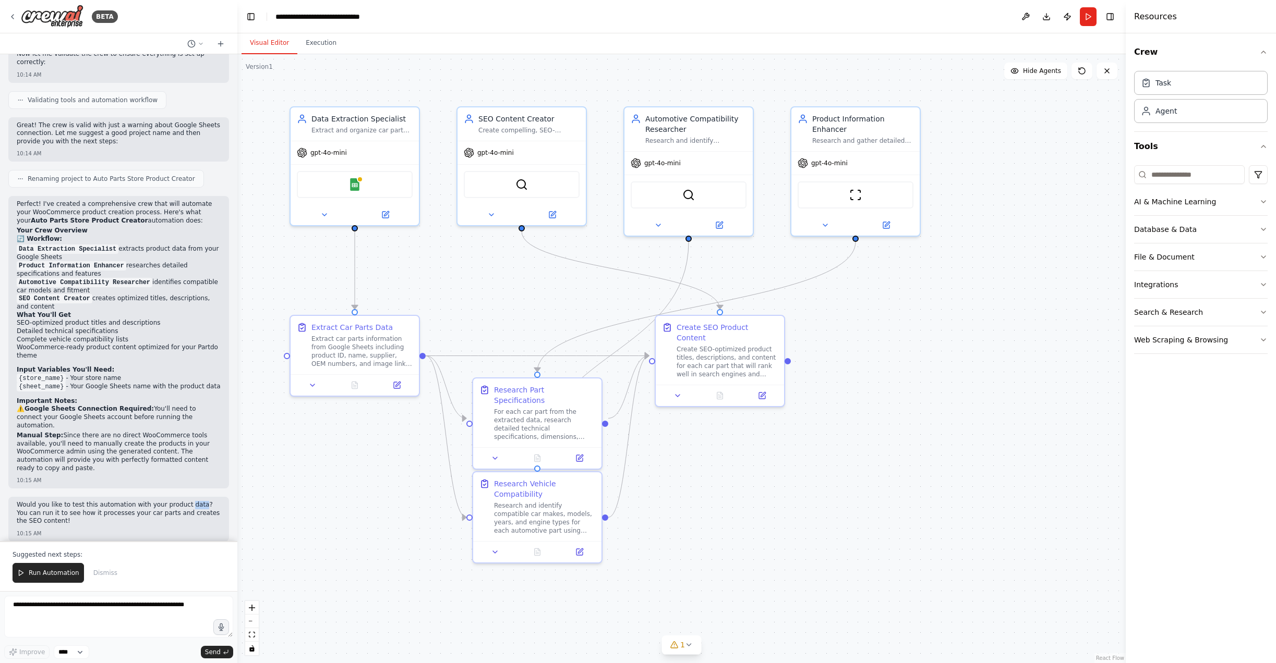
click at [183, 501] on p "Would you like to test this automation with your product data? You can run it t…" at bounding box center [119, 513] width 204 height 25
click at [204, 501] on p "Would you like to test this automation with your product data? You can run it t…" at bounding box center [119, 513] width 204 height 25
drag, startPoint x: 207, startPoint y: 499, endPoint x: 104, endPoint y: 506, distance: 102.5
click at [90, 506] on p "Would you like to test this automation with your product data? You can run it t…" at bounding box center [119, 513] width 204 height 25
click at [108, 506] on p "Would you like to test this automation with your product data? You can run it t…" at bounding box center [119, 513] width 204 height 25
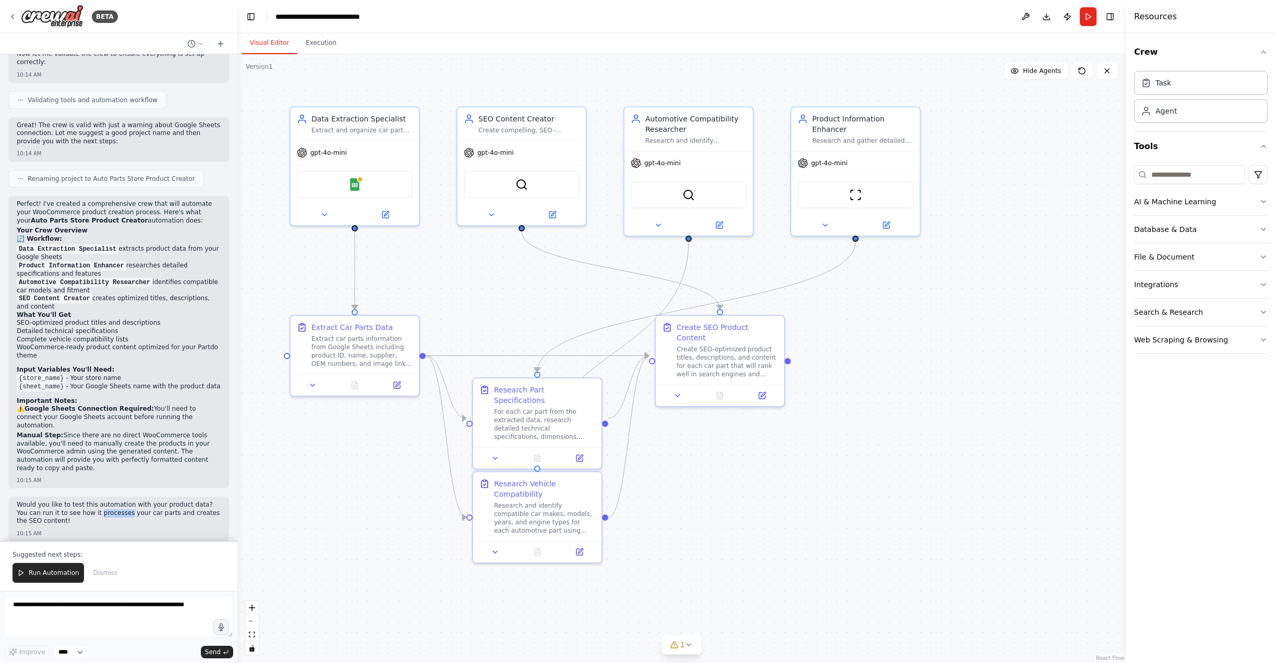
click at [108, 506] on p "Would you like to test this automation with your product data? You can run it t…" at bounding box center [119, 513] width 204 height 25
click at [146, 505] on p "Would you like to test this automation with your product data? You can run it t…" at bounding box center [119, 513] width 204 height 25
click at [373, 182] on div "Google Sheets" at bounding box center [355, 182] width 116 height 27
click at [329, 212] on button at bounding box center [324, 213] width 59 height 13
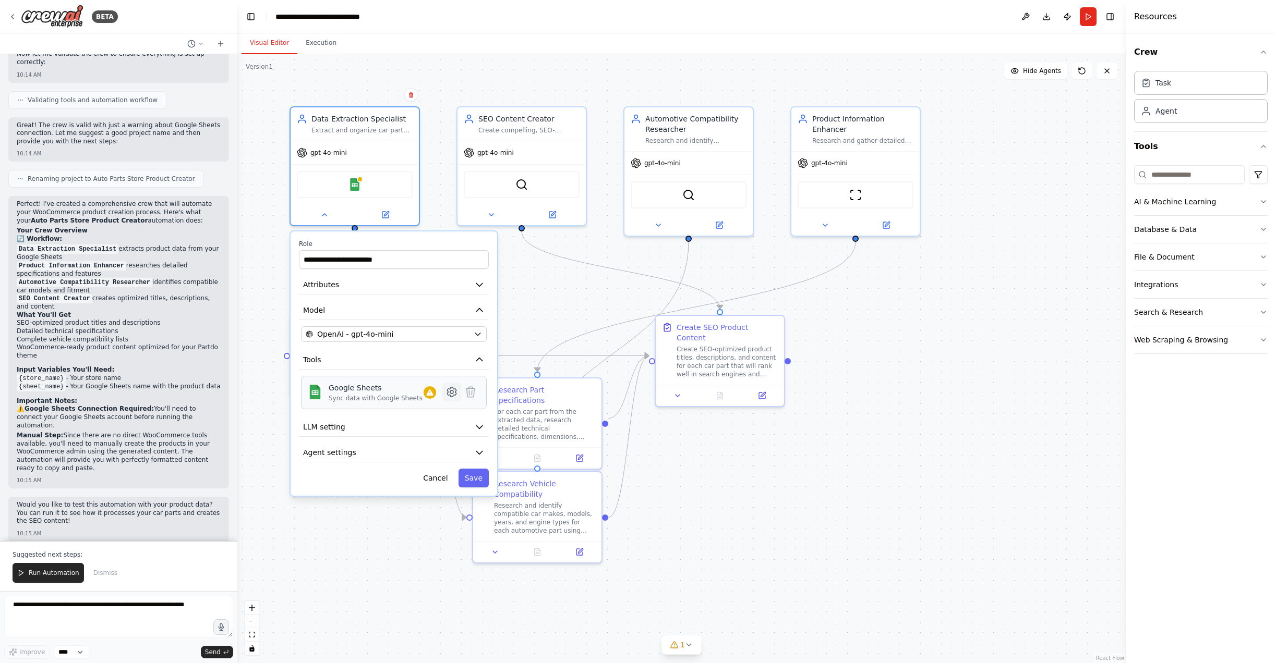
click at [451, 395] on icon at bounding box center [451, 391] width 9 height 9
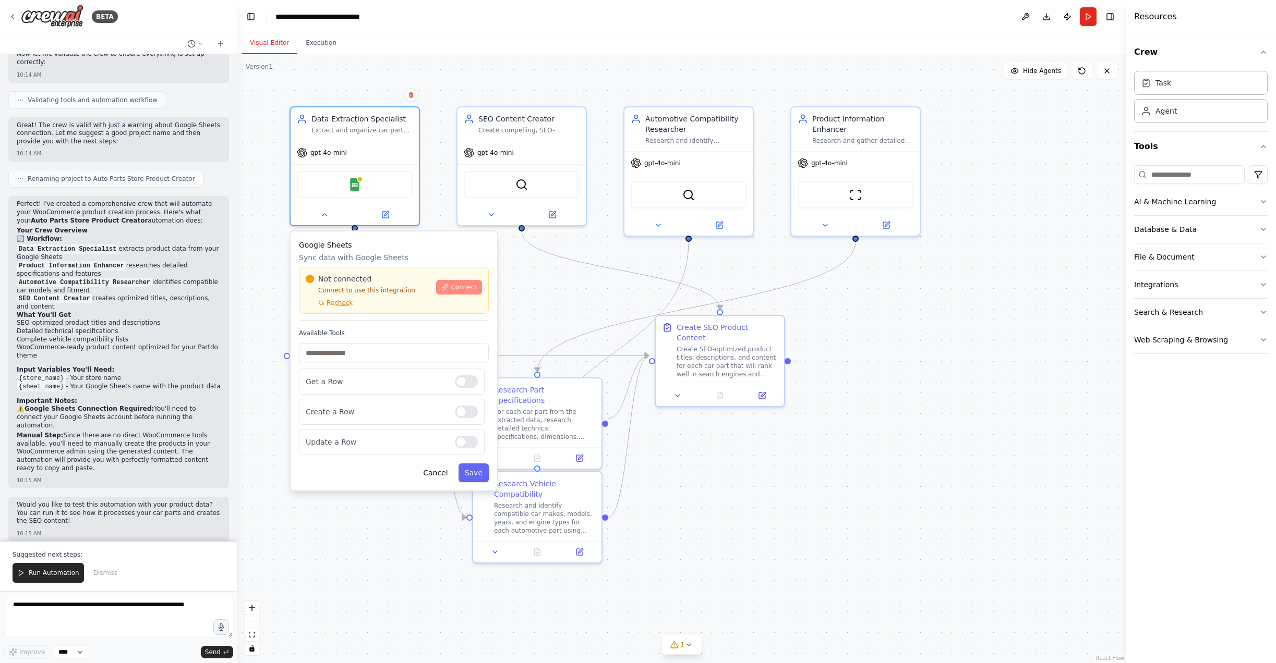
click at [452, 281] on button "Connect" at bounding box center [459, 287] width 46 height 15
click at [181, 607] on textarea at bounding box center [118, 617] width 229 height 42
drag, startPoint x: 185, startPoint y: 611, endPoint x: -37, endPoint y: 595, distance: 221.7
click at [0, 595] on html "BETA Build a crew that create products in my woocommerce owned store, I am usin…" at bounding box center [638, 331] width 1276 height 663
click at [77, 650] on select "****" at bounding box center [71, 653] width 35 height 14
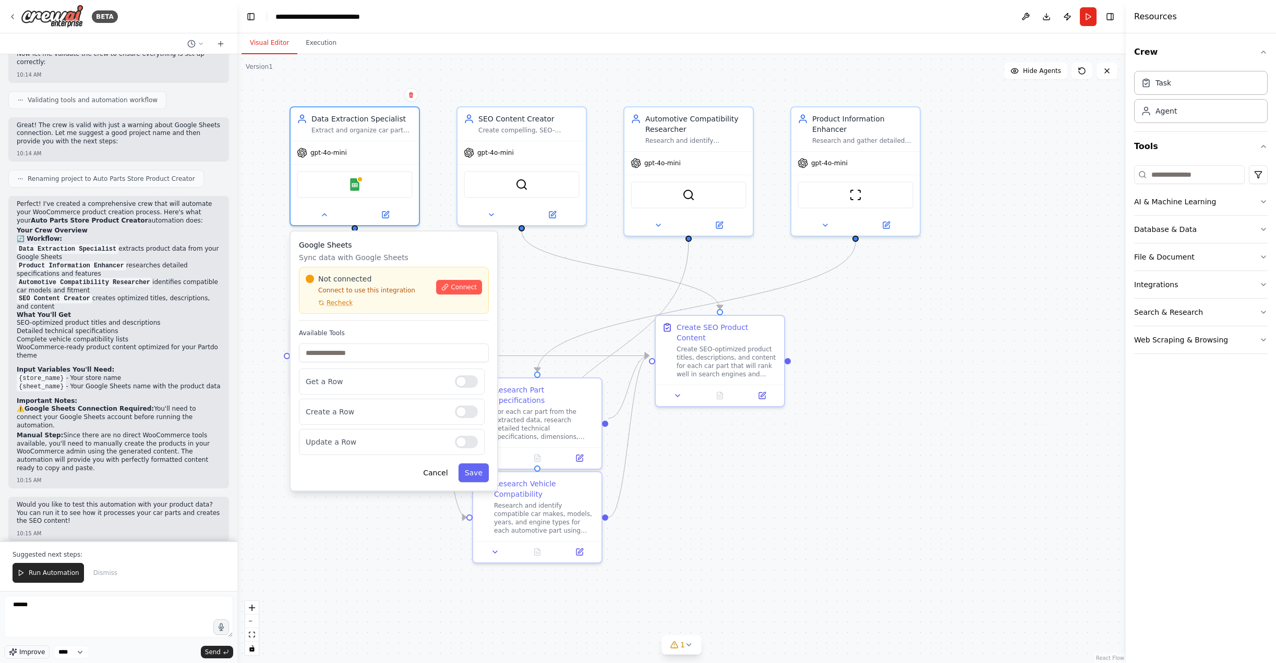
click at [34, 649] on span "Improve" at bounding box center [32, 652] width 26 height 8
click at [116, 612] on textarea "**********" at bounding box center [118, 617] width 229 height 42
click at [122, 611] on textarea "**********" at bounding box center [118, 617] width 229 height 42
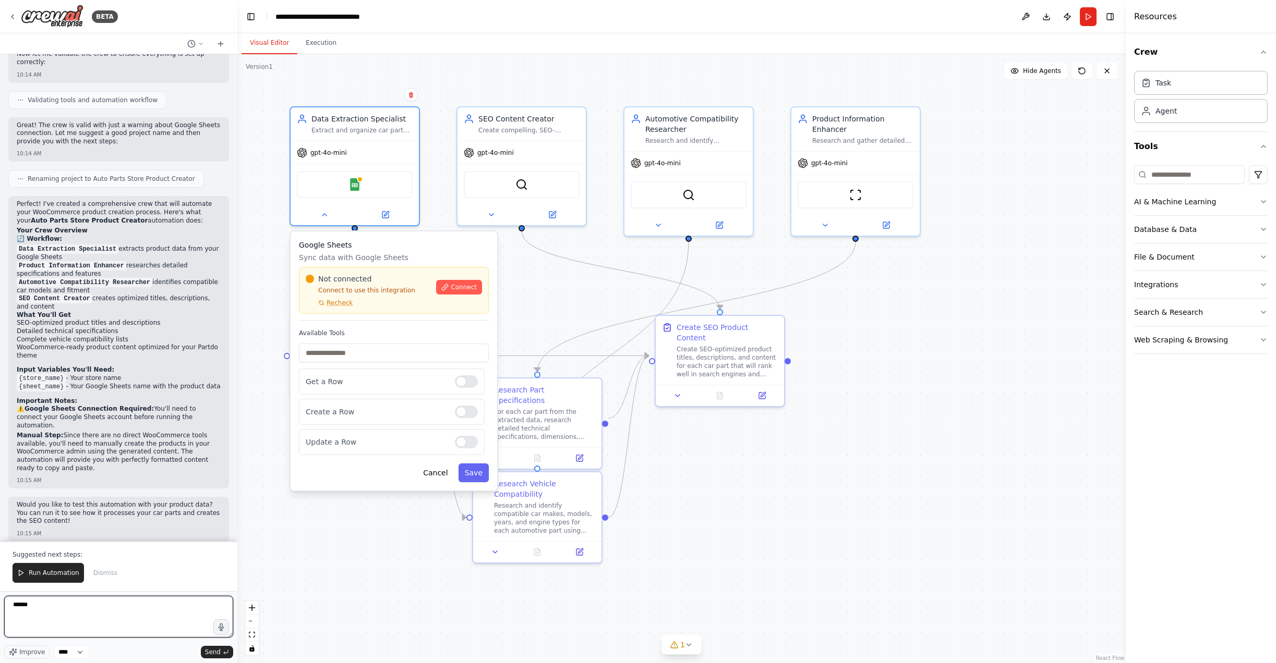
type textarea "**********"
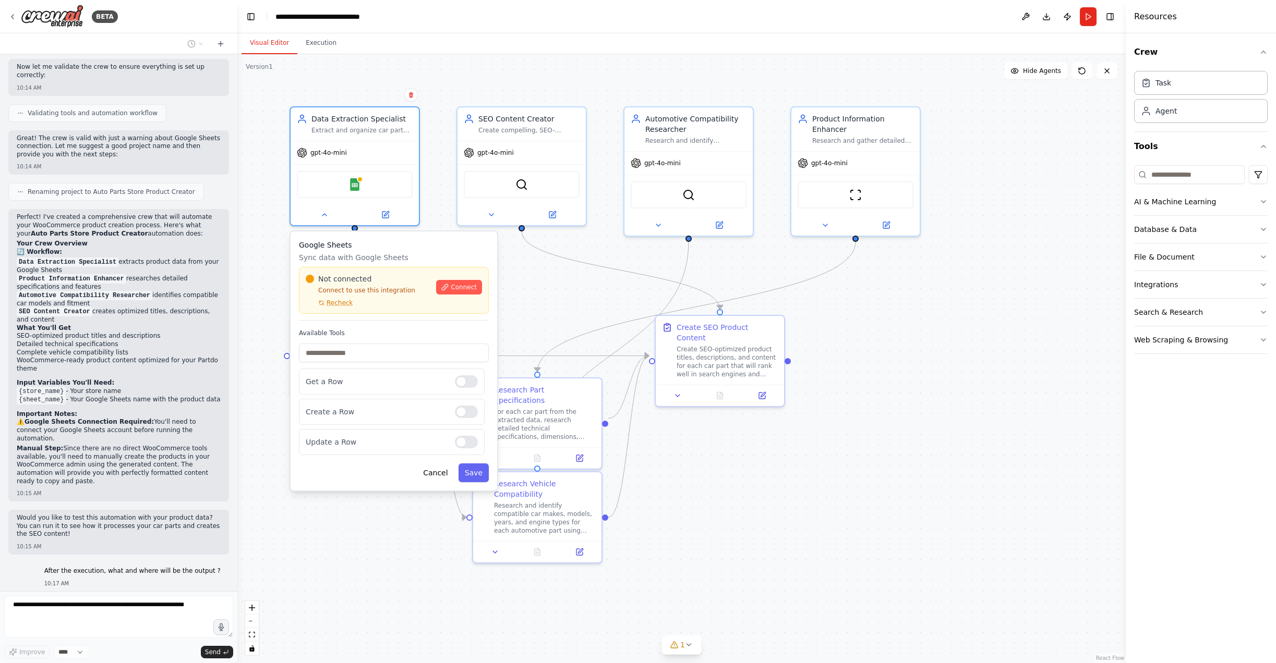
scroll to position [903, 0]
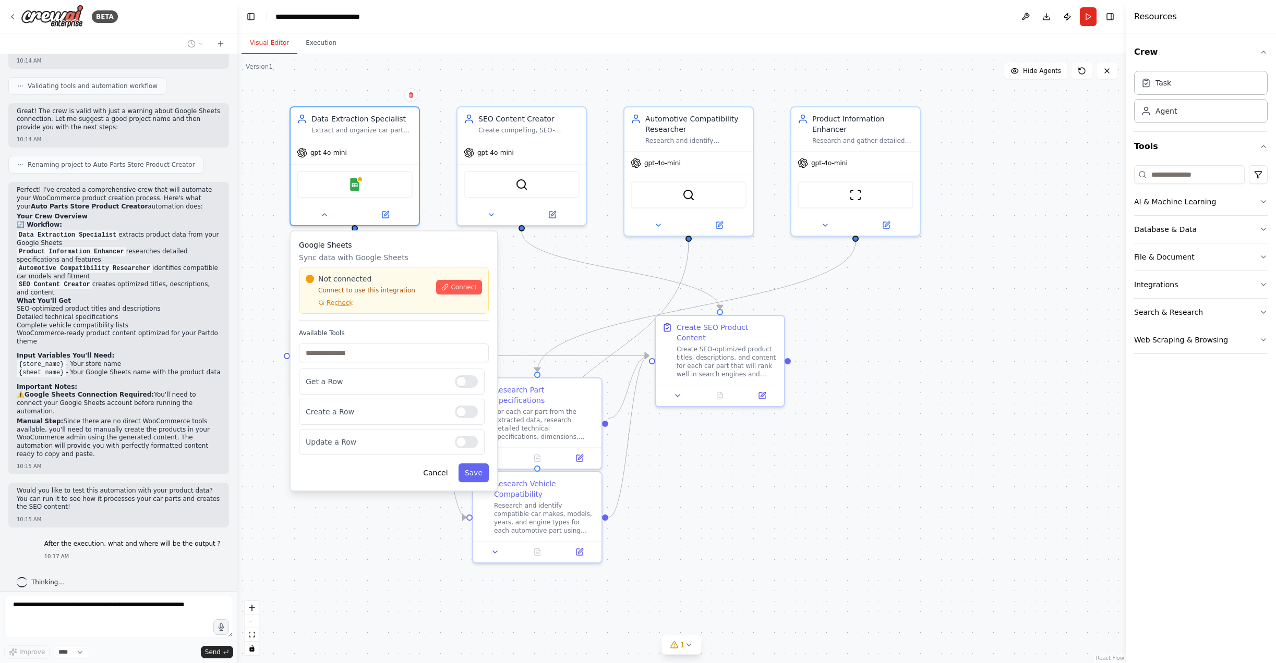
click at [107, 540] on p "After the execution, what and where will be the output ?" at bounding box center [132, 544] width 176 height 8
click at [152, 540] on p "After the execution, what and where will be the output ?" at bounding box center [132, 544] width 176 height 8
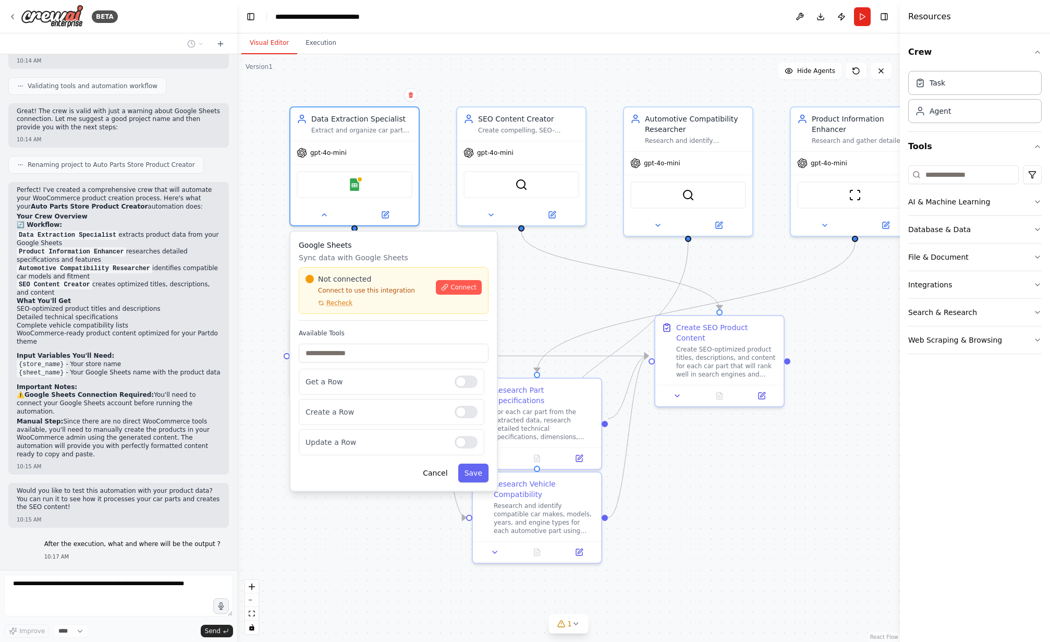
click at [1027, 568] on div "Crew Task Agent Tools AI & Machine Learning Database & Data File & Document Int…" at bounding box center [975, 337] width 150 height 609
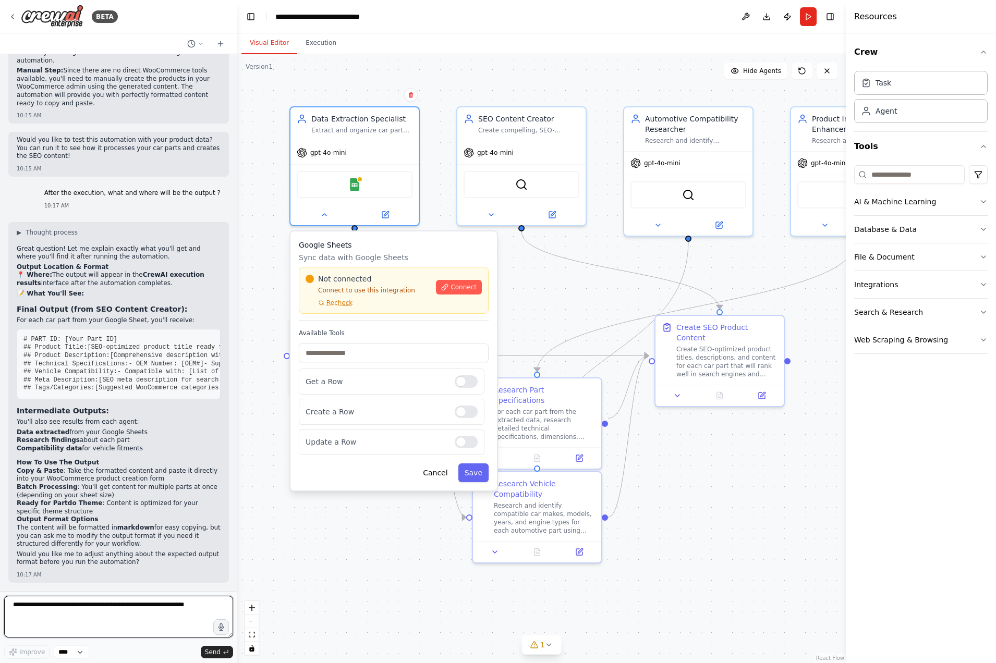
scroll to position [1372, 0]
drag, startPoint x: 60, startPoint y: 151, endPoint x: 144, endPoint y: 146, distance: 84.1
click at [131, 271] on p "📍 Where: The output will appear in the CrewAI execution results interface after…" at bounding box center [119, 279] width 204 height 16
click at [154, 271] on strong "CrewAI execution results" at bounding box center [111, 279] width 188 height 16
drag, startPoint x: 156, startPoint y: 146, endPoint x: 64, endPoint y: 155, distance: 92.7
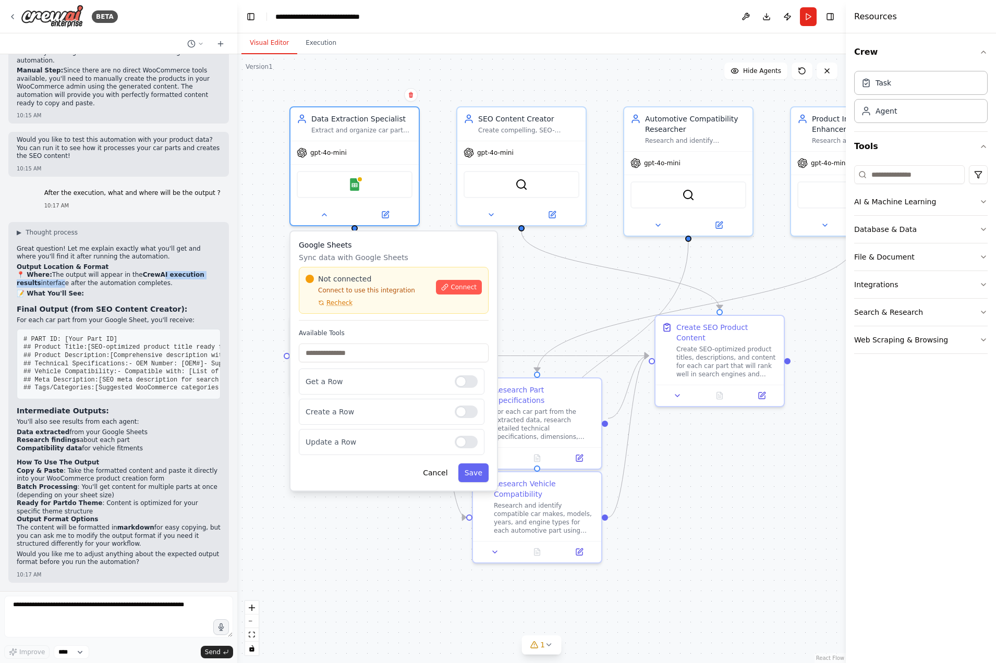
click at [60, 271] on p "📍 Where: The output will appear in the CrewAI execution results interface after…" at bounding box center [119, 279] width 204 height 16
click at [64, 271] on p "📍 Where: The output will appear in the CrewAI execution results interface after…" at bounding box center [119, 279] width 204 height 16
click at [117, 271] on p "📍 Where: The output will appear in the CrewAI execution results interface after…" at bounding box center [119, 279] width 204 height 16
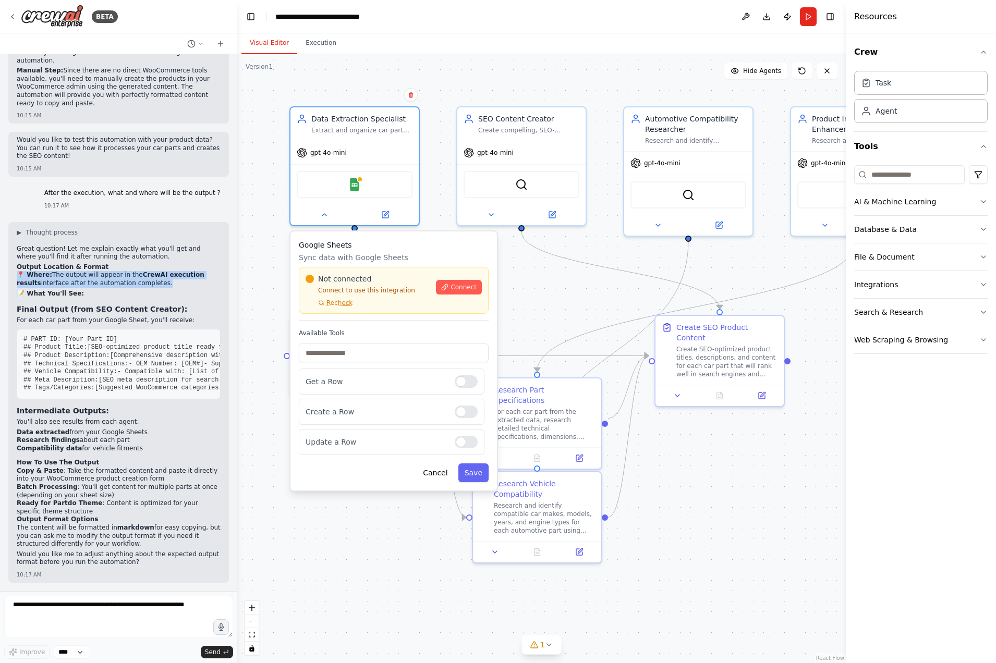
drag, startPoint x: 168, startPoint y: 158, endPoint x: 107, endPoint y: 153, distance: 61.2
click at [107, 271] on p "📍 Where: The output will appear in the CrewAI execution results interface after…" at bounding box center [119, 279] width 204 height 16
drag, startPoint x: 37, startPoint y: 183, endPoint x: 116, endPoint y: 184, distance: 79.8
click at [113, 305] on strong "Final Output (from SEO Content Creator):" at bounding box center [102, 309] width 171 height 8
click at [119, 305] on strong "Final Output (from SEO Content Creator):" at bounding box center [102, 309] width 171 height 8
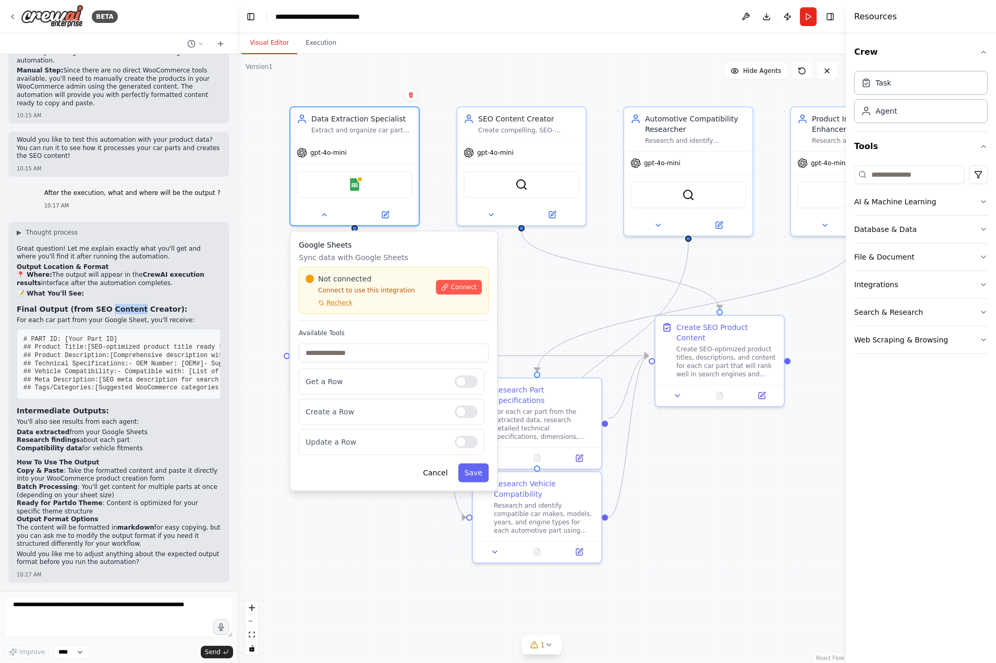
click at [119, 305] on strong "Final Output (from SEO Content Creator):" at bounding box center [102, 309] width 171 height 8
click at [171, 305] on strong "Final Output (from SEO Content Creator):" at bounding box center [102, 309] width 171 height 8
drag, startPoint x: 40, startPoint y: 209, endPoint x: 127, endPoint y: 213, distance: 87.7
click at [127, 329] on pre "# PART ID: [Your Part ID] ## Product Title: [SEO-optimized product title ready …" at bounding box center [119, 364] width 204 height 70
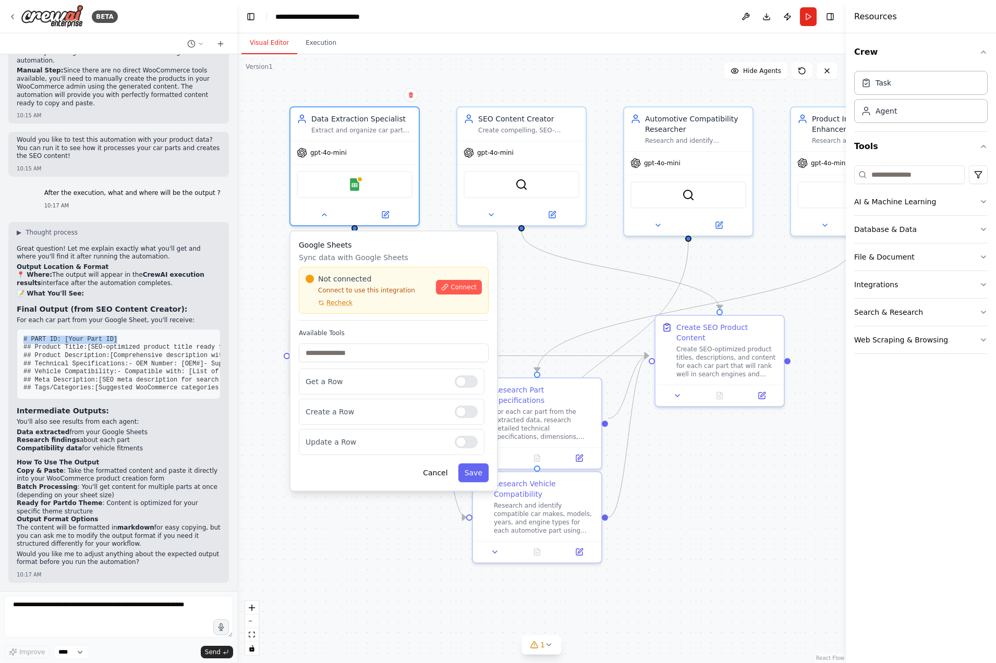
click at [127, 329] on pre "# PART ID: [Your Part ID] ## Product Title: [SEO-optimized product title ready …" at bounding box center [119, 364] width 204 height 70
drag, startPoint x: 60, startPoint y: 228, endPoint x: 99, endPoint y: 243, distance: 40.8
click at [99, 329] on pre "# PART ID: [Your Part ID] ## Product Title: [SEO-optimized product title ready …" at bounding box center [119, 364] width 204 height 70
drag, startPoint x: 87, startPoint y: 254, endPoint x: 90, endPoint y: 262, distance: 8.9
click at [90, 336] on code "# PART ID: [Your Part ID] ## Product Title: [SEO-optimized product title ready …" at bounding box center [244, 364] width 443 height 56
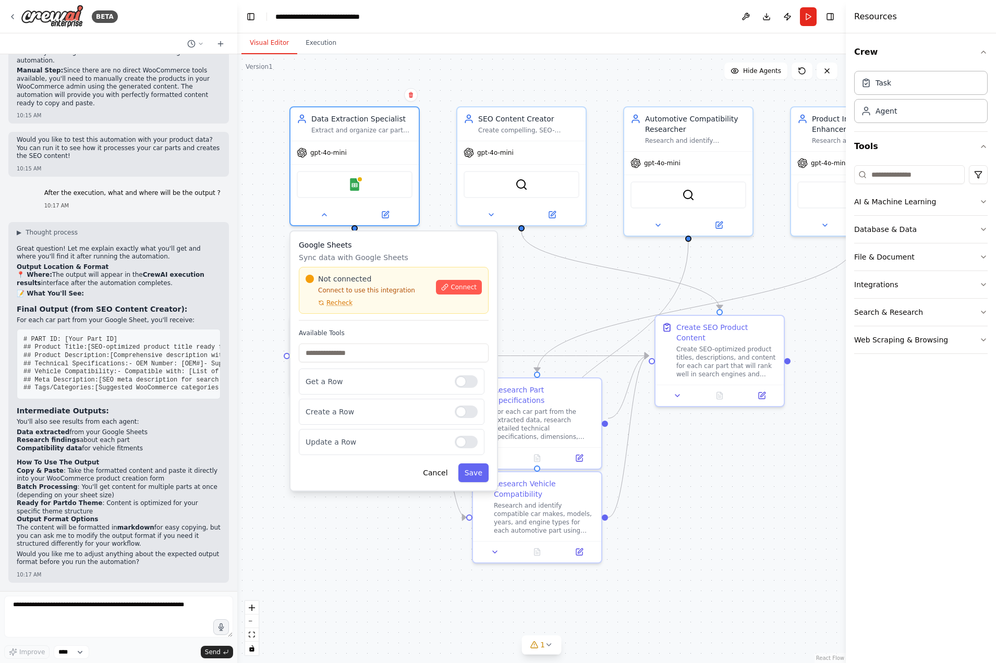
click at [84, 329] on pre "# PART ID: [Your Part ID] ## Product Title: [SEO-optimized product title ready …" at bounding box center [119, 364] width 204 height 70
drag, startPoint x: 31, startPoint y: 280, endPoint x: 78, endPoint y: 278, distance: 46.4
click at [78, 360] on span "## Technical Specifications:" at bounding box center [75, 363] width 105 height 7
click at [82, 360] on span "## Technical Specifications:" at bounding box center [75, 363] width 105 height 7
drag, startPoint x: 134, startPoint y: 289, endPoint x: 38, endPoint y: 285, distance: 96.1
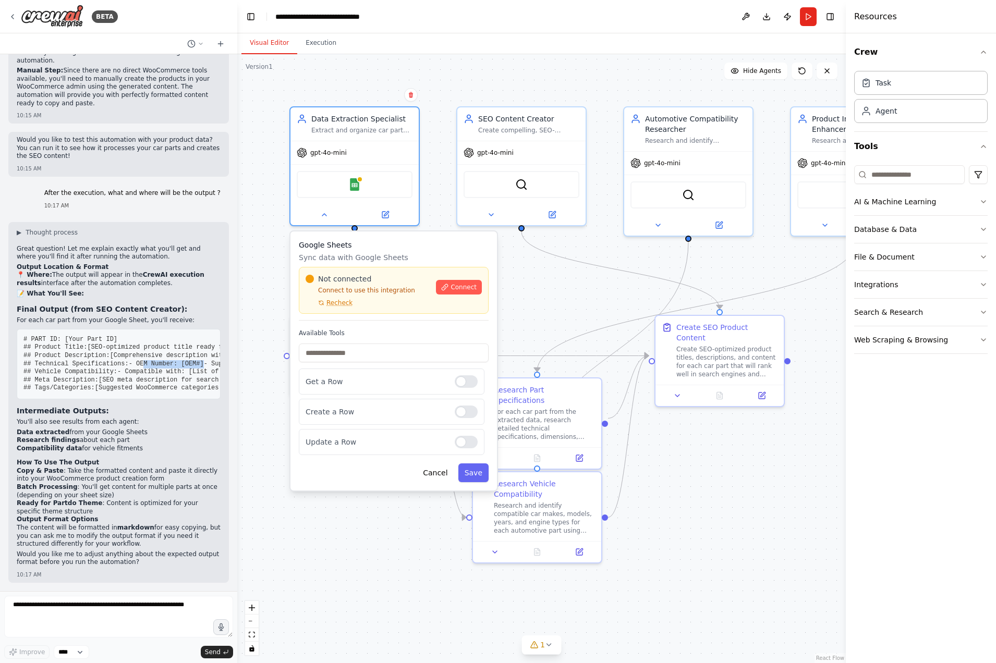
click at [39, 329] on pre "# PART ID: [Your Part ID] ## Product Title: [SEO-optimized product title ready …" at bounding box center [119, 364] width 204 height 70
click at [129, 360] on span "- OEM Number: [OEM#]" at bounding box center [166, 363] width 75 height 7
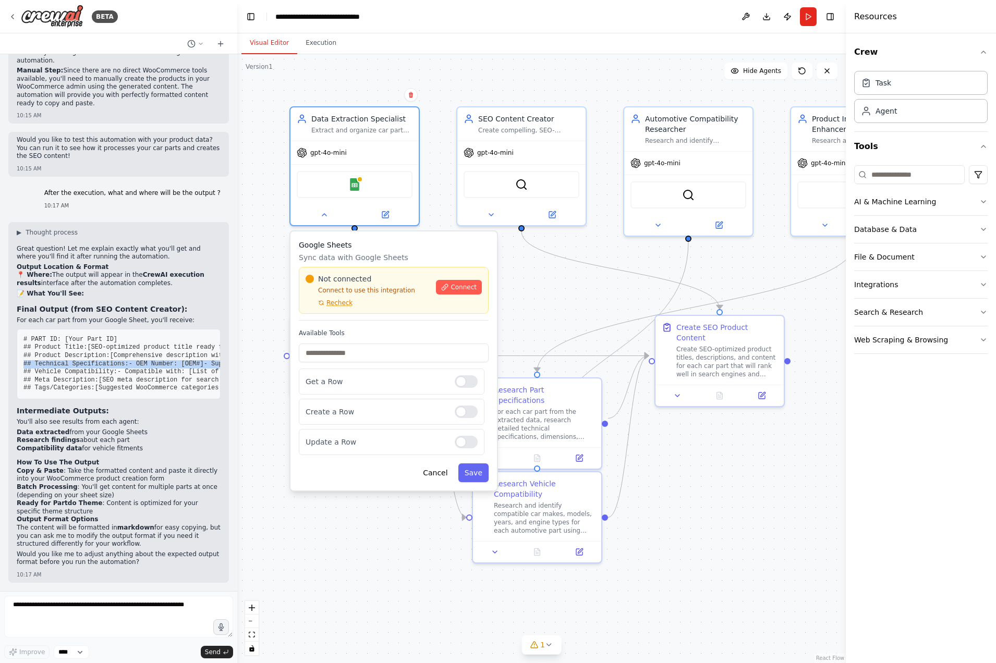
drag, startPoint x: 43, startPoint y: 270, endPoint x: 86, endPoint y: 297, distance: 50.4
click at [84, 329] on pre "# PART ID: [Your Part ID] ## Product Title: [SEO-optimized product title ready …" at bounding box center [119, 364] width 204 height 70
click at [87, 336] on code "# PART ID: [Your Part ID] ## Product Title: [SEO-optimized product title ready …" at bounding box center [244, 364] width 443 height 56
click at [93, 336] on code "# PART ID: [Your Part ID] ## Product Title: [SEO-optimized product title ready …" at bounding box center [244, 364] width 443 height 56
click at [117, 368] on span "- Compatible with: [List of car makes/models/years]" at bounding box center [212, 371] width 191 height 7
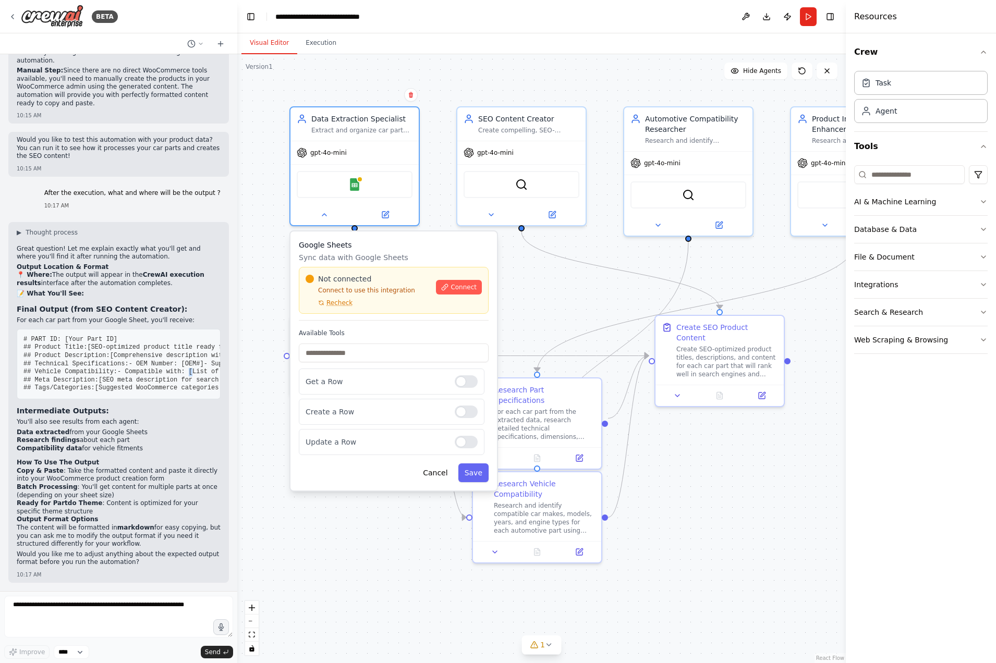
click at [117, 368] on span "- Compatible with: [List of car makes/models/years]" at bounding box center [212, 371] width 191 height 7
click at [111, 368] on span "## Vehicle Compatibility:" at bounding box center [70, 371] width 94 height 7
click at [117, 368] on span "- Compatible with: [List of car makes/models/years]" at bounding box center [212, 371] width 191 height 7
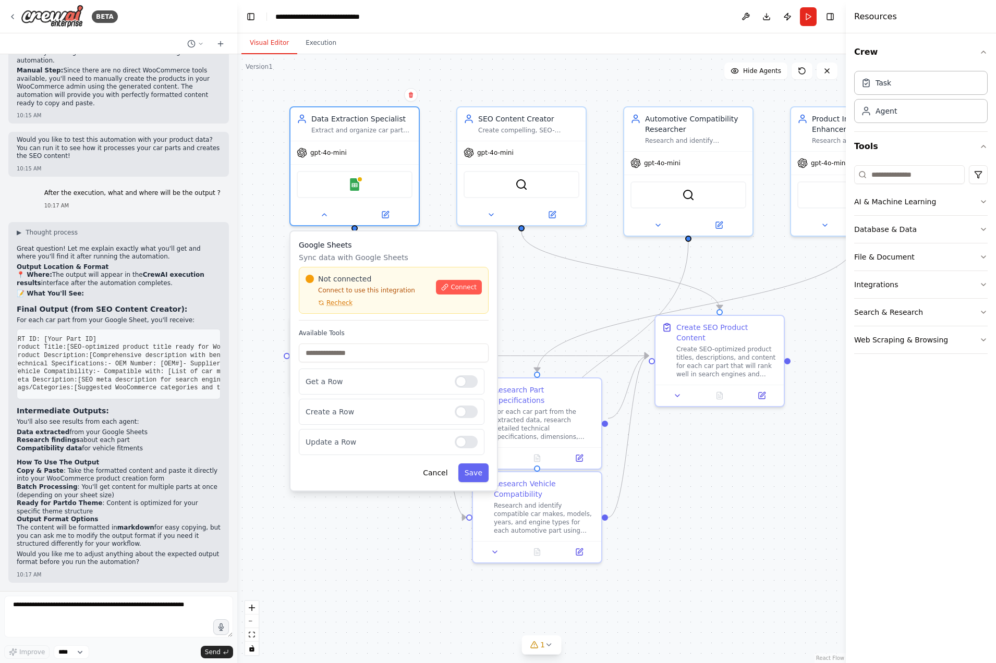
scroll to position [0, 0]
drag, startPoint x: 43, startPoint y: 348, endPoint x: 123, endPoint y: 372, distance: 83.8
click at [123, 372] on pre "# PART ID: [Your Part ID] ## Product Title: [SEO-optimized product title ready …" at bounding box center [119, 364] width 204 height 70
drag, startPoint x: 94, startPoint y: 411, endPoint x: 33, endPoint y: 407, distance: 61.6
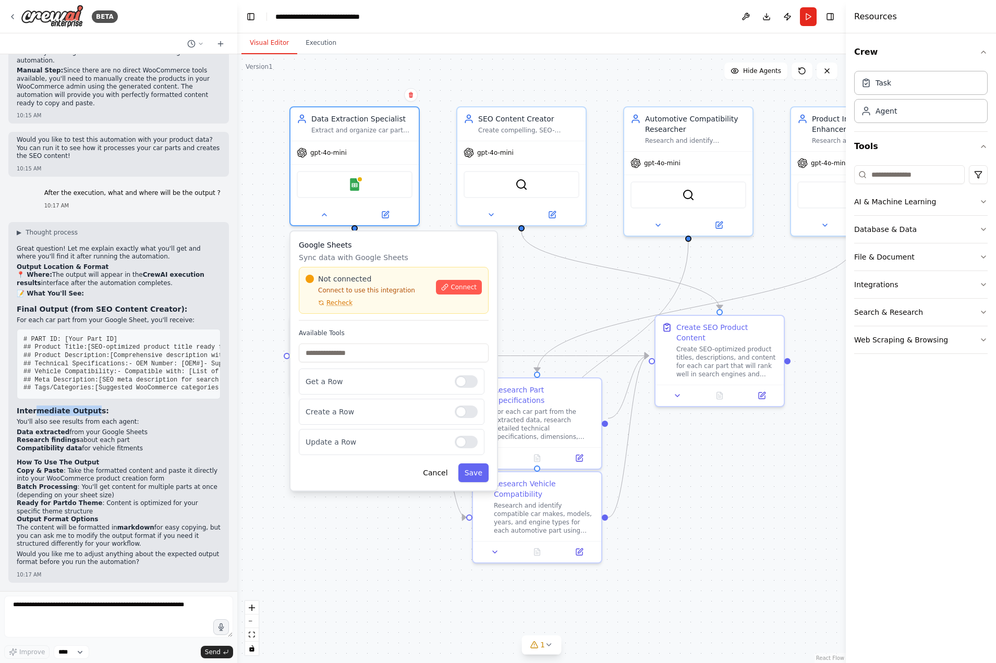
click at [33, 407] on strong "Intermediate Outputs:" at bounding box center [63, 411] width 92 height 8
drag, startPoint x: 30, startPoint y: 427, endPoint x: 117, endPoint y: 447, distance: 89.3
click at [109, 444] on div "Great question! Let me explain exactly what you'll get and where you'll find it…" at bounding box center [119, 407] width 204 height 324
click at [118, 447] on li "Compatibility data for vehicle fitments" at bounding box center [119, 449] width 204 height 8
